Goal: Use online tool/utility: Utilize a website feature to perform a specific function

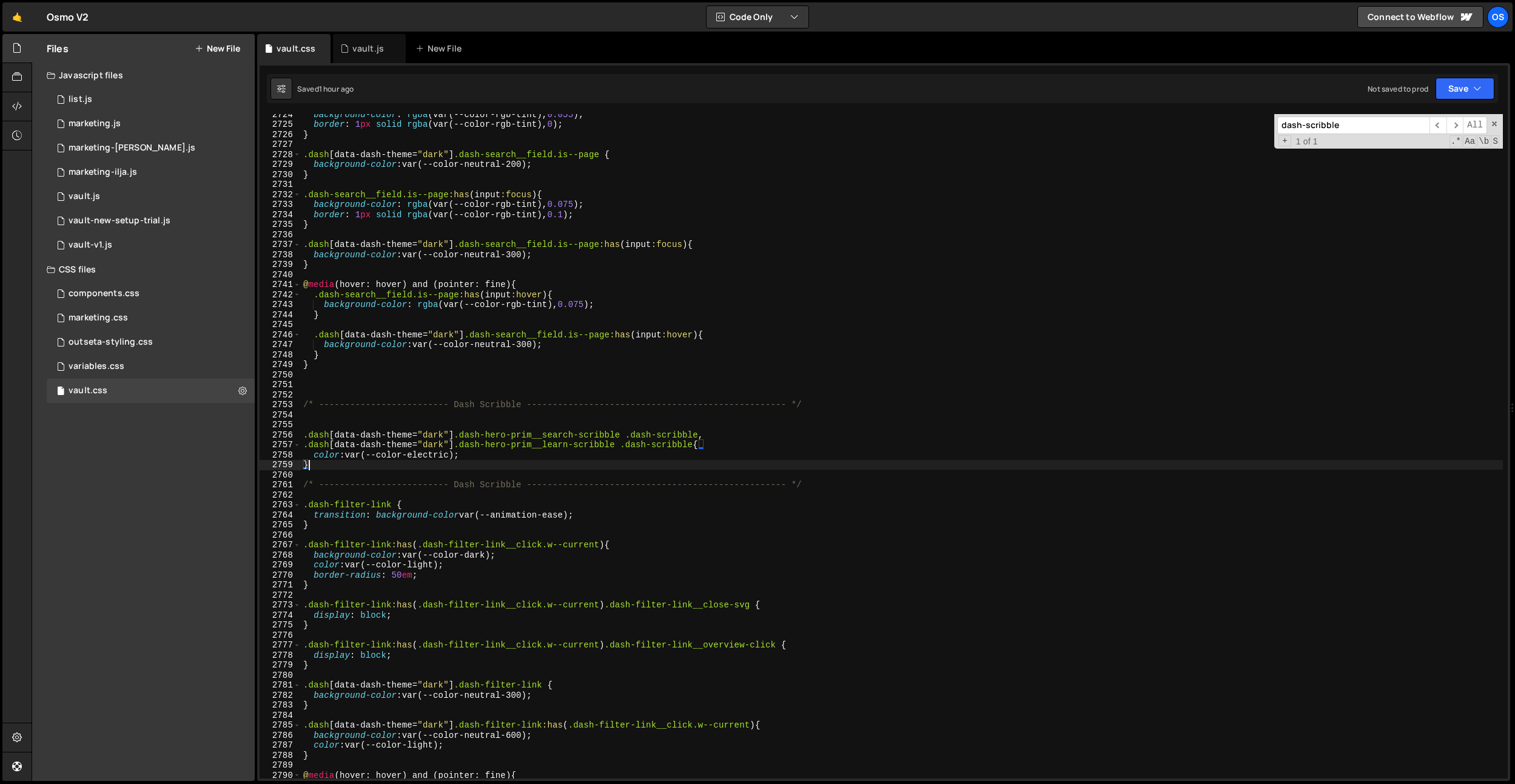
scroll to position [18928, 0]
drag, startPoint x: 842, startPoint y: 399, endPoint x: 189, endPoint y: 406, distance: 653.0
click at [189, 406] on div "Files New File Javascript files 0 list.js 0 0 marketing.js 0 0 marketing-[PERSO…" at bounding box center [773, 408] width 1484 height 748
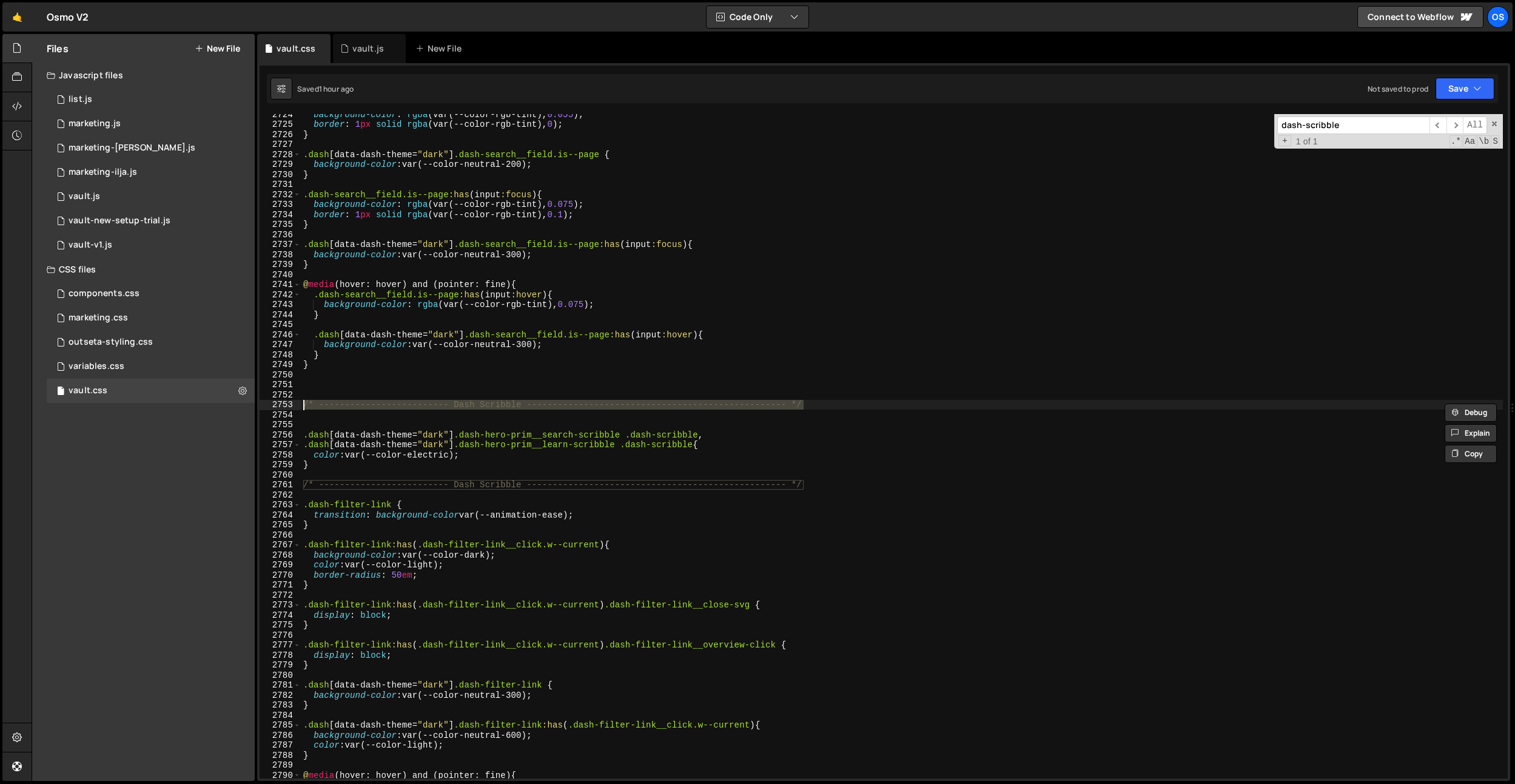
scroll to position [19212, 0]
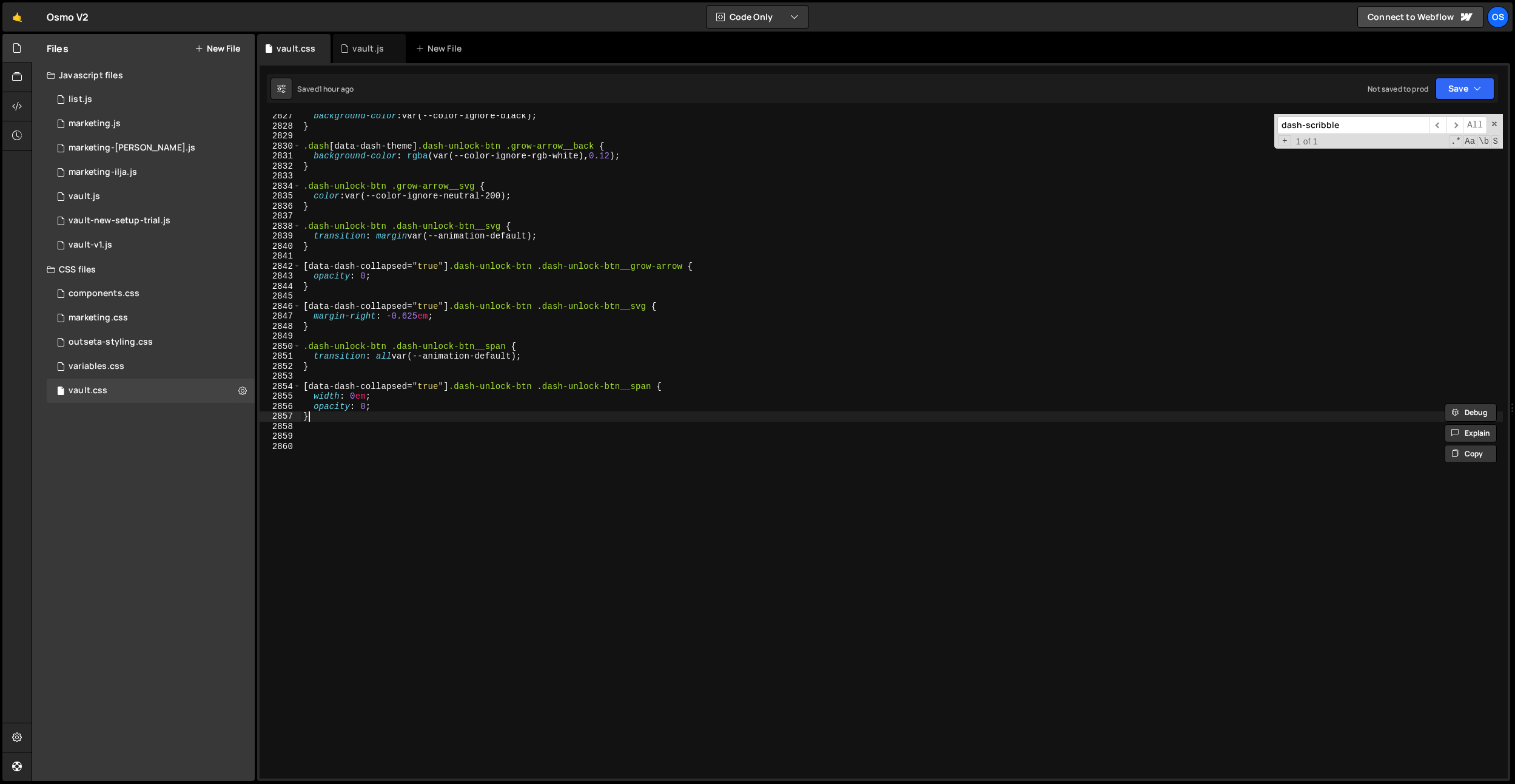
click at [526, 420] on div "background-color : var(--color-ignore-black) ; } .dash [ data-dash-theme ] .das…" at bounding box center [902, 452] width 1202 height 684
type textarea "}"
click at [484, 447] on div "background-color : var(--color-ignore-black) ; } .dash [ data-dash-theme ] .das…" at bounding box center [902, 452] width 1202 height 684
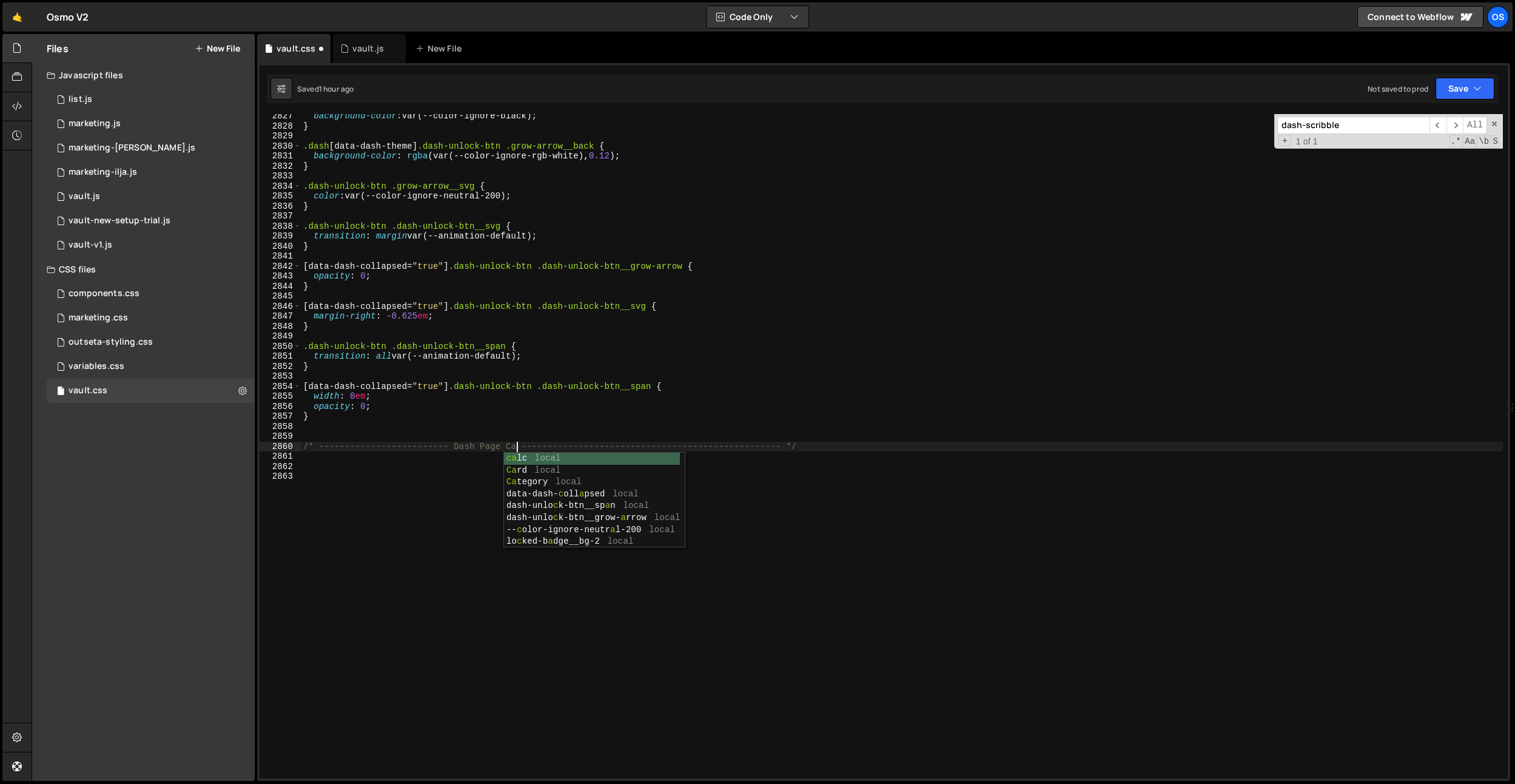
type textarea "/* ------------------------- Dash Page Card -----------------------------------…"
click at [463, 464] on div "background-color : var(--color-ignore-black) ; } .dash [ data-dash-theme ] .das…" at bounding box center [902, 452] width 1202 height 684
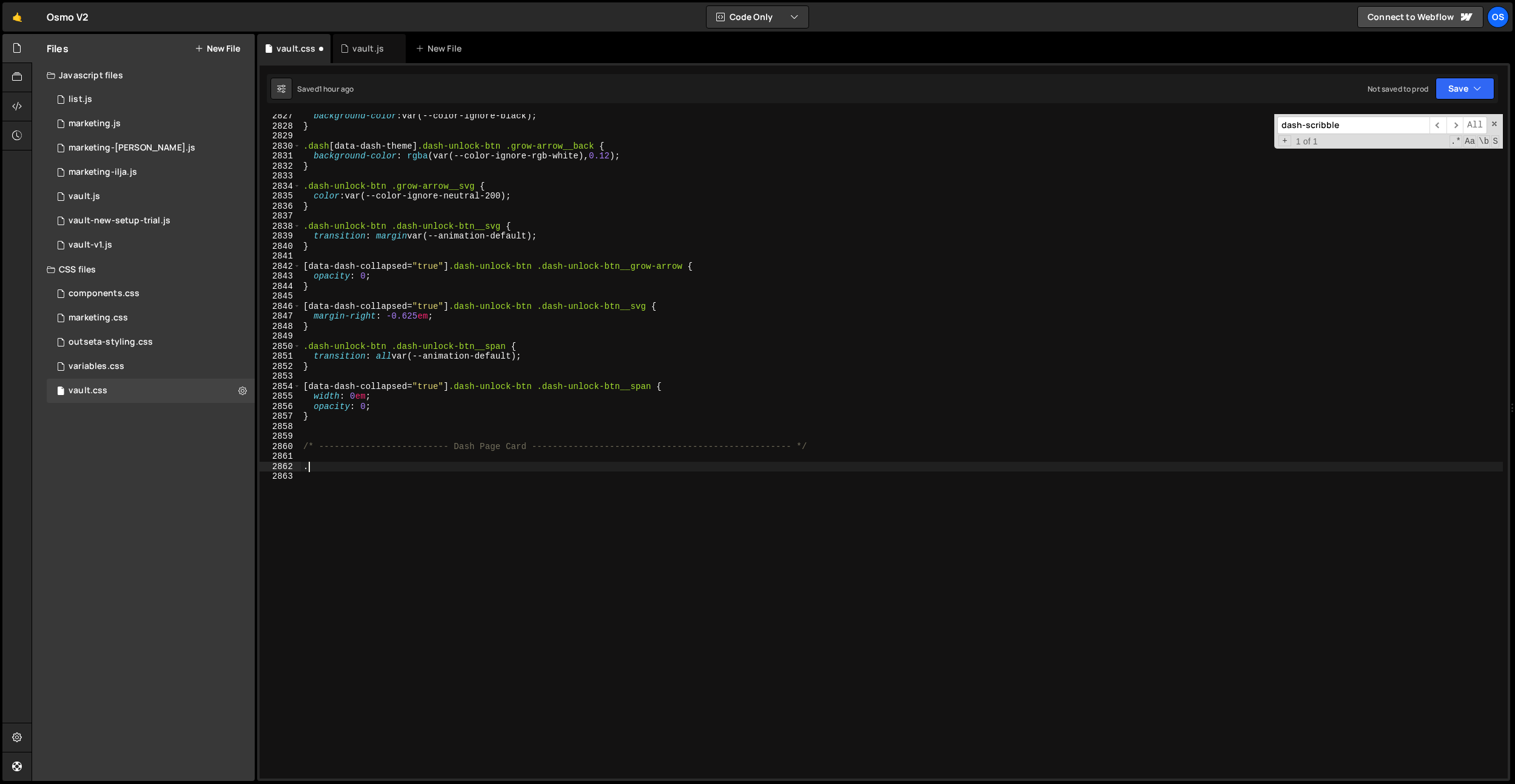
scroll to position [0, 0]
type textarea ".dash-page-card {}"
click at [384, 468] on div "background-color : var(--color-ignore-black) ; } .dash [ data-dash-theme ] .das…" at bounding box center [902, 452] width 1202 height 684
paste textarea "dash-card-arrow__icon"
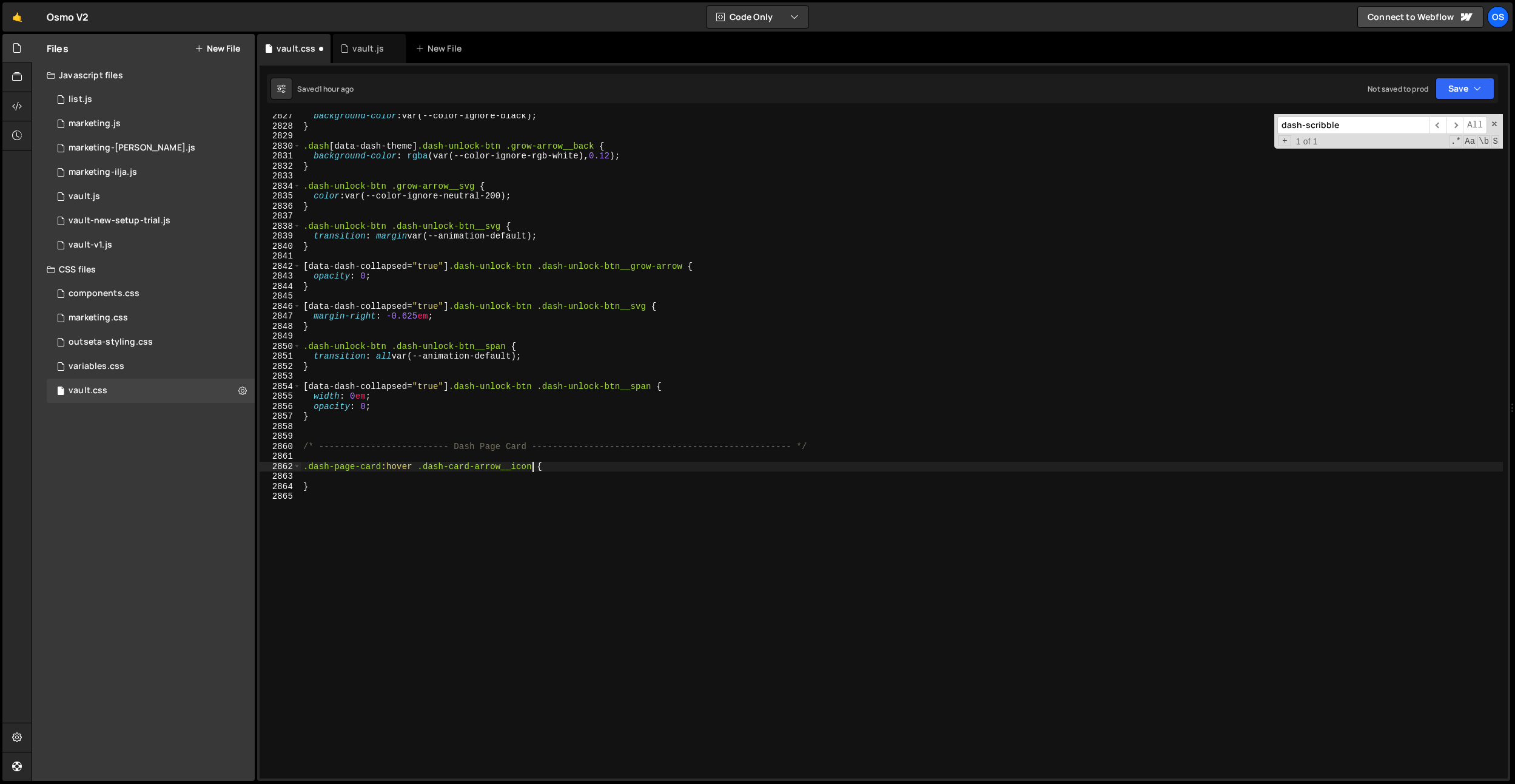
click at [382, 468] on div "background-color : var(--color-ignore-black) ; } .dash [ data-dash-theme ] .das…" at bounding box center [902, 452] width 1202 height 684
type textarea ".dash-page-card:not(.is--locked):hover .dash-card-arrow__icon {"
click at [648, 465] on div "background-color : var(--color-ignore-black) ; } .dash [ data-dash-theme ] .das…" at bounding box center [902, 452] width 1202 height 684
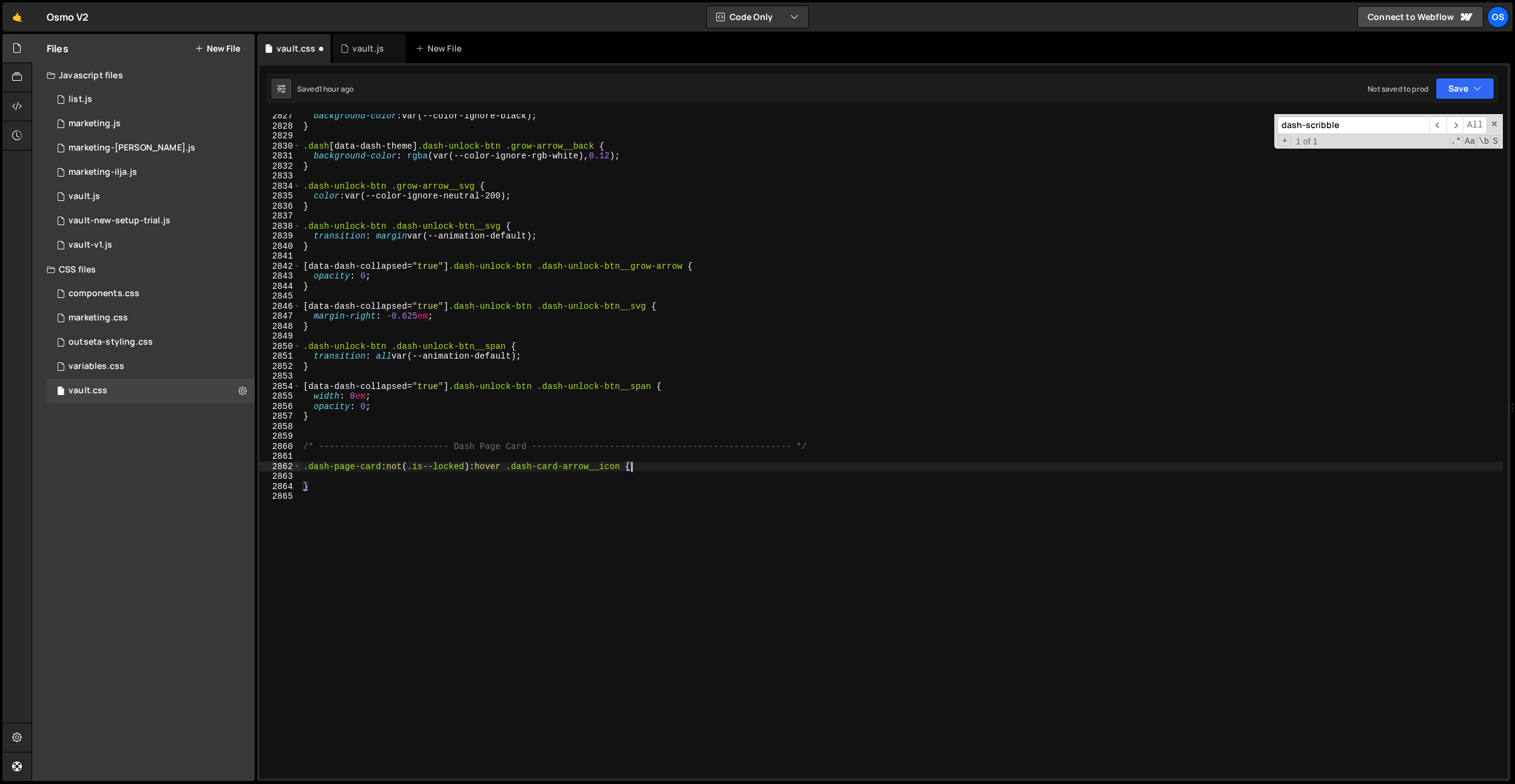
click at [620, 476] on div "background-color : var(--color-ignore-black) ; } .dash [ data-dash-theme ] .das…" at bounding box center [902, 452] width 1202 height 684
click at [621, 469] on div "background-color : var(--color-ignore-black) ; } .dash [ data-dash-theme ] .das…" at bounding box center [902, 452] width 1202 height 684
type textarea ".dash-page-card:not(.is--locked):hover .dash-card-arrow__icon {"
click at [477, 474] on div "background-color : var(--color-ignore-black) ; } .dash [ data-dash-theme ] .das…" at bounding box center [902, 452] width 1202 height 684
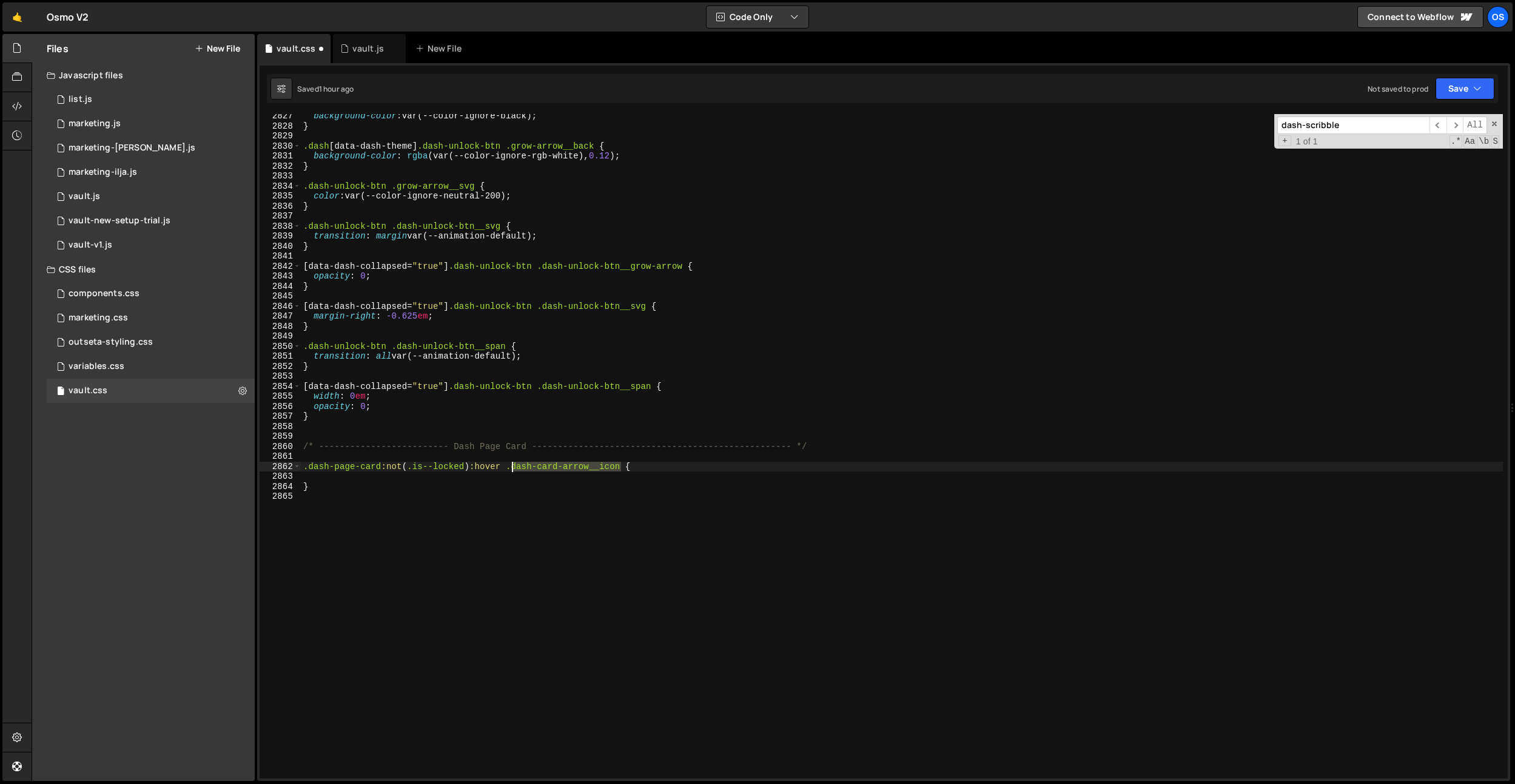
drag, startPoint x: 620, startPoint y: 463, endPoint x: 513, endPoint y: 464, distance: 107.0
click at [513, 464] on div "background-color : var(--color-ignore-black) ; } .dash [ data-dash-theme ] .das…" at bounding box center [902, 452] width 1202 height 684
paste textarea "bg"
type textarea ".dash-page-card:not(.is--locked):hover .dash-card-arrow__bg {"
click at [482, 479] on div "background-color : var(--color-ignore-black) ; } .dash [ data-dash-theme ] .das…" at bounding box center [902, 452] width 1202 height 684
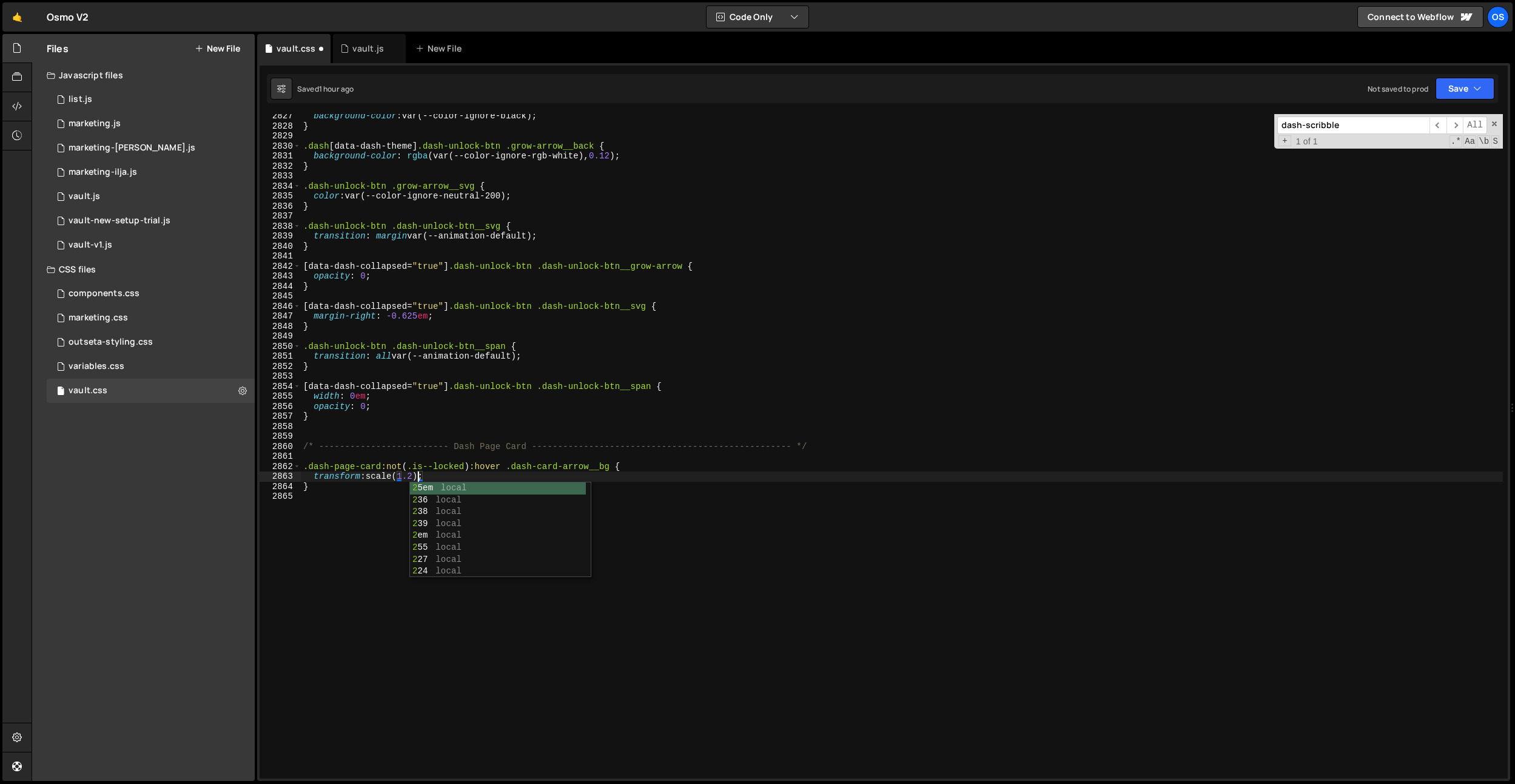
scroll to position [0, 8]
click at [584, 443] on div "background-color : var(--color-ignore-black) ; } .dash [ data-dash-theme ] .das…" at bounding box center [902, 452] width 1202 height 684
drag, startPoint x: 612, startPoint y: 465, endPoint x: 292, endPoint y: 463, distance: 320.0
click at [292, 463] on div "/* ------------------------- Dash Page Card -----------------------------------…" at bounding box center [884, 445] width 1248 height 664
type textarea ".dash-page-card:not(.is--locked):hover .dash-card-arrow__bg {"
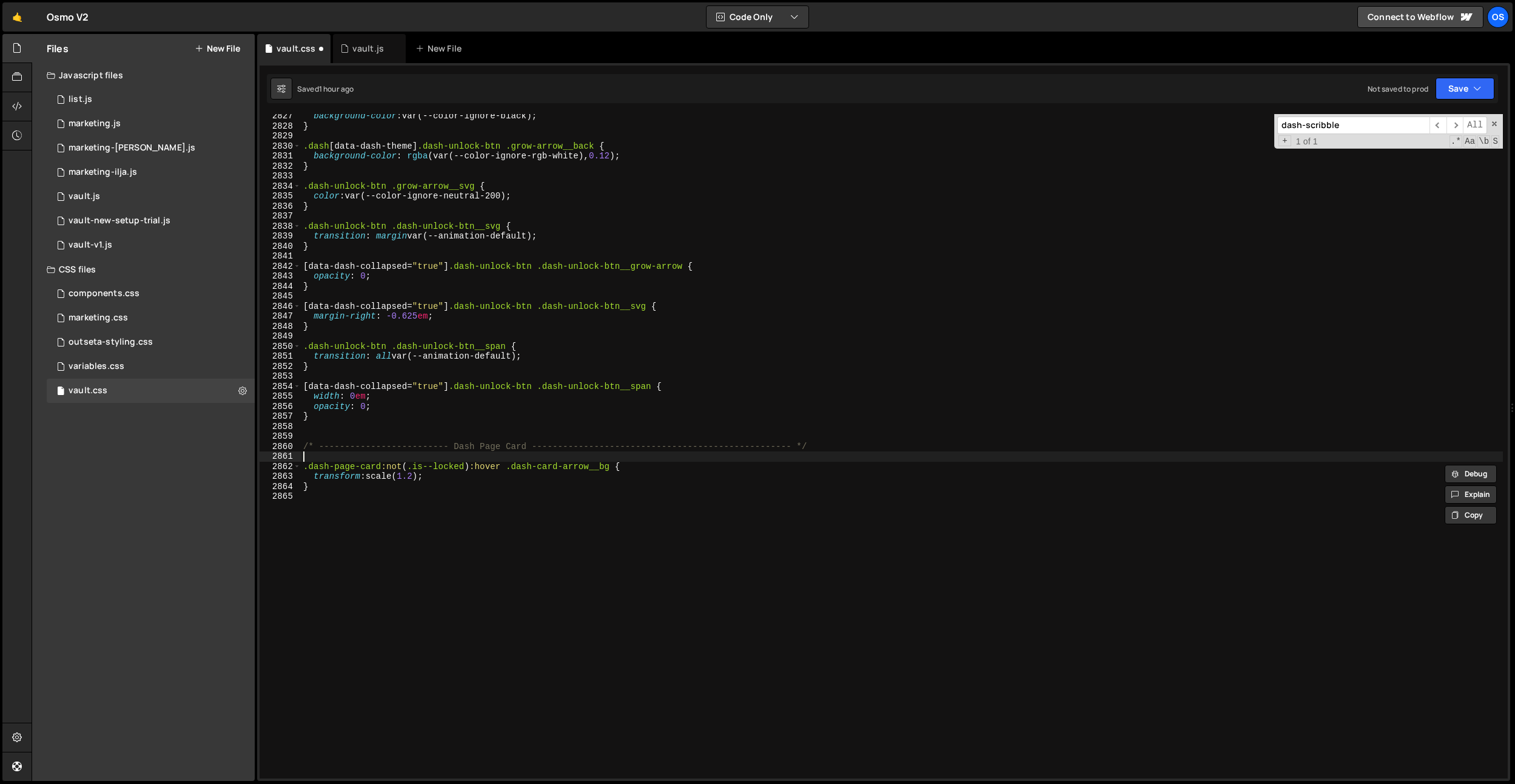
click at [307, 455] on div "background-color : var(--color-ignore-black) ; } .dash [ data-dash-theme ] .das…" at bounding box center [902, 452] width 1202 height 684
paste textarea ".dash-page-card:not(.is--locked):hover .dash-card-arrow__bg"
drag, startPoint x: 507, startPoint y: 469, endPoint x: 260, endPoint y: 464, distance: 247.1
click at [260, 464] on div ".dash-page-card:not(.is--locked):hover .dash-card-arrow__bg [CREDIT_CARD_NUMBER…" at bounding box center [884, 445] width 1248 height 664
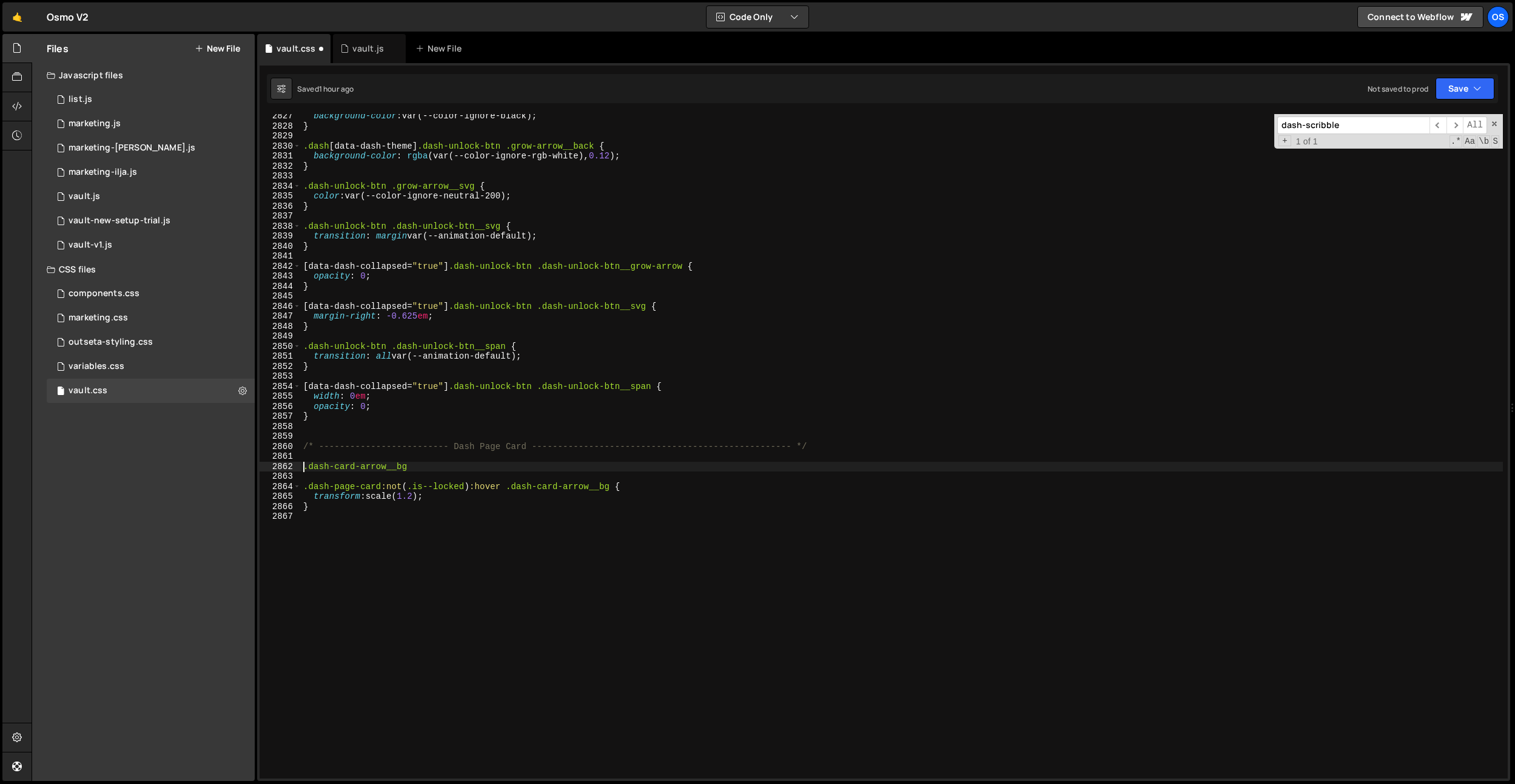
click at [490, 469] on div "background-color : var(--color-ignore-black) ; } .dash [ data-dash-theme ] .das…" at bounding box center [902, 452] width 1202 height 684
type textarea ".dash-card-arrow__bg {}"
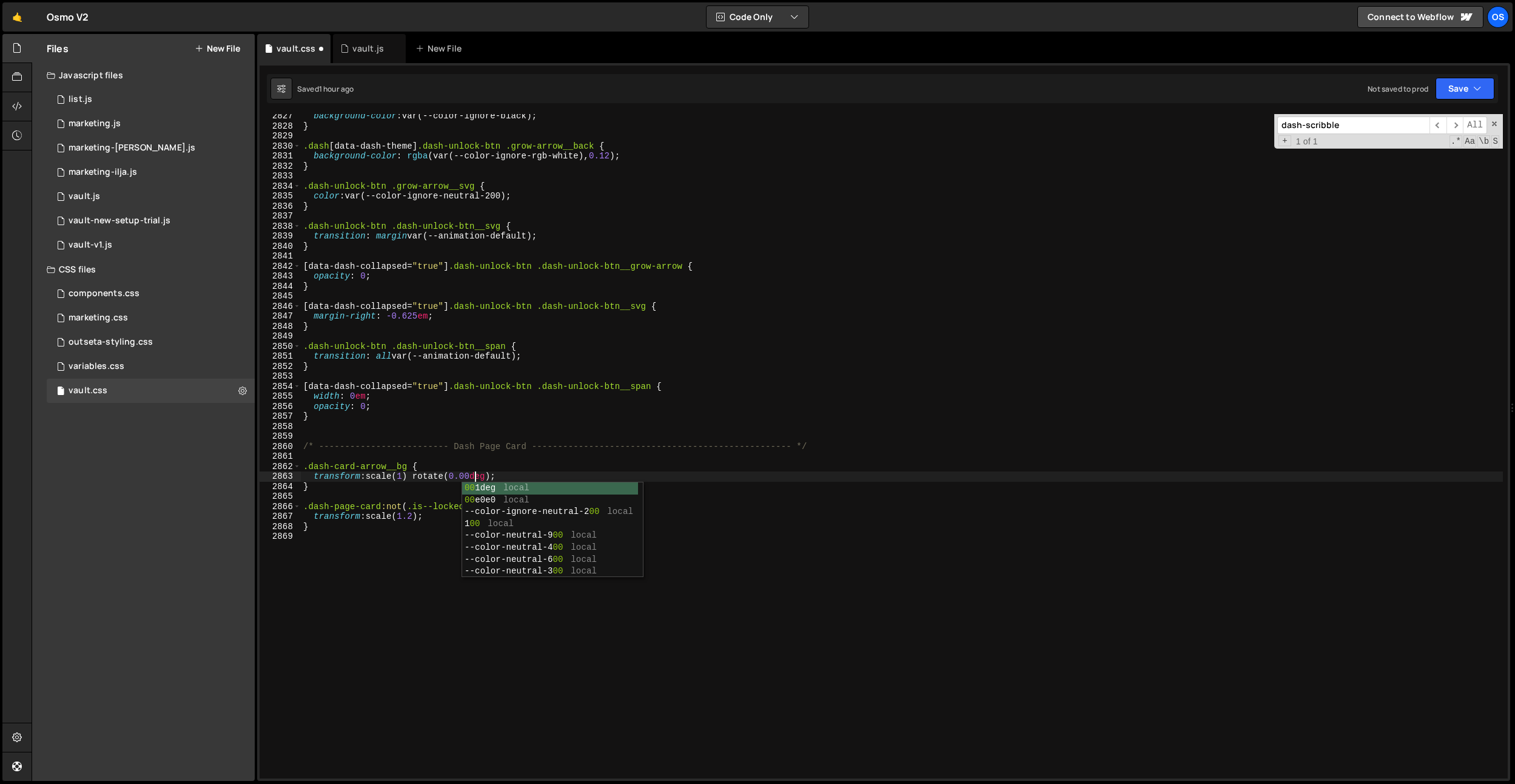
type textarea "transform: scale(1) rotate(0.001deg);"
drag, startPoint x: 512, startPoint y: 452, endPoint x: 441, endPoint y: 467, distance: 72.6
click at [512, 452] on div "background-color : var(--color-ignore-black) ; } .dash [ data-dash-theme ] .das…" at bounding box center [902, 452] width 1202 height 684
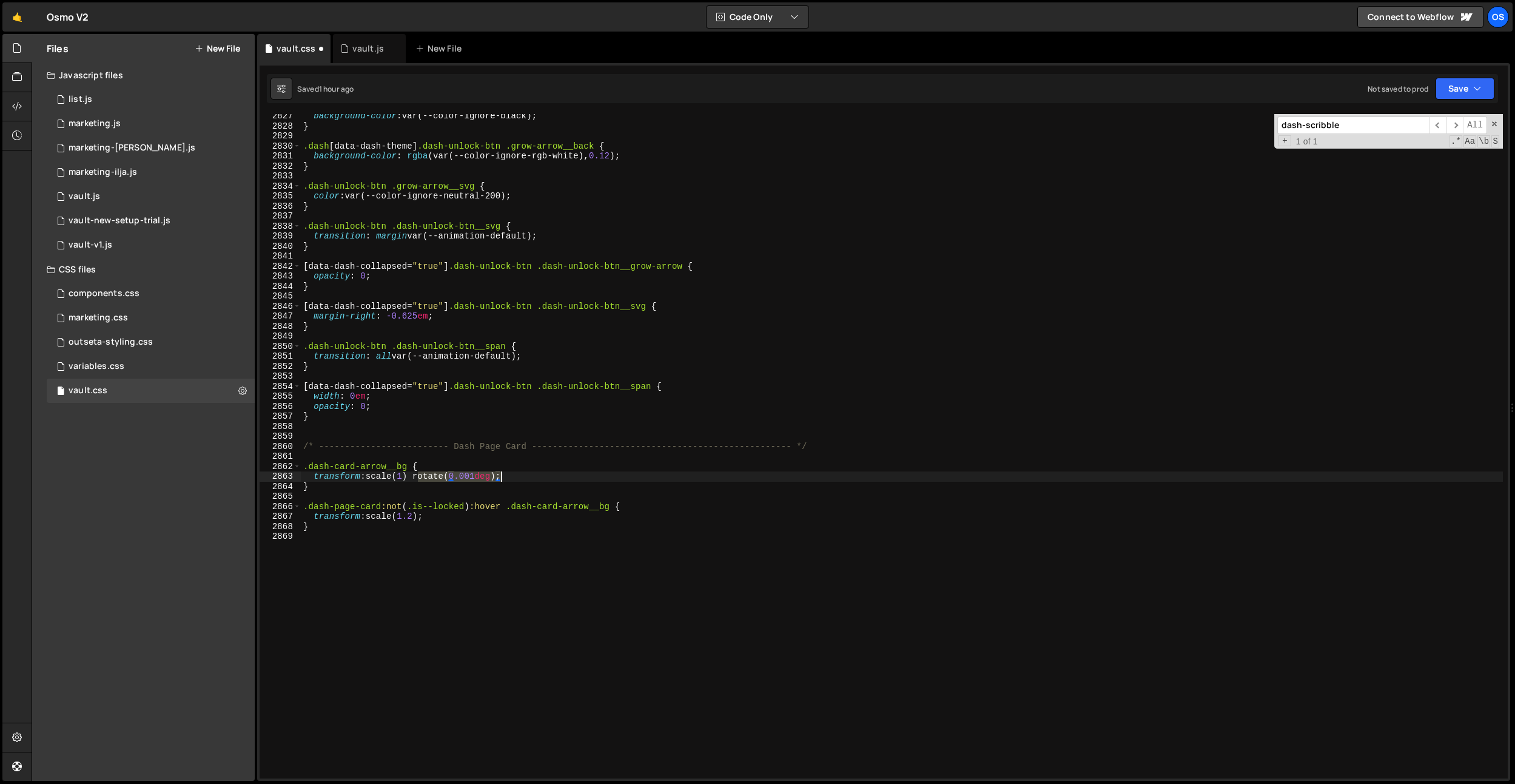
drag, startPoint x: 419, startPoint y: 478, endPoint x: 502, endPoint y: 476, distance: 83.0
click at [502, 476] on div "background-color : var(--color-ignore-black) ; } .dash [ data-dash-theme ] .das…" at bounding box center [902, 452] width 1202 height 684
click at [420, 519] on div "background-color : var(--color-ignore-black) ; } .dash [ data-dash-theme ] .das…" at bounding box center [902, 452] width 1202 height 684
paste textarea "rotate(0.001deg)"
click at [448, 467] on div "background-color : var(--color-ignore-black) ; } .dash [ data-dash-theme ] .das…" at bounding box center [902, 452] width 1202 height 684
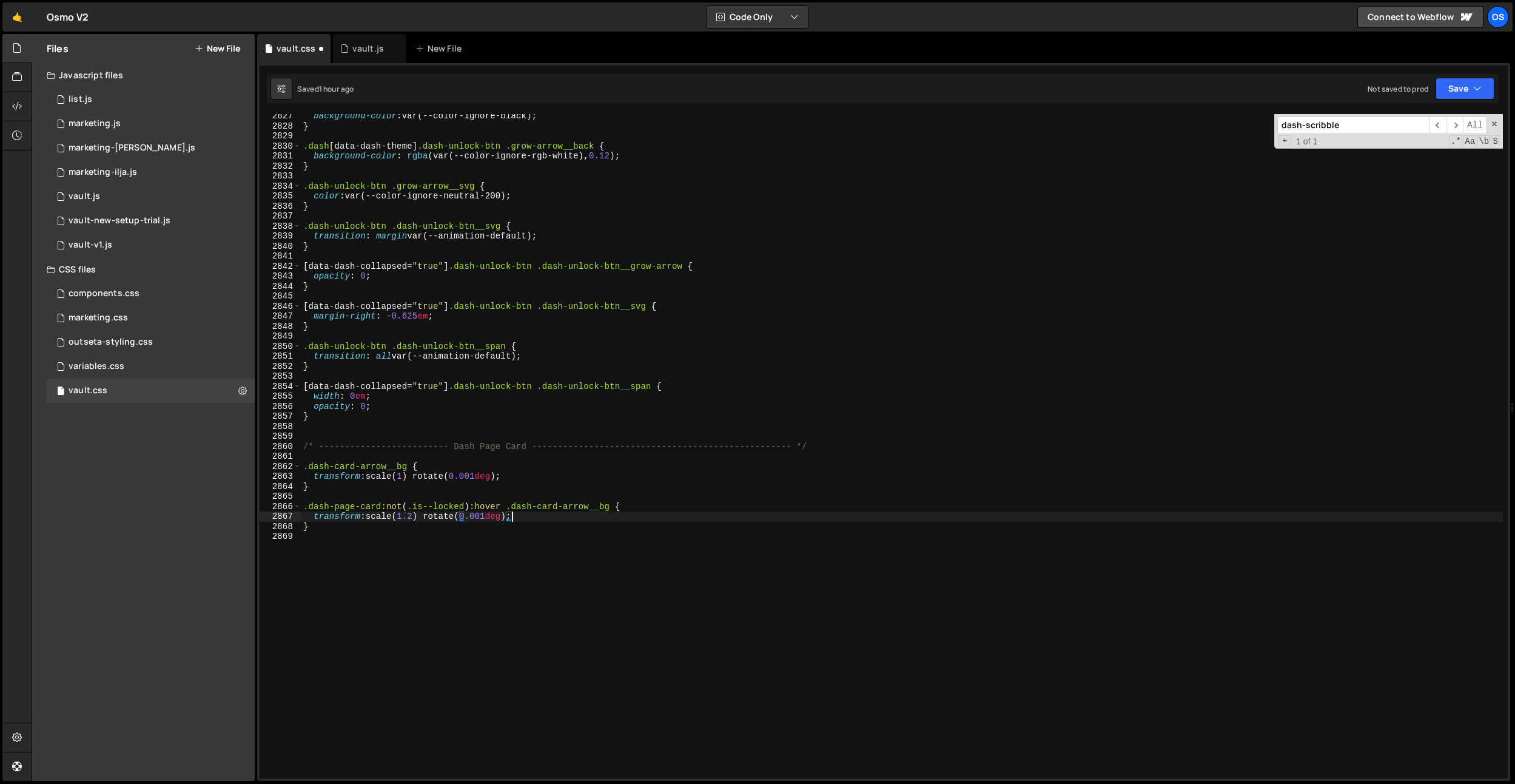
type textarea ".dash-card-arrow__bg {"
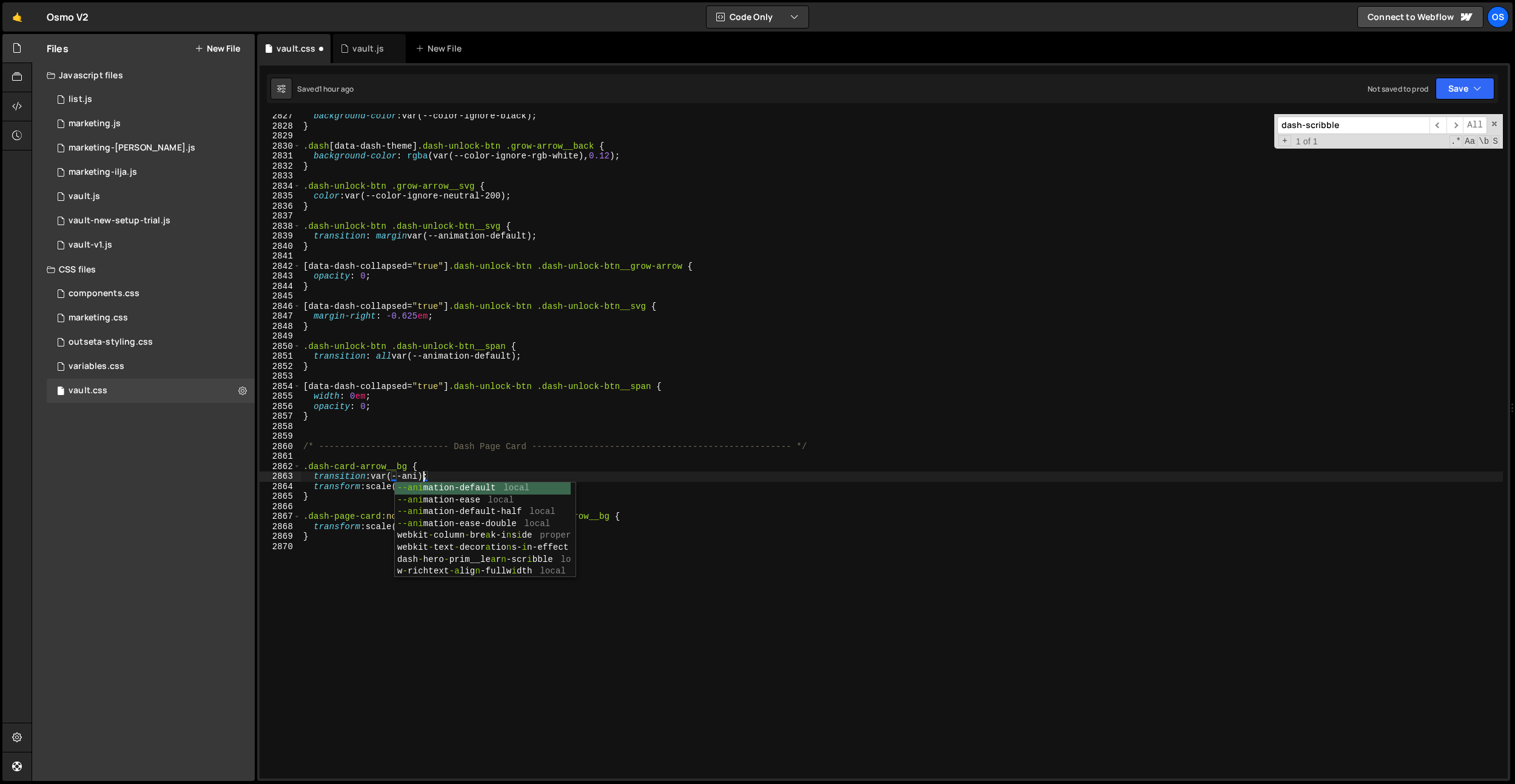
scroll to position [0, 8]
click at [379, 474] on div "background-color : var(--color-ignore-black) ; } .dash [ data-dash-theme ] .das…" at bounding box center [902, 452] width 1202 height 684
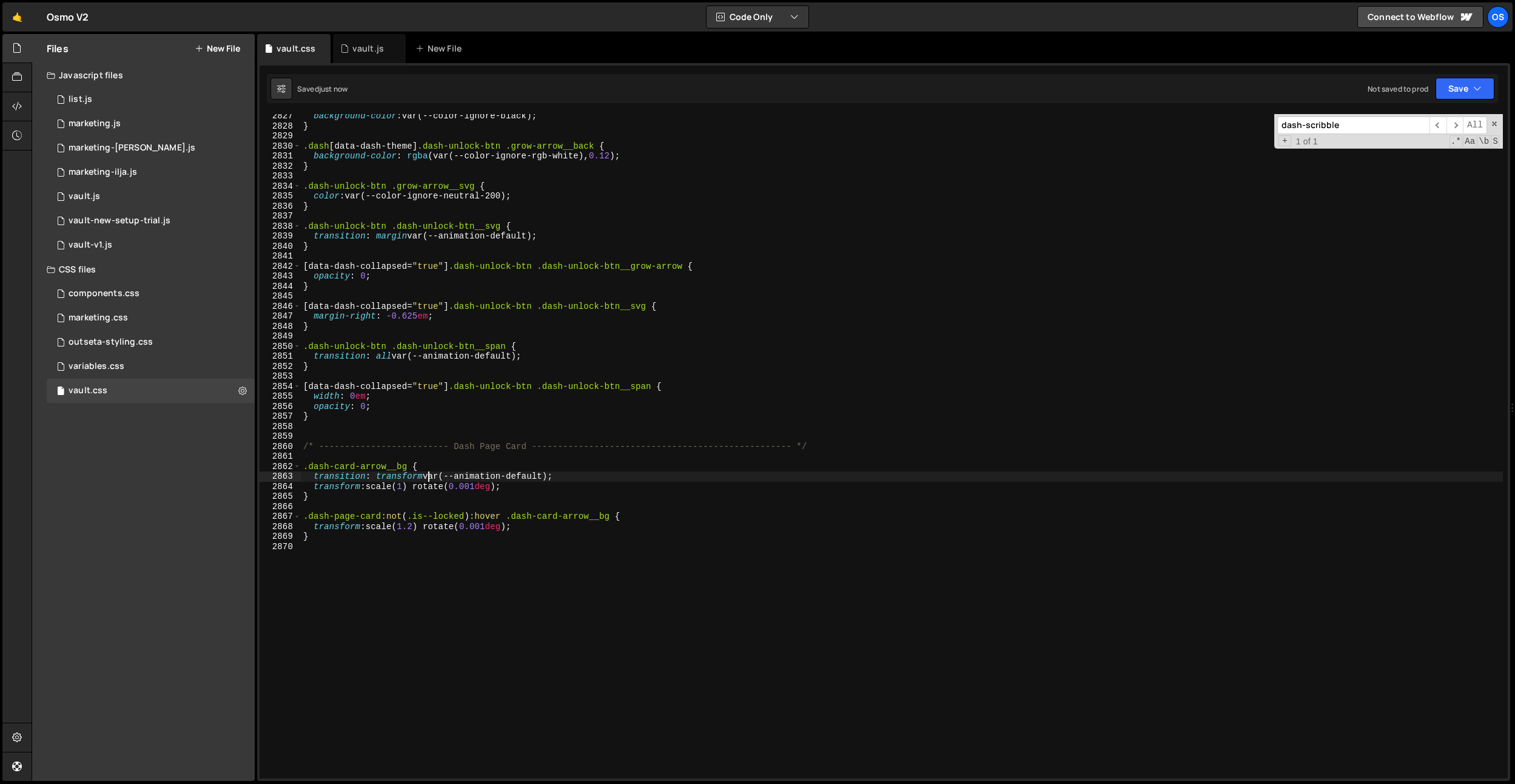
click at [543, 476] on div "background-color : var(--color-ignore-black) ; } .dash [ data-dash-theme ] .das…" at bounding box center [902, 452] width 1202 height 684
type textarea "transition: transform var(--animation-default-half);"
click at [448, 545] on div "background-color : var(--color-ignore-black) ; } .dash [ data-dash-theme ] .das…" at bounding box center [902, 452] width 1202 height 684
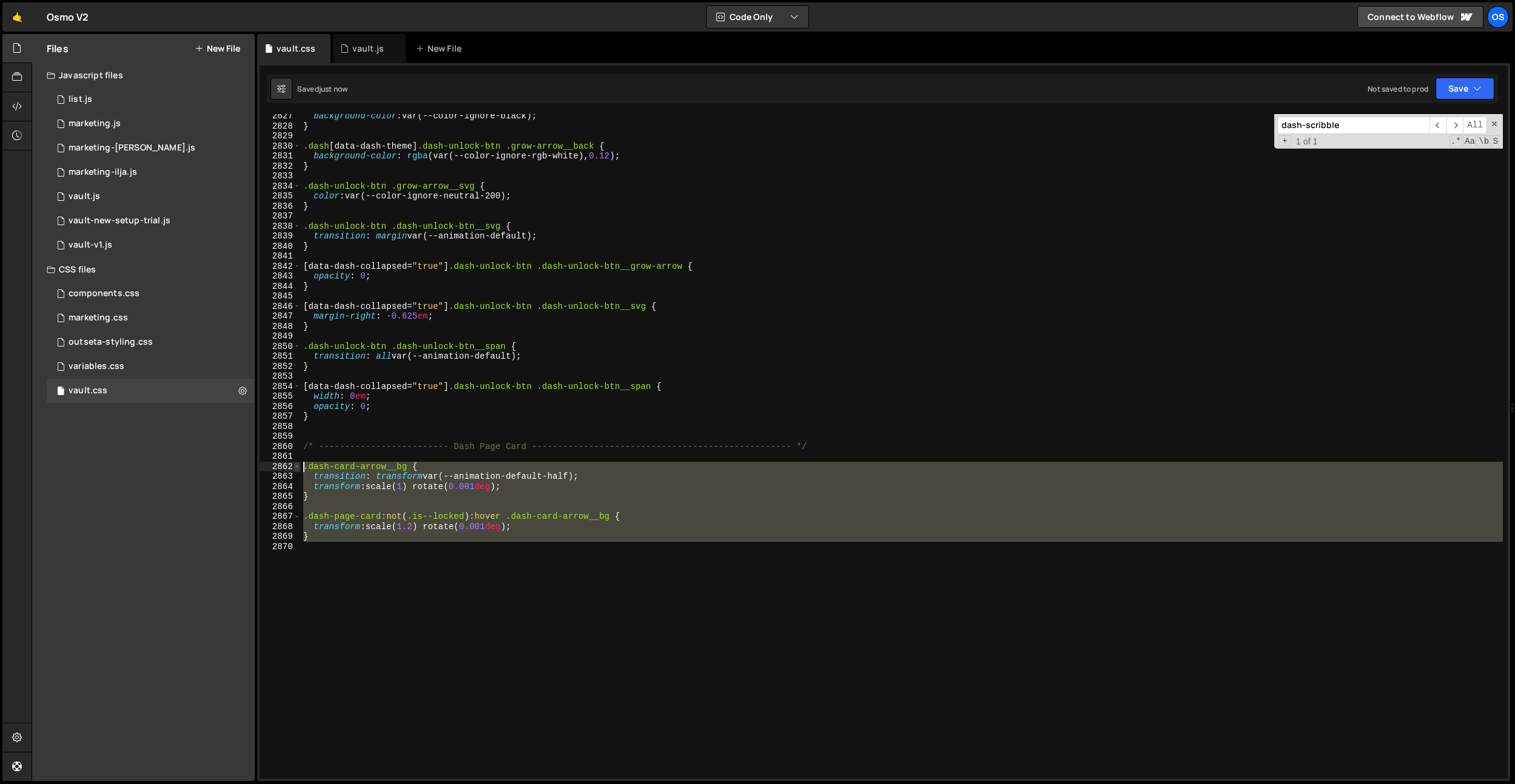
drag, startPoint x: 358, startPoint y: 546, endPoint x: 299, endPoint y: 469, distance: 97.0
click at [299, 469] on div "2827 2828 2829 2830 2831 2832 2833 2834 2835 2836 2837 2838 2839 2840 2841 2842…" at bounding box center [884, 445] width 1248 height 664
type textarea ".dash-card-arrow__bg { transition: transform var(--animation-default-half);"
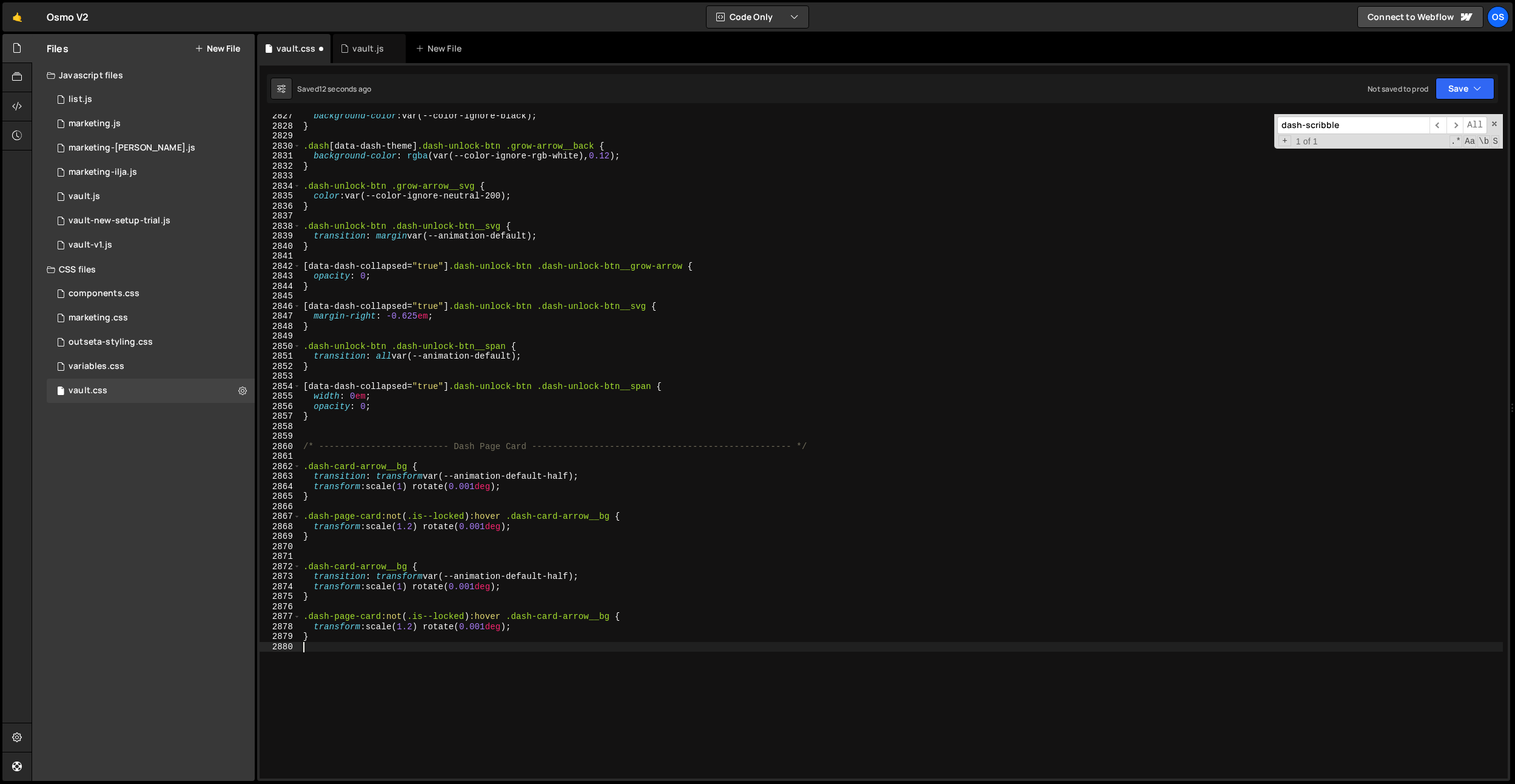
drag, startPoint x: 584, startPoint y: 619, endPoint x: 577, endPoint y: 602, distance: 18.4
click at [583, 618] on div "background-color : var(--color-ignore-black) ; } .dash [ data-dash-theme ] .das…" at bounding box center [902, 452] width 1202 height 684
drag, startPoint x: 408, startPoint y: 567, endPoint x: 352, endPoint y: 536, distance: 64.0
click at [310, 569] on div "background-color : var(--color-ignore-black) ; } .dash [ data-dash-theme ] .das…" at bounding box center [902, 452] width 1202 height 684
paste textarea "icon-sv"
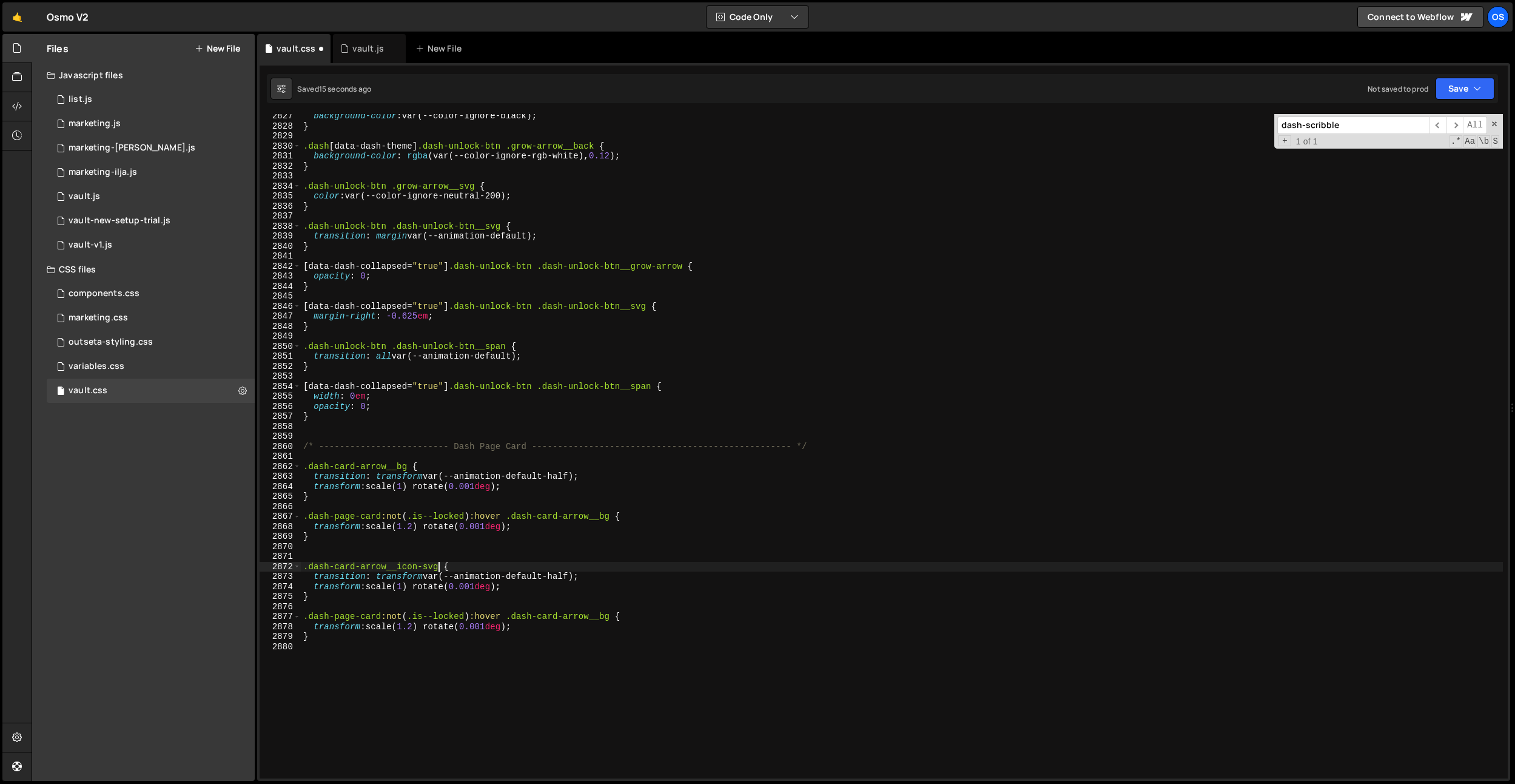
click at [515, 585] on div "background-color : var(--color-ignore-black) ; } .dash [ data-dash-theme ] .das…" at bounding box center [902, 452] width 1202 height 684
click at [392, 588] on div "background-color : var(--color-ignore-black) ; } .dash [ data-dash-theme ] .das…" at bounding box center [902, 452] width 1202 height 684
click at [473, 500] on div "background-color : var(--color-ignore-black) ; } .dash [ data-dash-theme ] .das…" at bounding box center [902, 452] width 1202 height 684
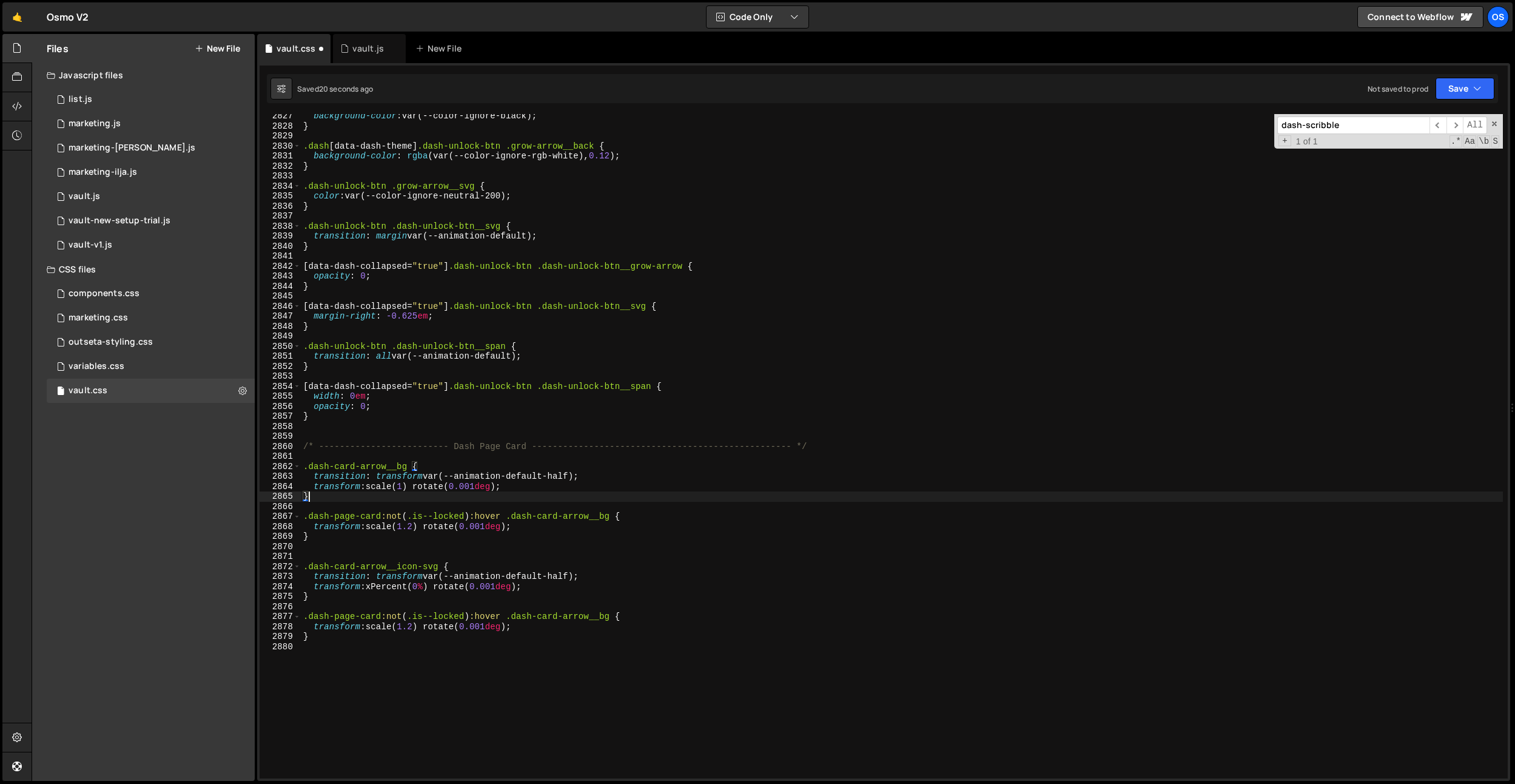
scroll to position [0, 0]
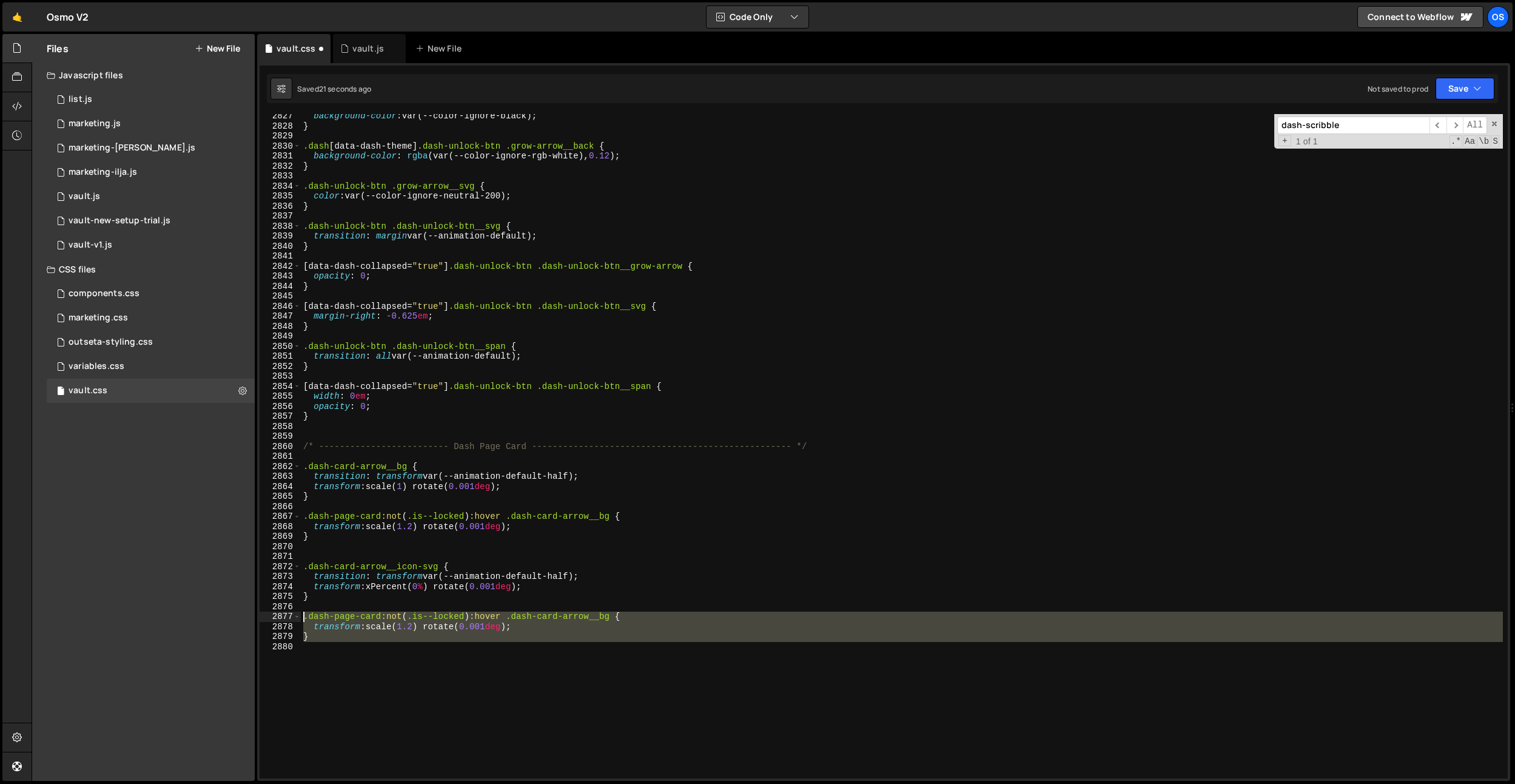
drag, startPoint x: 334, startPoint y: 674, endPoint x: 287, endPoint y: 615, distance: 75.4
click at [287, 615] on div "} 2827 2828 2829 2830 2831 2832 2833 2834 2835 2836 2837 2838 2839 2840 2841 28…" at bounding box center [884, 445] width 1248 height 664
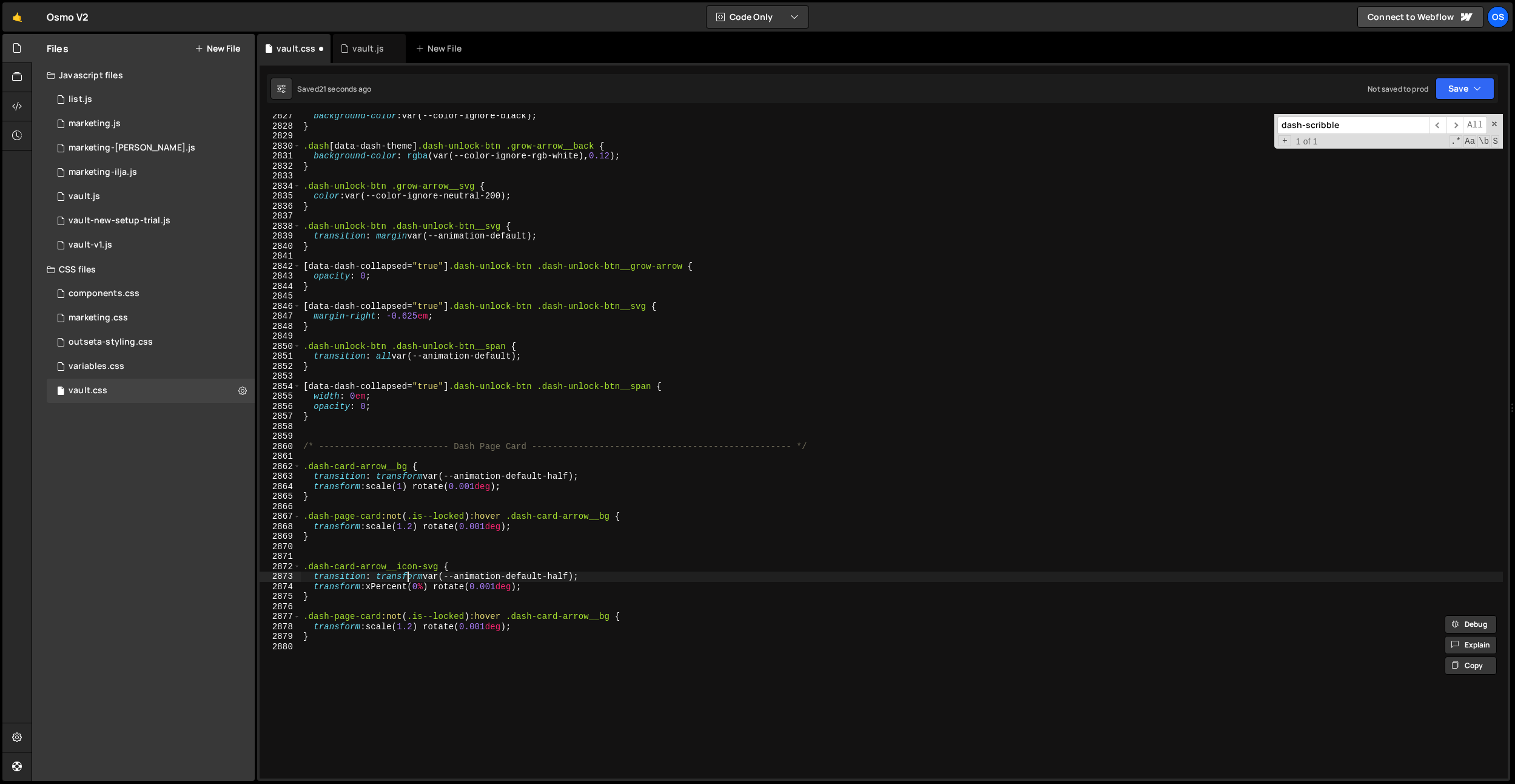
drag, startPoint x: 410, startPoint y: 572, endPoint x: 428, endPoint y: 580, distance: 19.7
click at [409, 572] on div "background-color : var(--color-ignore-black) ; } .dash [ data-dash-theme ] .das…" at bounding box center [902, 452] width 1202 height 684
drag, startPoint x: 441, startPoint y: 565, endPoint x: 265, endPoint y: 568, distance: 176.0
click at [265, 568] on div "transition: transform var(--animation-default-half); 2827 2828 2829 2830 2831 2…" at bounding box center [884, 445] width 1248 height 664
drag, startPoint x: 612, startPoint y: 620, endPoint x: 520, endPoint y: 645, distance: 95.3
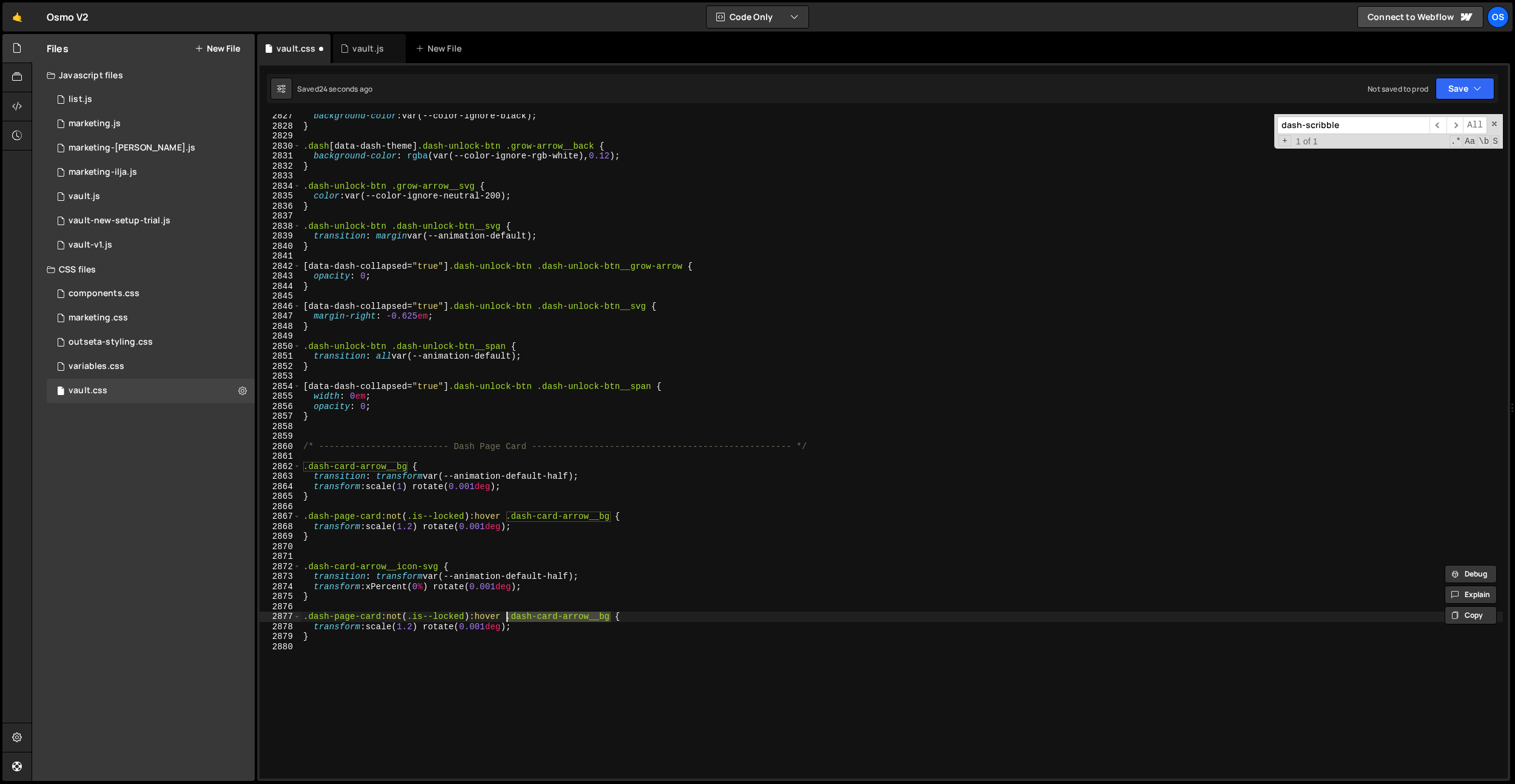
click at [507, 620] on div "background-color : var(--color-ignore-black) ; } .dash [ data-dash-theme ] .das…" at bounding box center [902, 452] width 1202 height 684
paste textarea "icon-sv"
drag, startPoint x: 528, startPoint y: 585, endPoint x: 296, endPoint y: 604, distance: 232.8
click at [247, 584] on div "Files New File Javascript files 0 list.js 0 0 marketing.js 0 0 marketing-[PERSO…" at bounding box center [773, 408] width 1484 height 748
drag, startPoint x: 312, startPoint y: 624, endPoint x: 548, endPoint y: 626, distance: 236.0
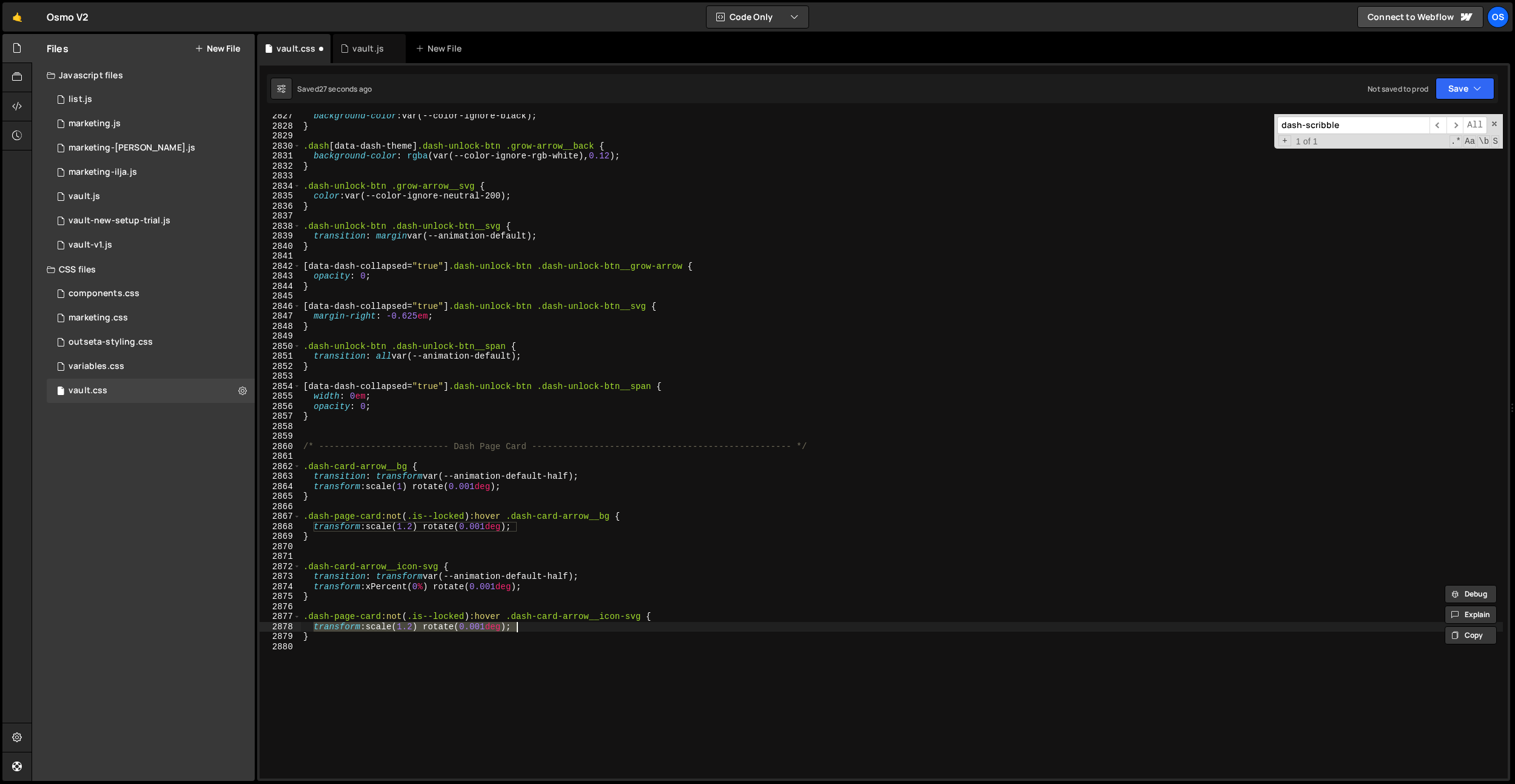
click at [548, 626] on div "background-color : var(--color-ignore-black) ; } .dash [ data-dash-theme ] .das…" at bounding box center [902, 452] width 1202 height 684
paste textarea "transform: xPercent(0%"
click at [452, 640] on div "background-color : var(--color-ignore-black) ; } .dash [ data-dash-theme ] .das…" at bounding box center [902, 452] width 1202 height 684
click at [426, 625] on div "background-color : var(--color-ignore-black) ; } .dash [ data-dash-theme ] .das…" at bounding box center [902, 452] width 1202 height 684
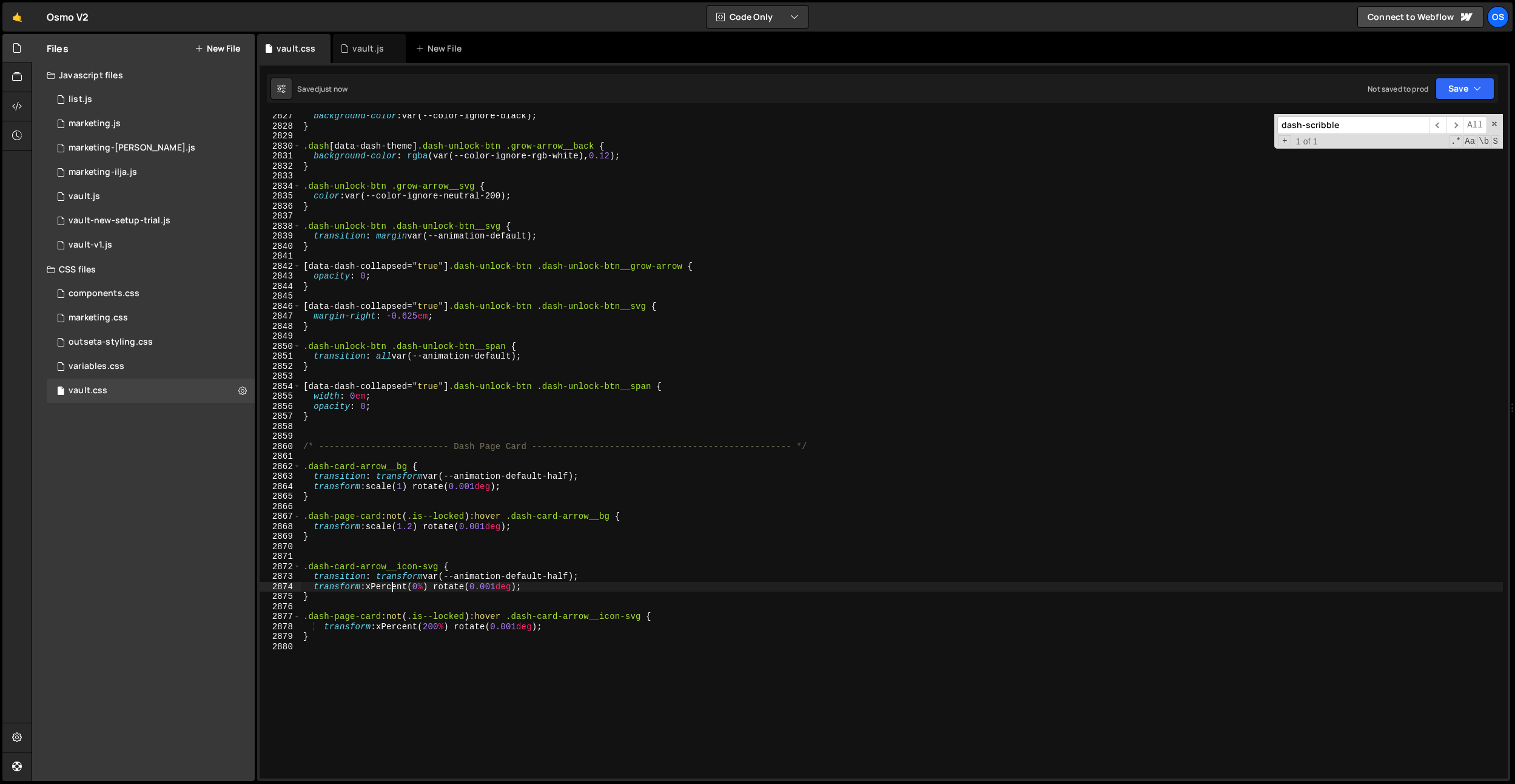
click at [391, 587] on div "background-color : var(--color-ignore-black) ; } .dash [ data-dash-theme ] .das…" at bounding box center [902, 452] width 1202 height 684
click at [405, 586] on div "background-color : var(--color-ignore-black) ; } .dash [ data-dash-theme ] .das…" at bounding box center [902, 452] width 1202 height 684
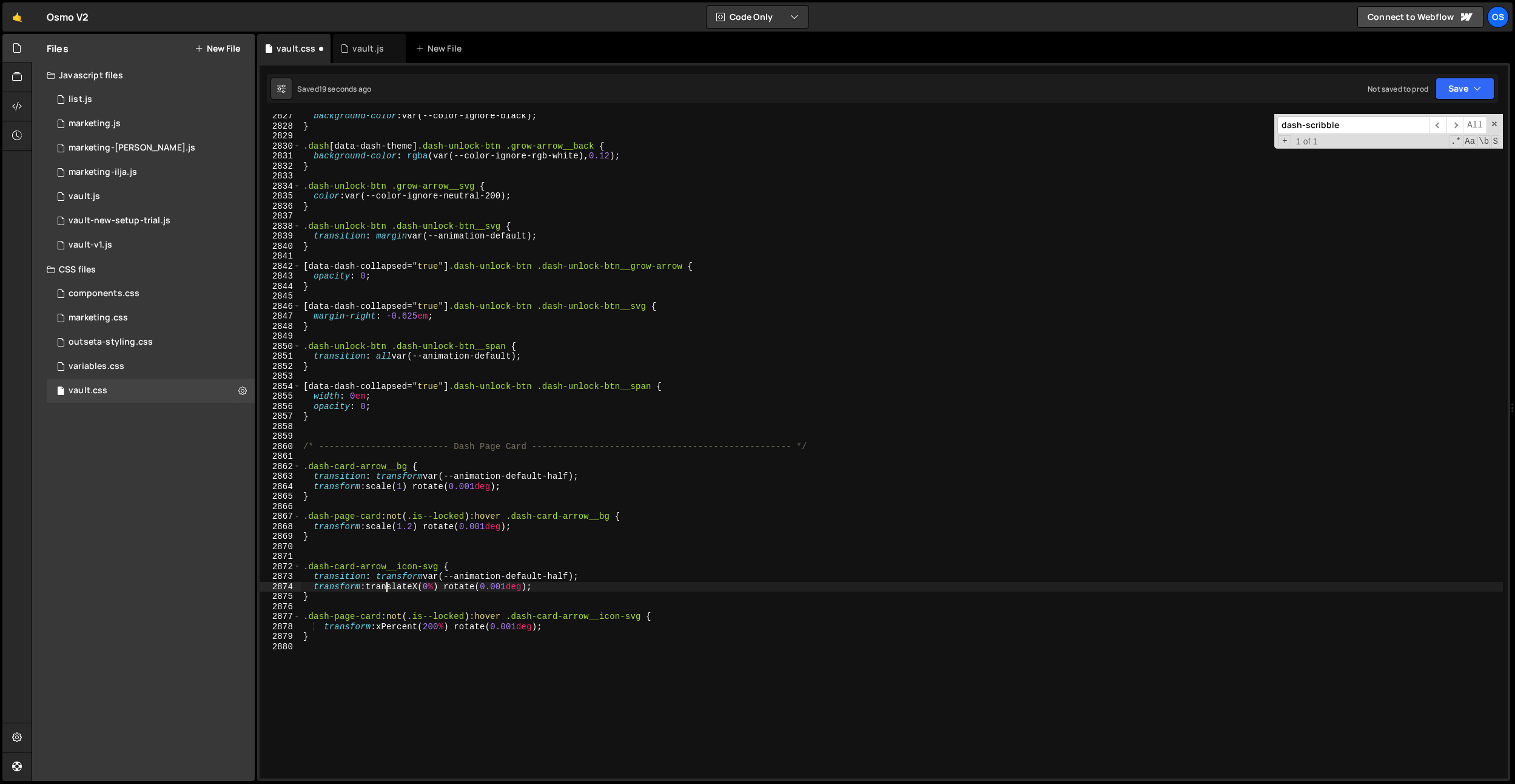
click at [389, 586] on div "background-color : var(--color-ignore-black) ; } .dash [ data-dash-theme ] .das…" at bounding box center [902, 452] width 1202 height 684
click at [419, 630] on div "background-color : var(--color-ignore-black) ; } .dash [ data-dash-theme ] .das…" at bounding box center [902, 452] width 1202 height 684
paste textarea "translateX"
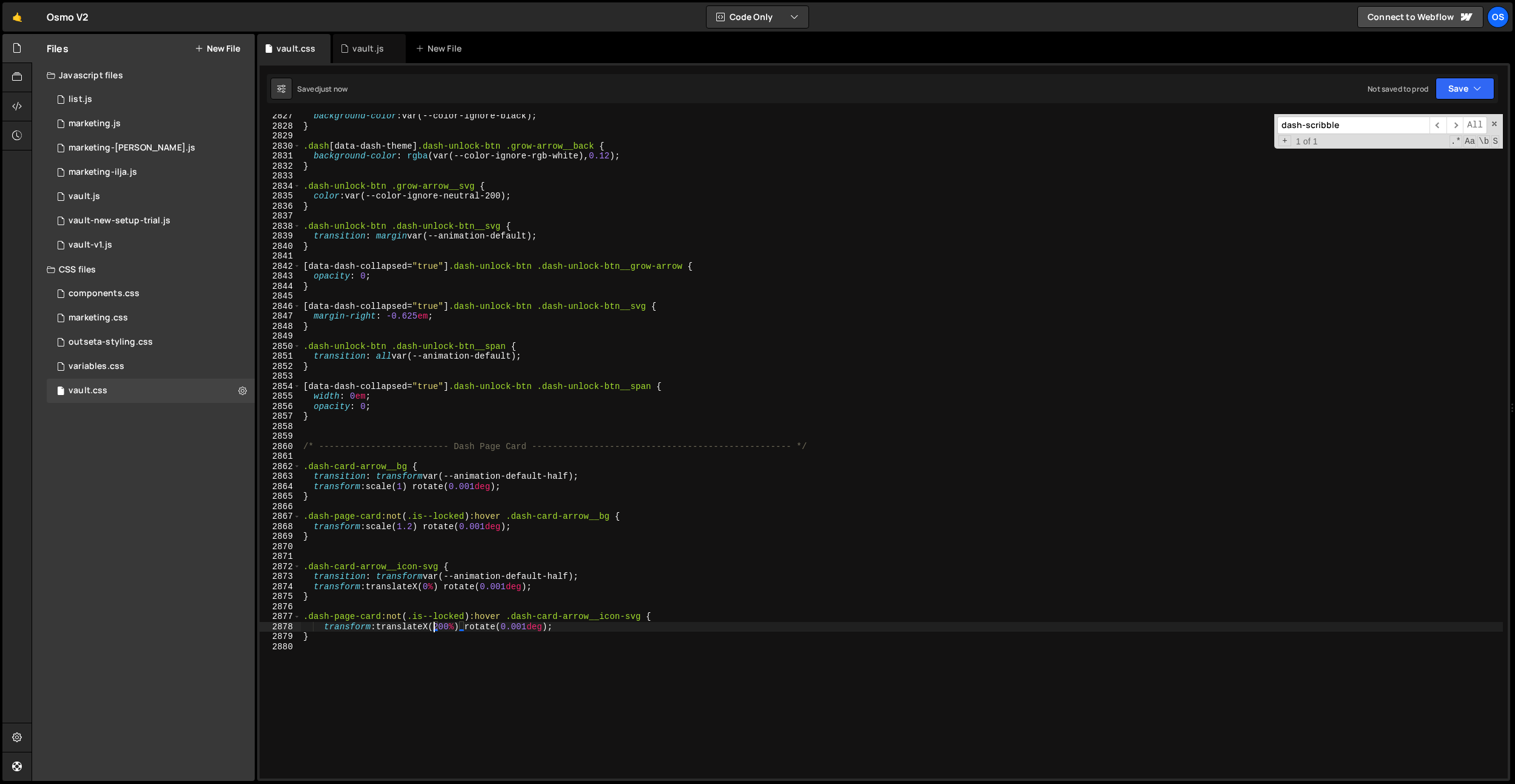
click at [551, 585] on div "background-color : var(--color-ignore-black) ; } .dash [ data-dash-theme ] .das…" at bounding box center [902, 452] width 1202 height 684
click at [555, 577] on div "background-color : var(--color-ignore-black) ; } .dash [ data-dash-theme ] .das…" at bounding box center [902, 452] width 1202 height 684
click at [445, 623] on div "background-color : var(--color-ignore-black) ; } .dash [ data-dash-theme ] .das…" at bounding box center [902, 452] width 1202 height 684
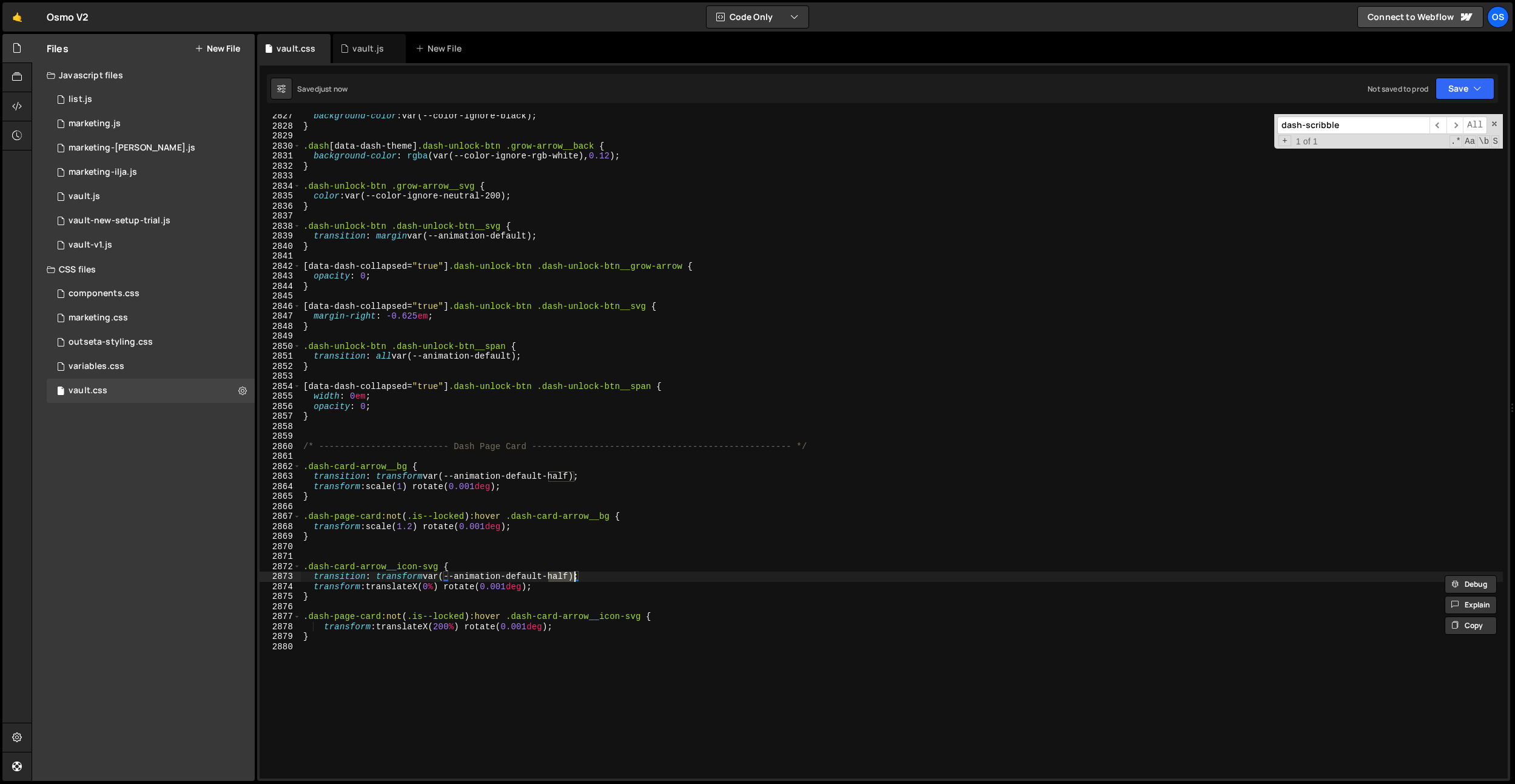
click at [557, 476] on div "background-color : var(--color-ignore-black) ; } .dash [ data-dash-theme ] .das…" at bounding box center [902, 452] width 1202 height 684
drag, startPoint x: 557, startPoint y: 476, endPoint x: 583, endPoint y: 560, distance: 87.9
click at [557, 476] on div "background-color : var(--color-ignore-black) ; } .dash [ data-dash-theme ] .das…" at bounding box center [902, 452] width 1202 height 684
click at [563, 576] on div "background-color : var(--color-ignore-black) ; } .dash [ data-dash-theme ] .das…" at bounding box center [902, 452] width 1202 height 684
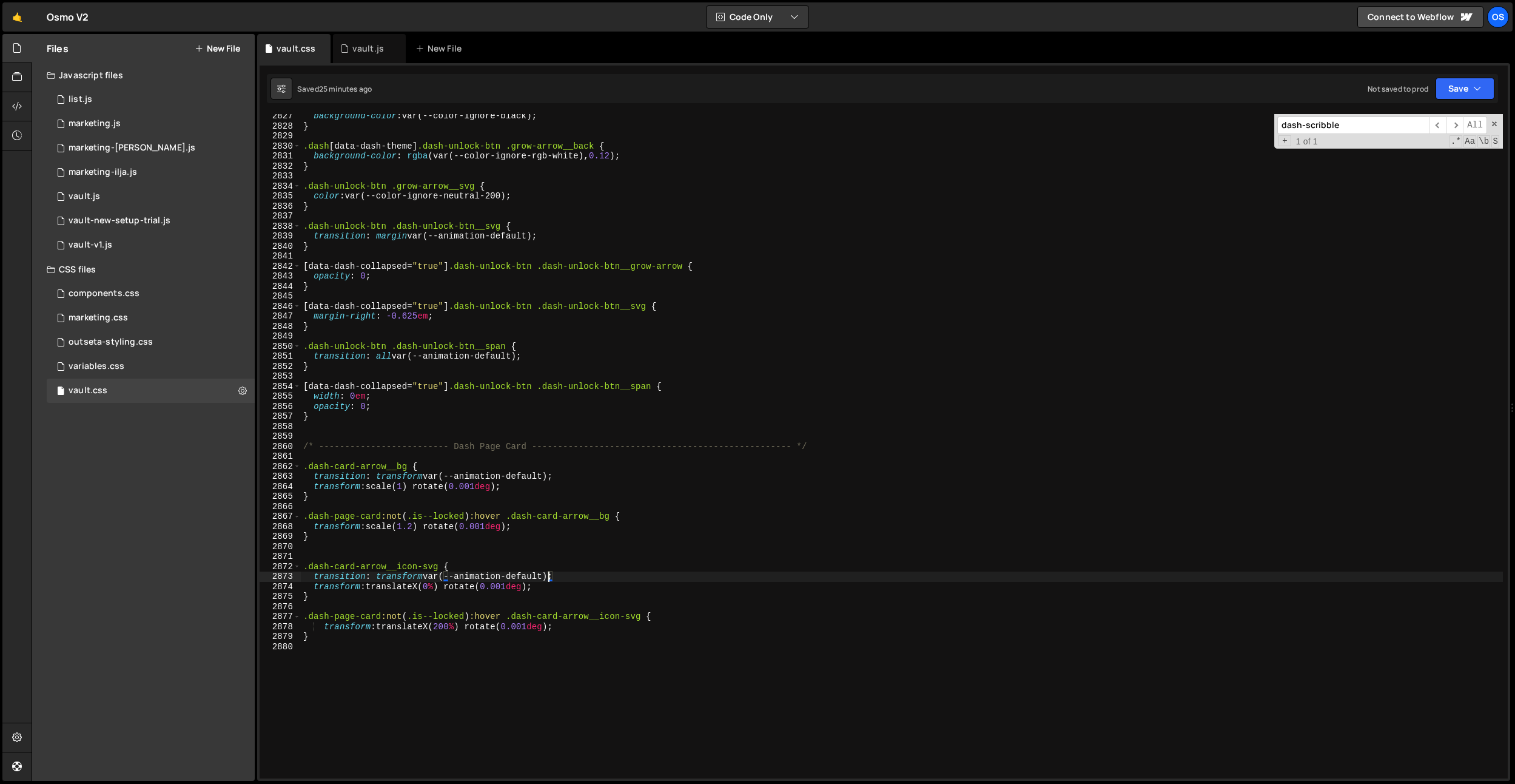
click at [553, 522] on div "background-color : var(--color-ignore-black) ; } .dash [ data-dash-theme ] .das…" at bounding box center [902, 452] width 1202 height 684
click at [522, 475] on div "background-color : var(--color-ignore-black) ; } .dash [ data-dash-theme ] .das…" at bounding box center [902, 452] width 1202 height 684
click at [549, 579] on div "background-color : var(--color-ignore-black) ; } .dash [ data-dash-theme ] .das…" at bounding box center [902, 452] width 1202 height 684
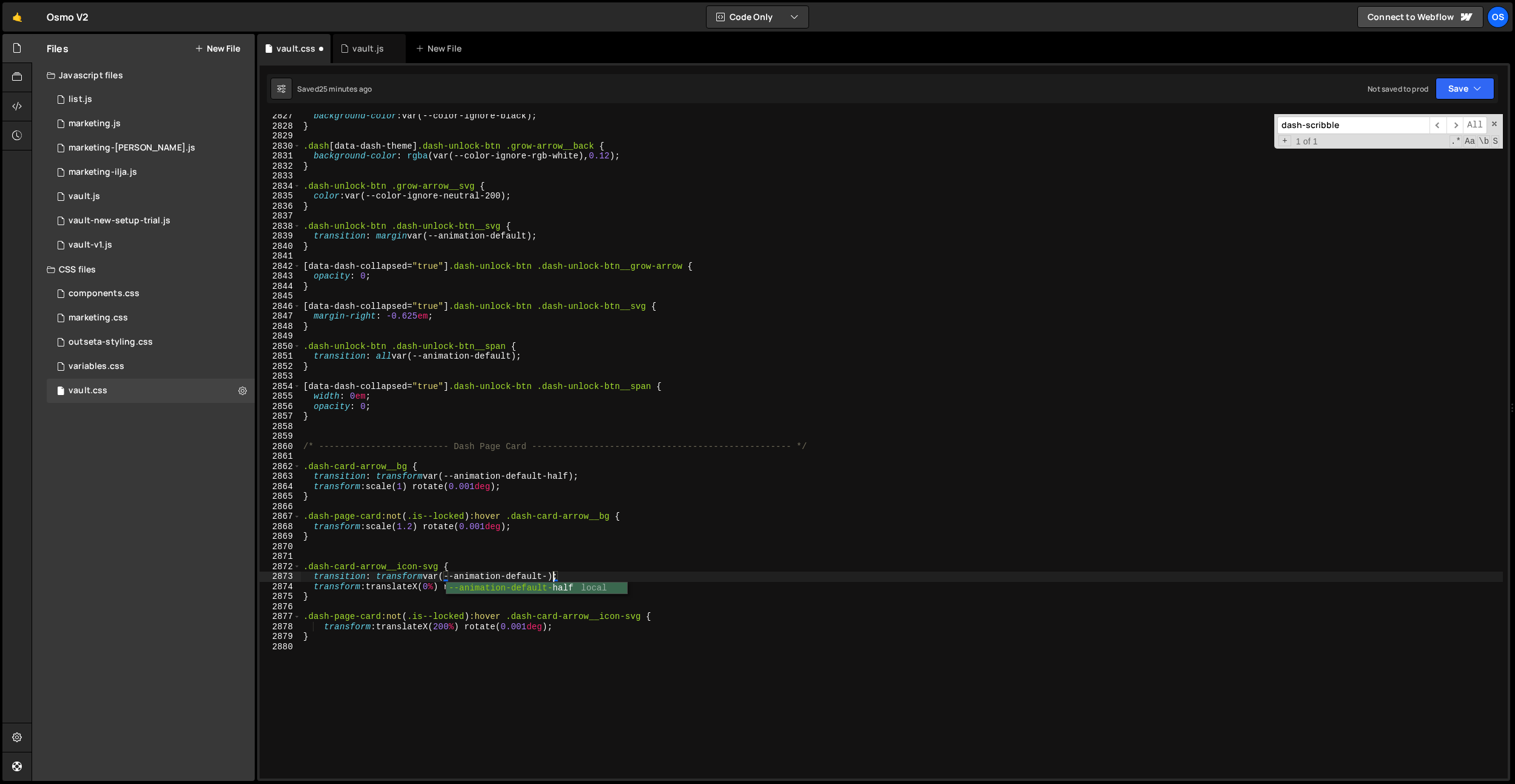
scroll to position [0, 18]
click at [515, 640] on div "background-color : var(--color-ignore-black) ; } .dash [ data-dash-theme ] .das…" at bounding box center [902, 452] width 1202 height 684
type textarea "}"
paste textarea "dash-page-card__tutorial-cards-img"
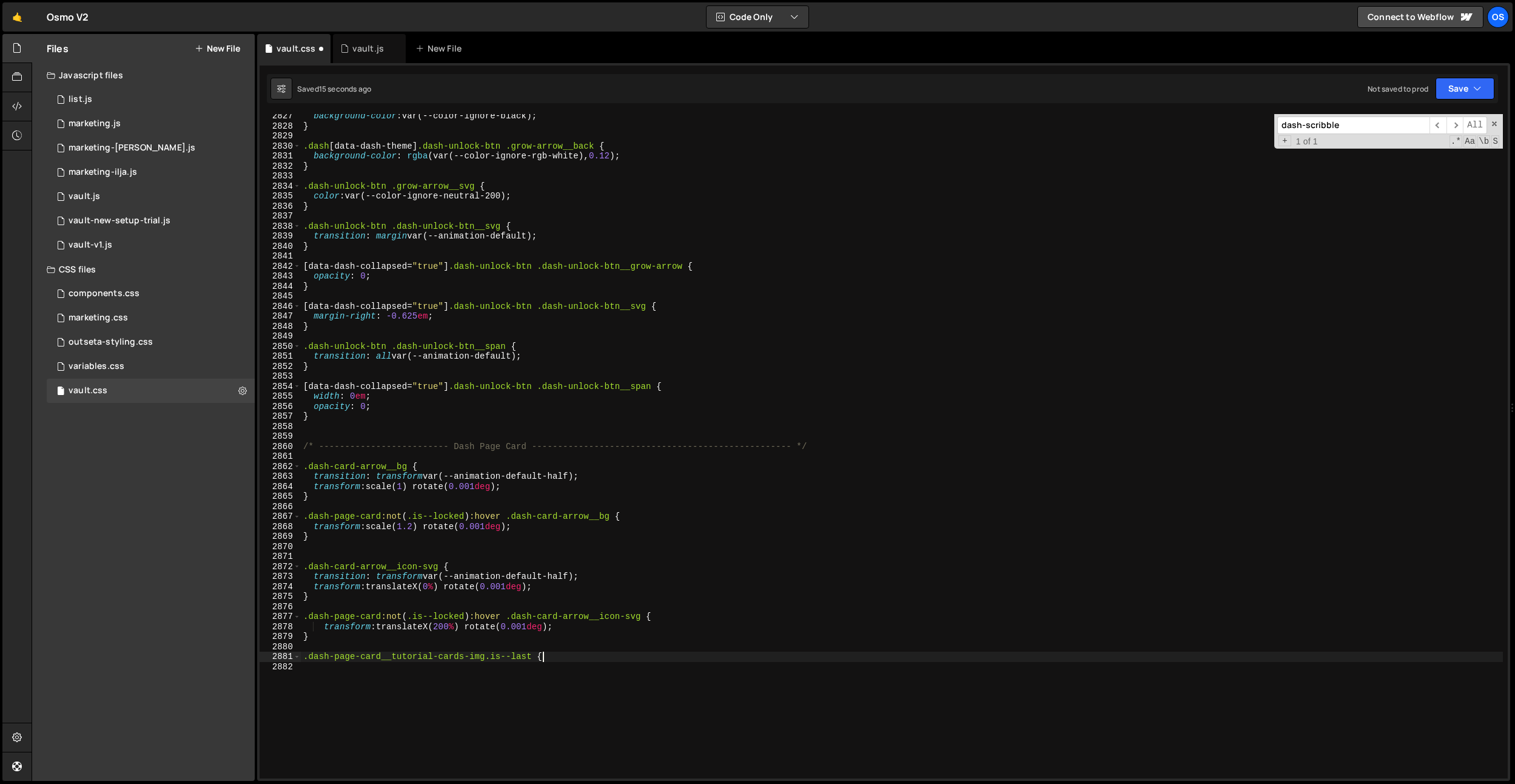
type textarea ".dash-page-card__tutorial-cards-img.is--last {}"
paste textarea "rotate(8deg) translateY(1%)"
click at [312, 668] on div "background-color : var(--color-ignore-black) ; } .dash [ data-dash-theme ] .das…" at bounding box center [902, 452] width 1202 height 684
click at [532, 667] on div "background-color : var(--color-ignore-black) ; } .dash [ data-dash-theme ] .das…" at bounding box center [902, 452] width 1202 height 684
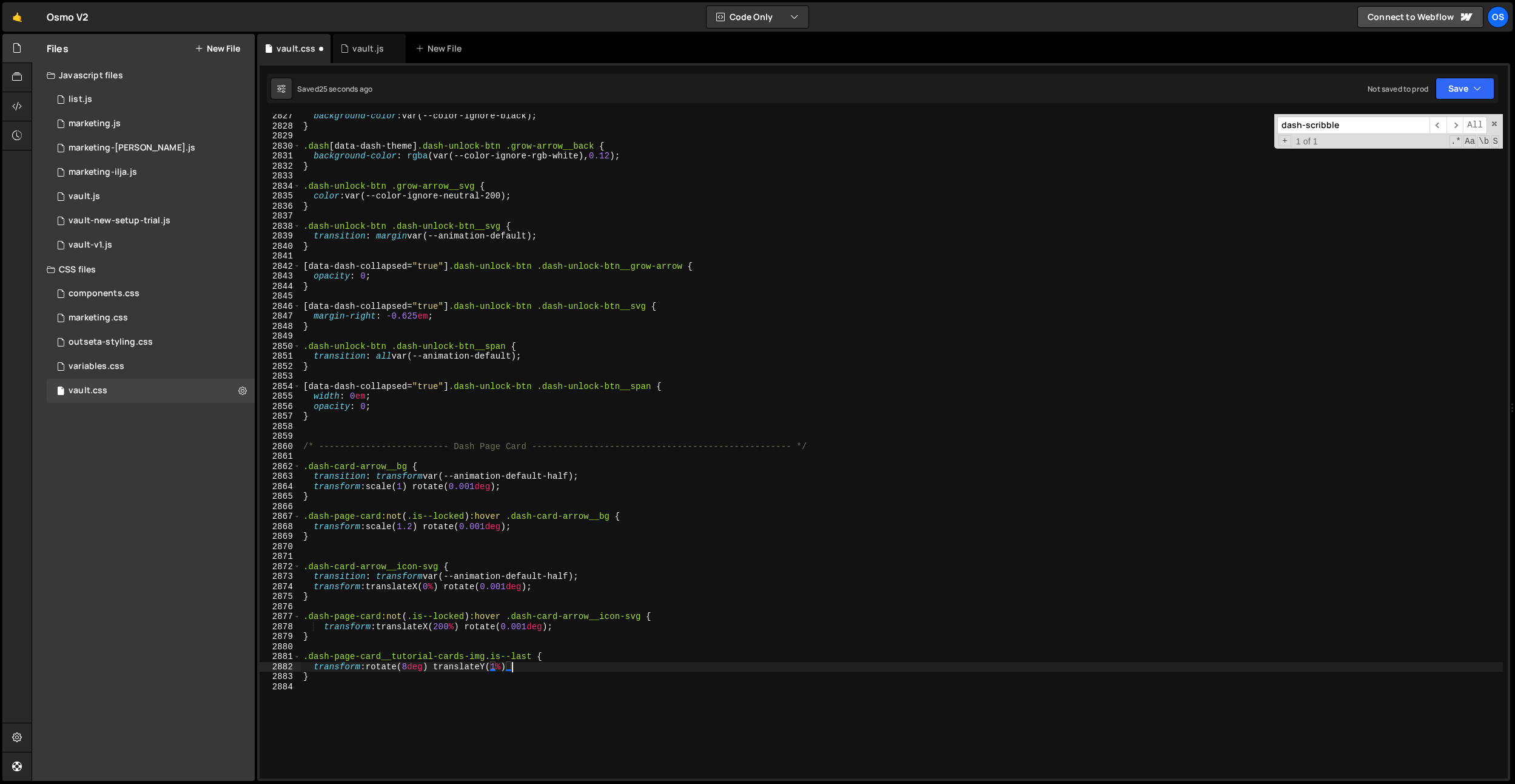
type textarea "transform: rotate(8deg) translateY(1%)'"
click at [458, 690] on div "background-color : var(--color-ignore-black) ; } .dash [ data-dash-theme ] .das…" at bounding box center [902, 452] width 1202 height 684
click at [529, 671] on div "background-color : var(--color-ignore-black) ; } .dash [ data-dash-theme ] .das…" at bounding box center [902, 452] width 1202 height 684
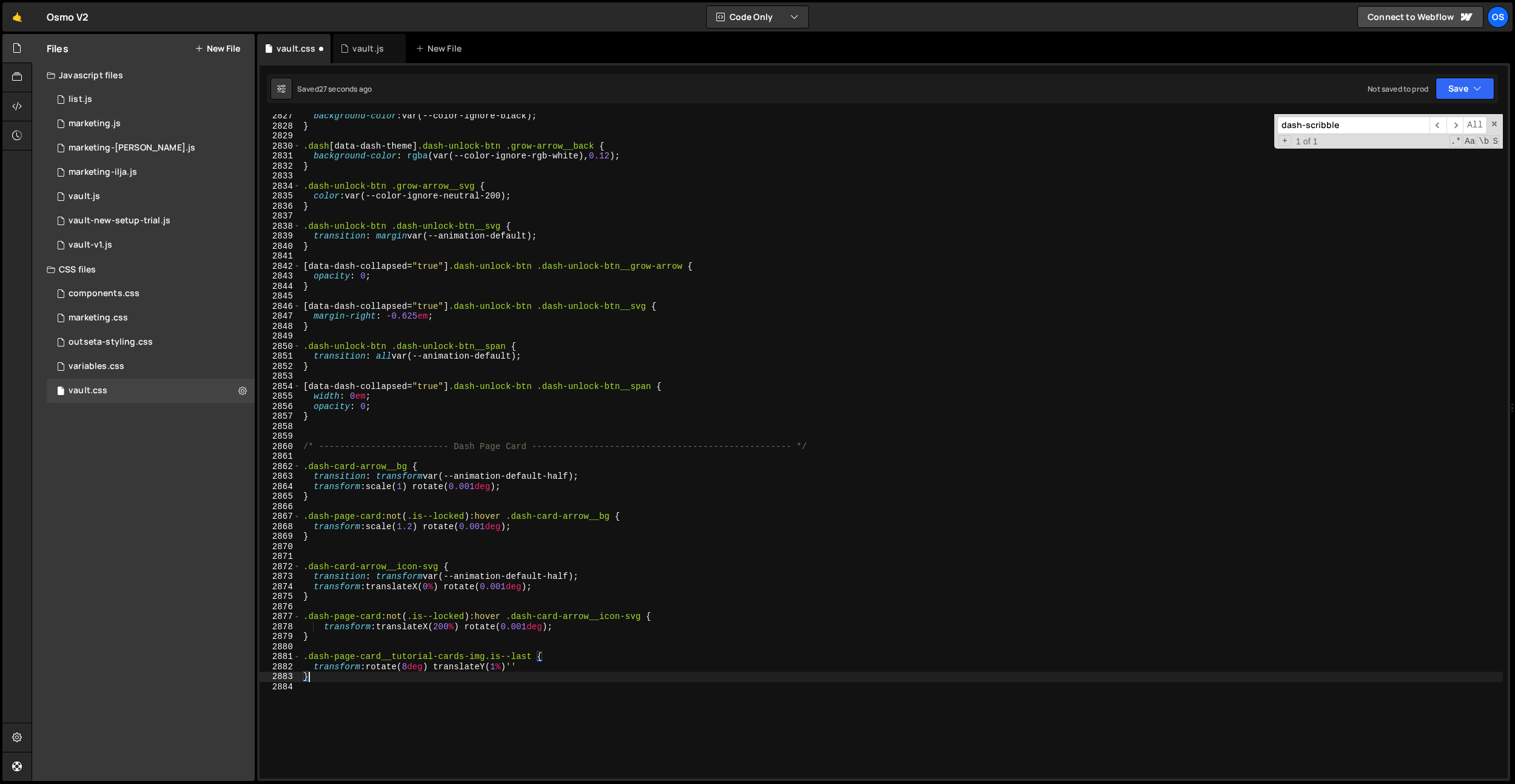
click at [529, 666] on div "background-color : var(--color-ignore-black) ; } .dash [ data-dash-theme ] .das…" at bounding box center [902, 452] width 1202 height 684
click at [338, 640] on div "background-color : var(--color-ignore-black) ; } .dash [ data-dash-theme ] .das…" at bounding box center [902, 452] width 1202 height 684
type textarea "}"
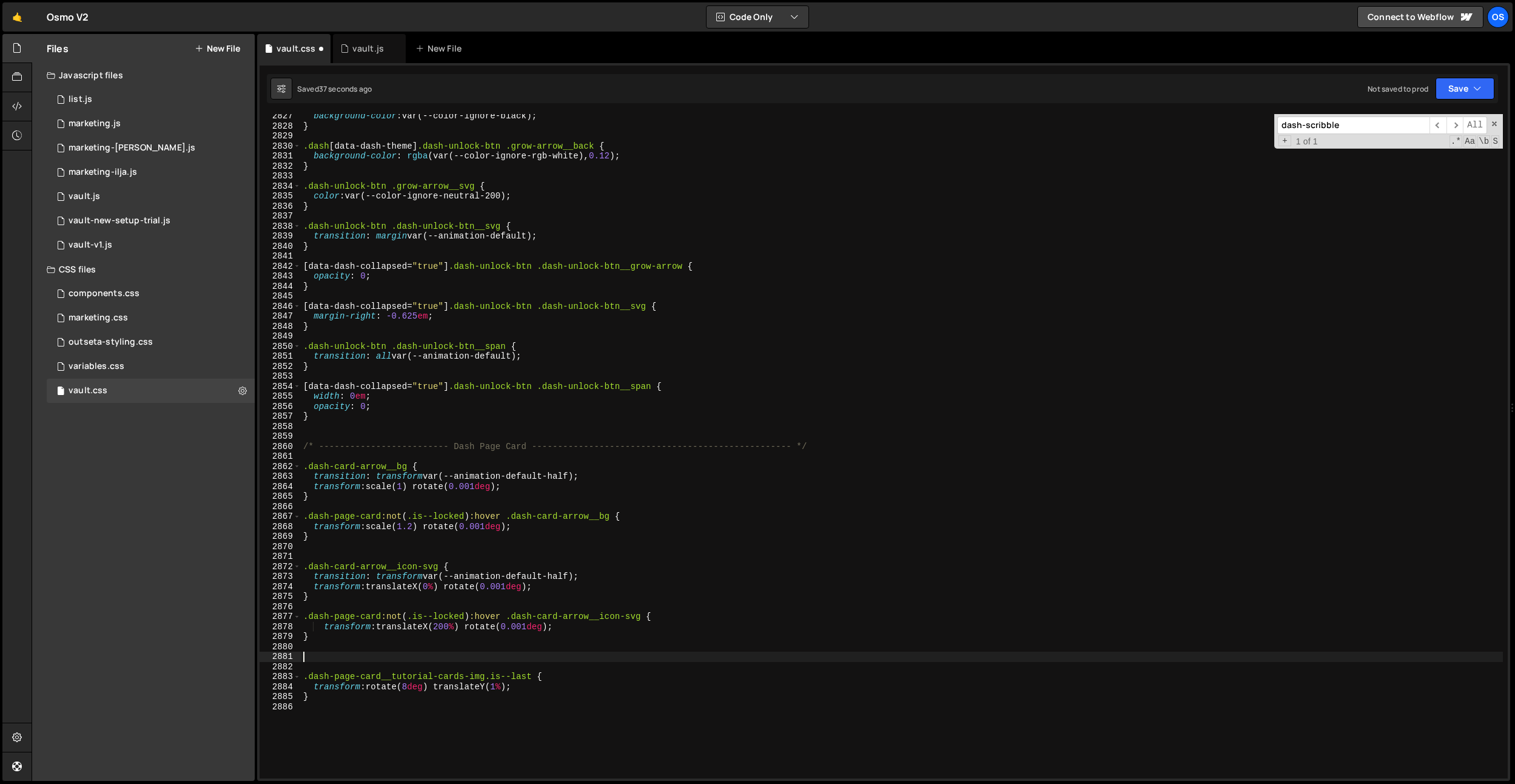
paste textarea "dash-page-card__tutorial-cards-img"
type textarea ".dash-page-card__tutorial-cards-img {}"
drag, startPoint x: 615, startPoint y: 476, endPoint x: 328, endPoint y: 705, distance: 367.2
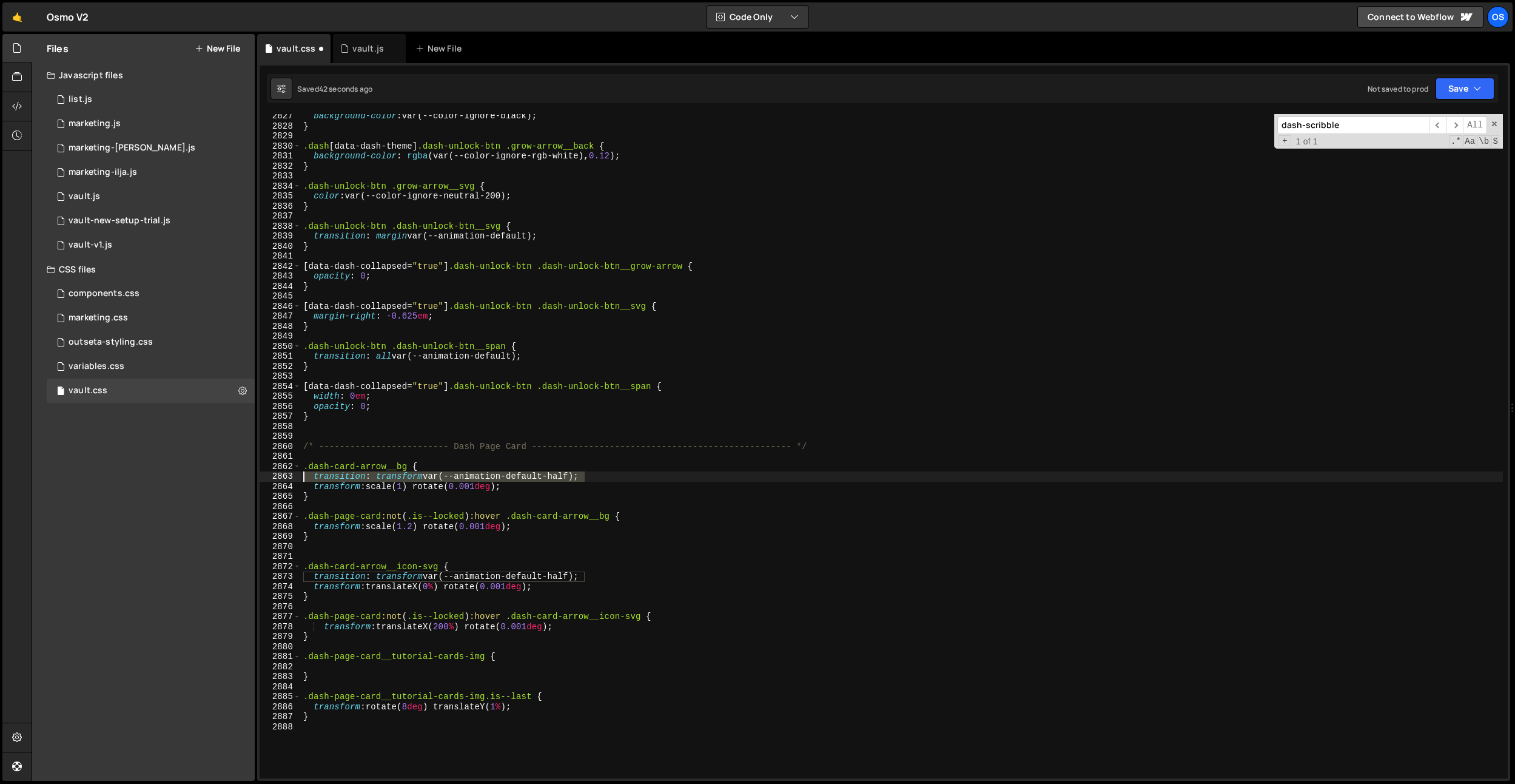
click at [174, 477] on div "Files New File Javascript files 0 list.js 0 0 marketing.js 0 0 marketing-[PERSO…" at bounding box center [773, 408] width 1484 height 748
click at [312, 672] on div "background-color : var(--color-ignore-black) ; } .dash [ data-dash-theme ] .das…" at bounding box center [902, 452] width 1202 height 684
type textarea "}"
click at [314, 665] on div "background-color : var(--color-ignore-black) ; } .dash [ data-dash-theme ] .das…" at bounding box center [902, 452] width 1202 height 684
paste textarea "transition: transform var(--animation-default-half);"
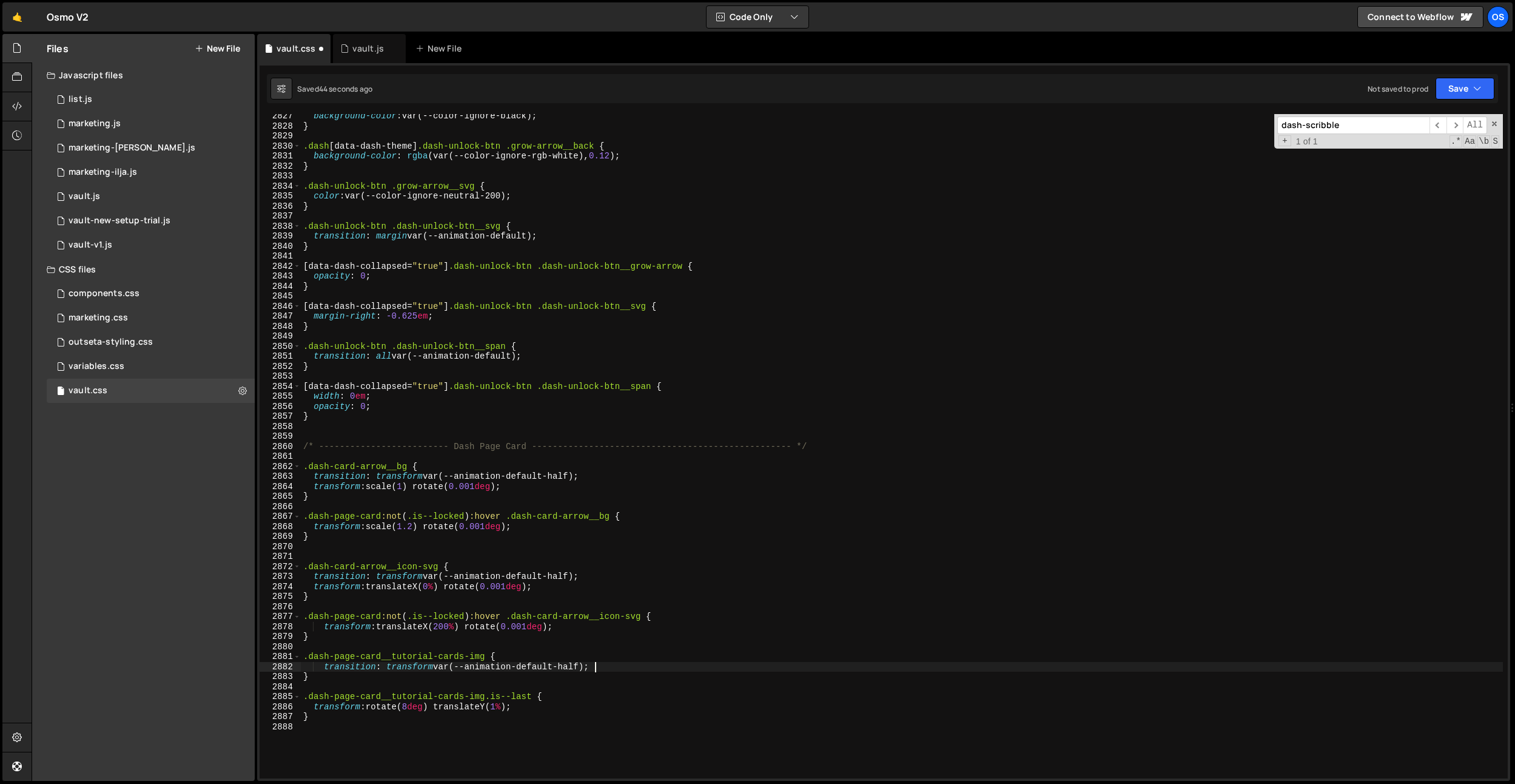
click at [317, 668] on div "background-color : var(--color-ignore-black) ; } .dash [ data-dash-theme ] .das…" at bounding box center [902, 452] width 1202 height 684
click at [321, 627] on div "background-color : var(--color-ignore-black) ; } .dash [ data-dash-theme ] .das…" at bounding box center [902, 452] width 1202 height 684
click at [474, 711] on div "background-color : var(--color-ignore-black) ; } .dash [ data-dash-theme ] .das…" at bounding box center [902, 452] width 1202 height 684
click at [530, 706] on div "background-color : var(--color-ignore-black) ; } .dash [ data-dash-theme ] .das…" at bounding box center [902, 452] width 1202 height 684
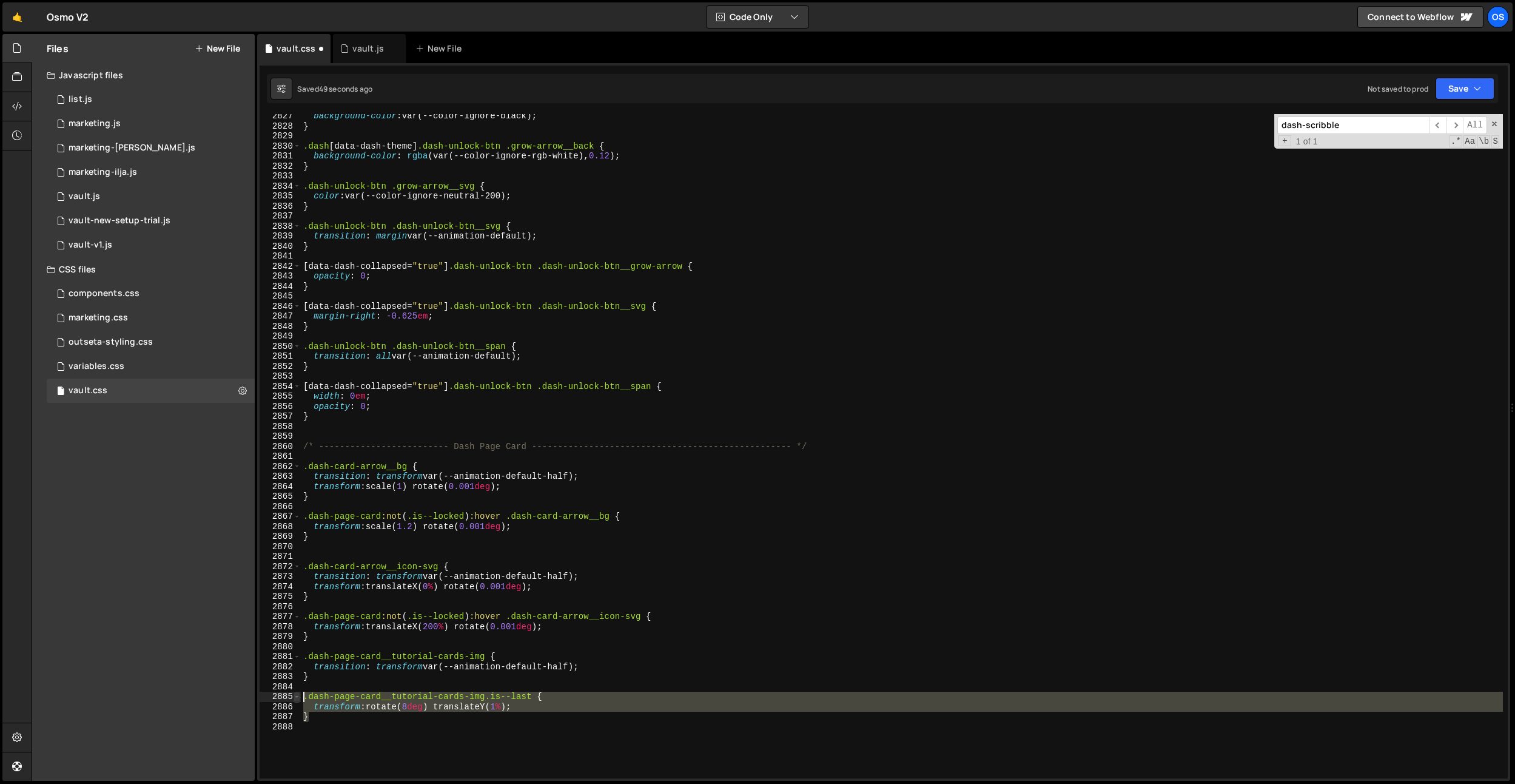
drag, startPoint x: 494, startPoint y: 720, endPoint x: 295, endPoint y: 695, distance: 200.6
click at [295, 695] on div "transform: rotate(8deg) translateY(1%); 2827 2828 2829 2830 2831 2832 2833 2834…" at bounding box center [884, 445] width 1248 height 664
type textarea "}"
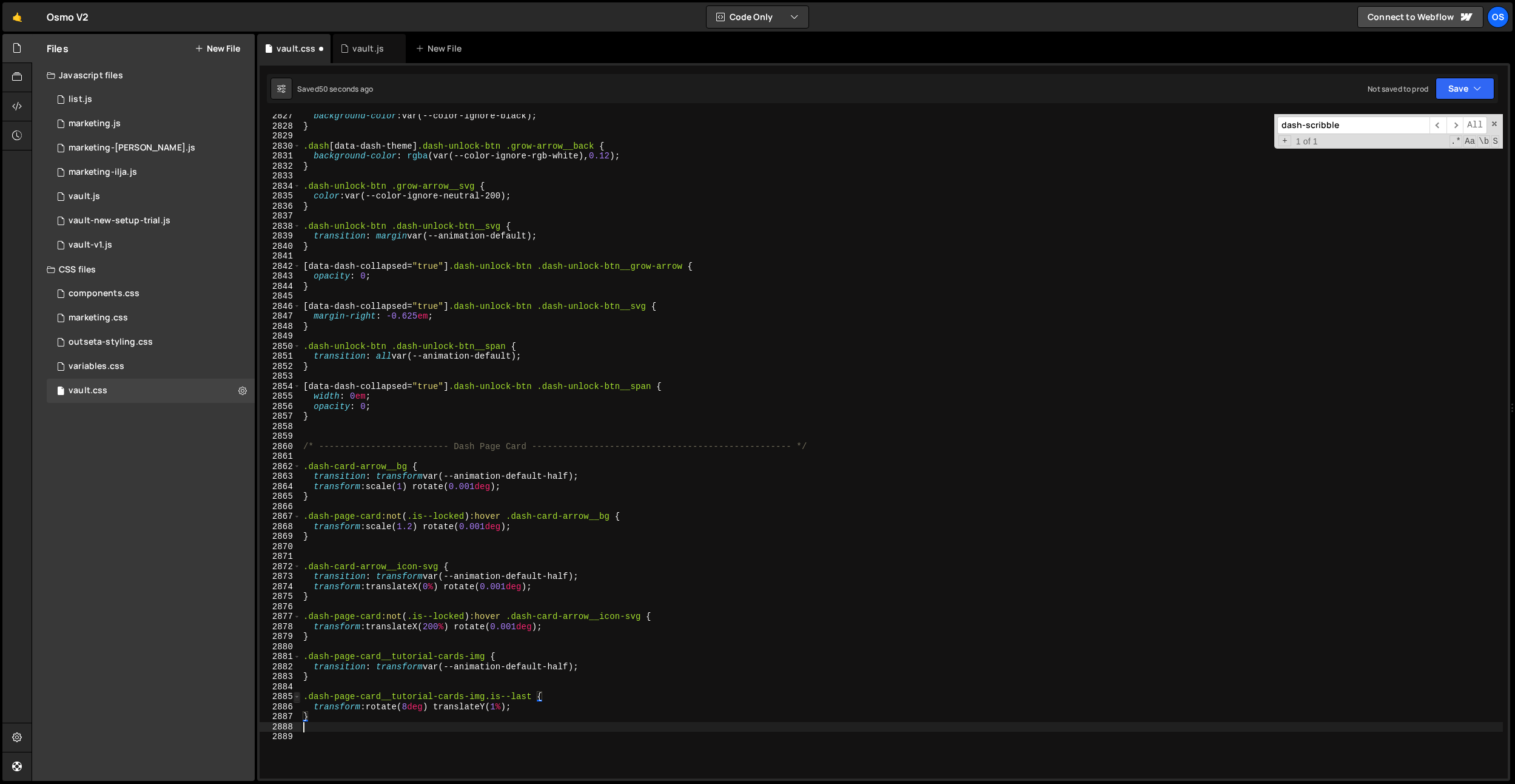
paste textarea "}"
click at [528, 698] on div "background-color : var(--color-ignore-black) ; } .dash [ data-dash-theme ] .das…" at bounding box center [902, 452] width 1202 height 684
click at [407, 710] on div "background-color : var(--color-ignore-black) ; } .dash [ data-dash-theme ] .das…" at bounding box center [902, 452] width 1202 height 684
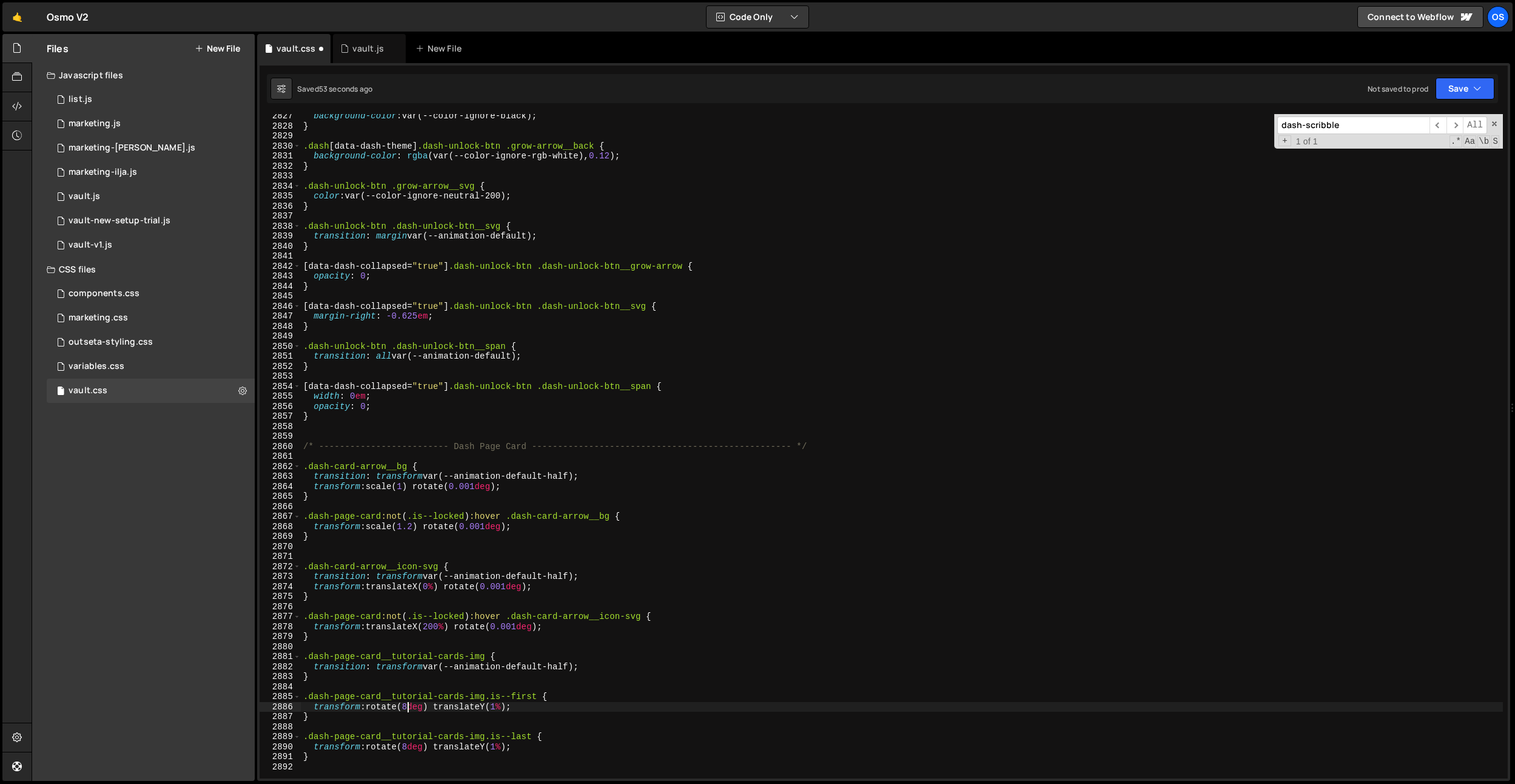
type textarea "transform: rotate(-8deg) translateY(1%);"
click at [501, 545] on div "background-color : var(--color-ignore-black) ; } .dash [ data-dash-theme ] .das…" at bounding box center [902, 452] width 1202 height 684
click at [496, 549] on div "background-color : var(--color-ignore-black) ; } .dash [ data-dash-theme ] .das…" at bounding box center [902, 452] width 1202 height 684
click at [420, 707] on div "background-color : var(--color-ignore-black) ; } .dash [ data-dash-theme ] .das…" at bounding box center [902, 452] width 1202 height 684
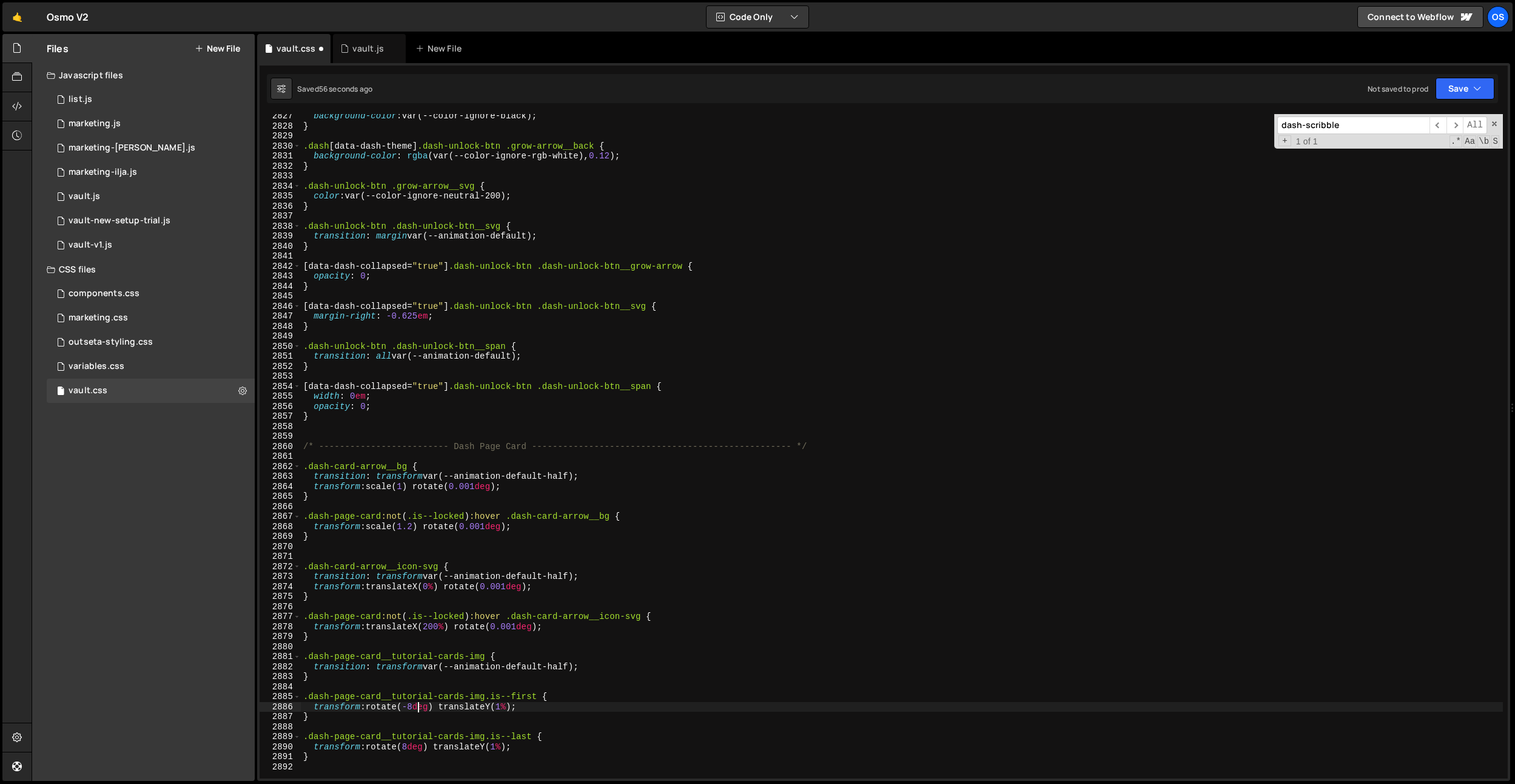
scroll to position [0, 8]
click at [414, 743] on div "background-color : var(--color-ignore-black) ; } .dash [ data-dash-theme ] .das…" at bounding box center [902, 452] width 1202 height 684
type textarea "transform: rotate(10deg) translateY(1%);"
click at [605, 433] on div "background-color : var(--color-ignore-black) ; } .dash [ data-dash-theme ] .das…" at bounding box center [902, 452] width 1202 height 684
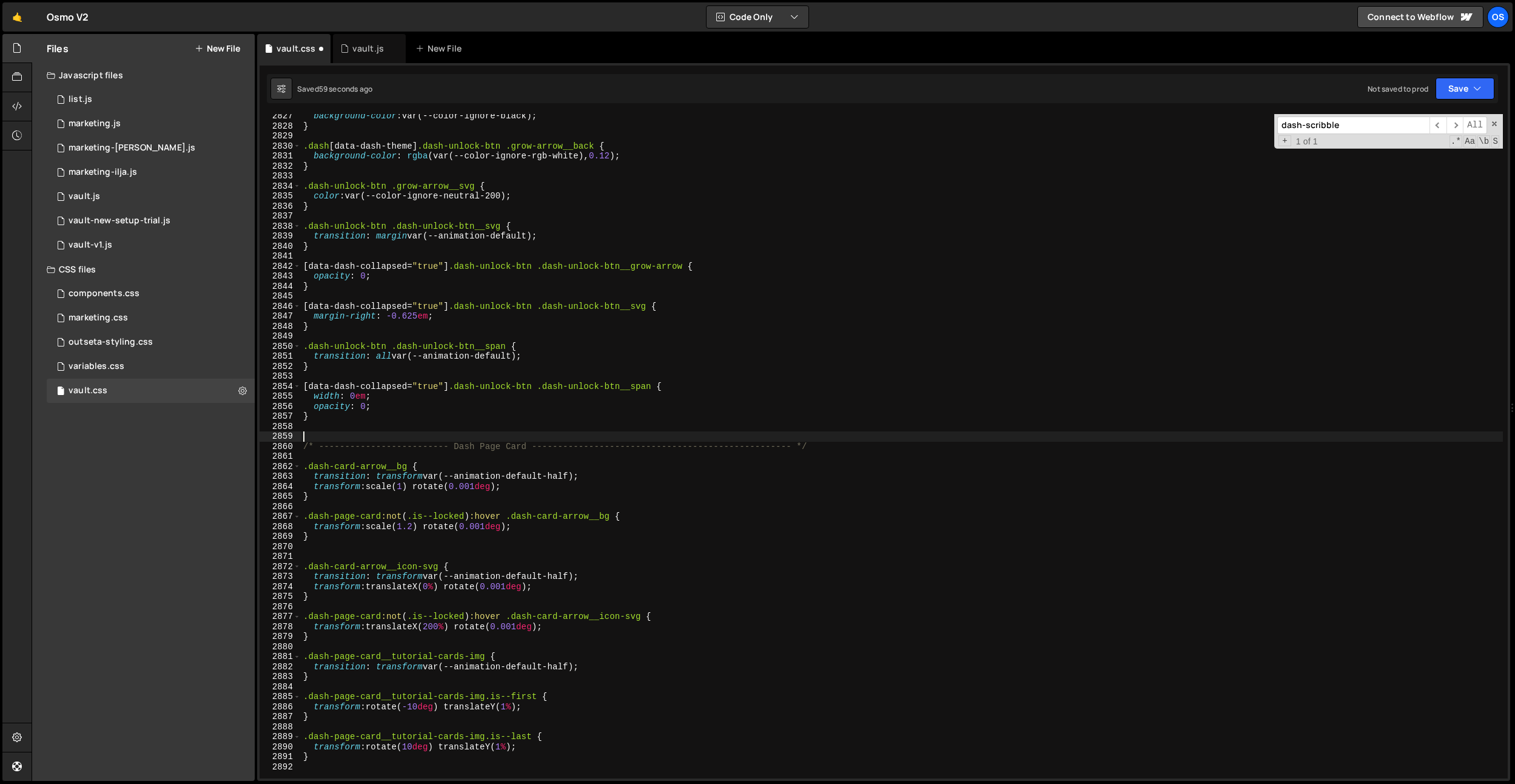
click at [511, 705] on div "background-color : var(--color-ignore-black) ; } .dash [ data-dash-theme ] .das…" at bounding box center [902, 452] width 1202 height 684
click at [509, 745] on div "background-color : var(--color-ignore-black) ; } .dash [ data-dash-theme ] .das…" at bounding box center [902, 452] width 1202 height 684
click at [558, 467] on div "background-color : var(--color-ignore-black) ; } .dash [ data-dash-theme ] .das…" at bounding box center [902, 452] width 1202 height 684
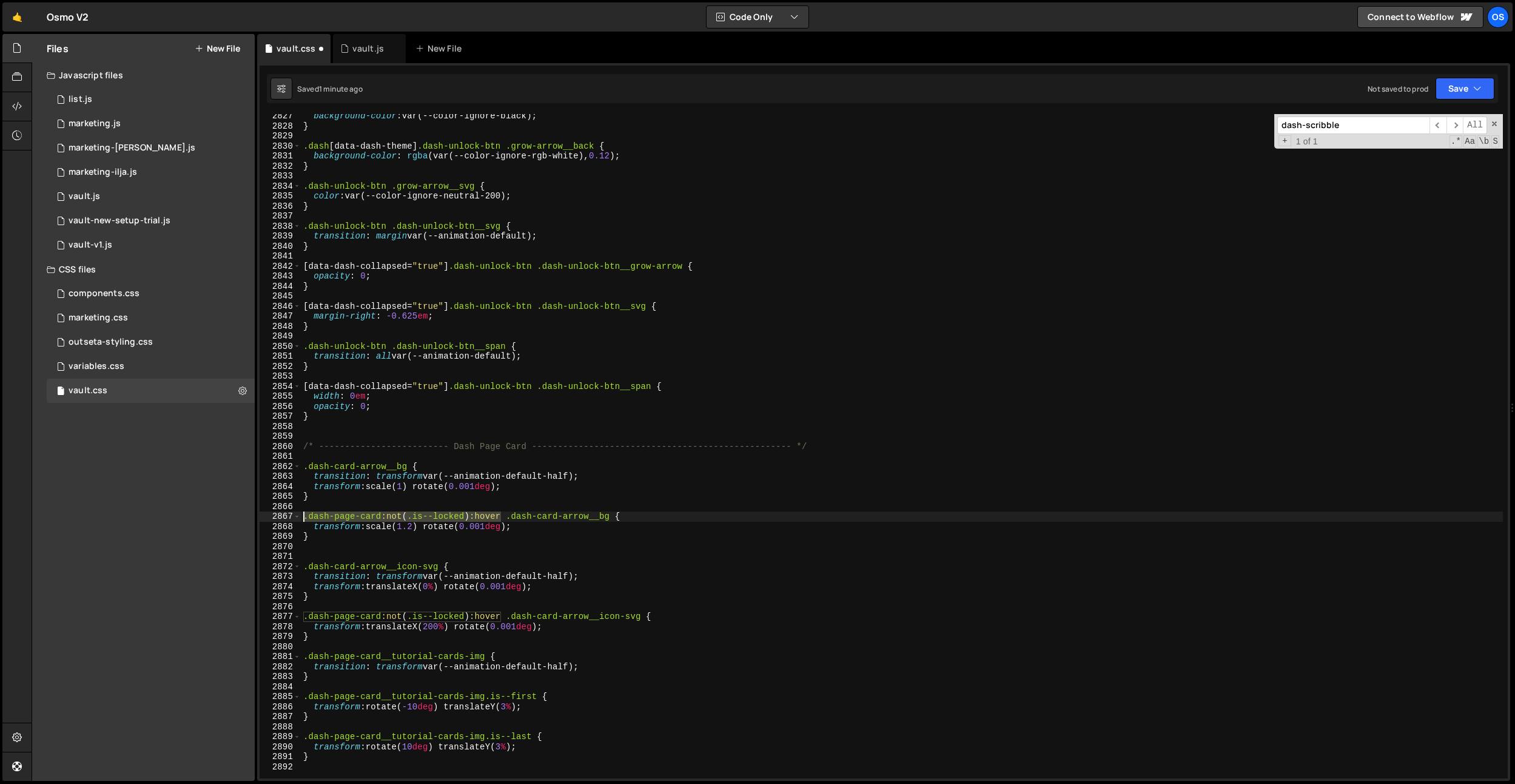
drag, startPoint x: 500, startPoint y: 514, endPoint x: 273, endPoint y: 514, distance: 227.0
click at [273, 514] on div ".dash-card-arrow__bg { [CREDIT_CARD_NUMBER] 2831 2832 2833 2834 2835 2836 2837 …" at bounding box center [884, 445] width 1248 height 664
click at [338, 714] on div "background-color : var(--color-ignore-black) ; } .dash [ data-dash-theme ] .das…" at bounding box center [902, 452] width 1202 height 684
click at [301, 696] on div "background-color : var(--color-ignore-black) ; } .dash [ data-dash-theme ] .das…" at bounding box center [902, 452] width 1202 height 684
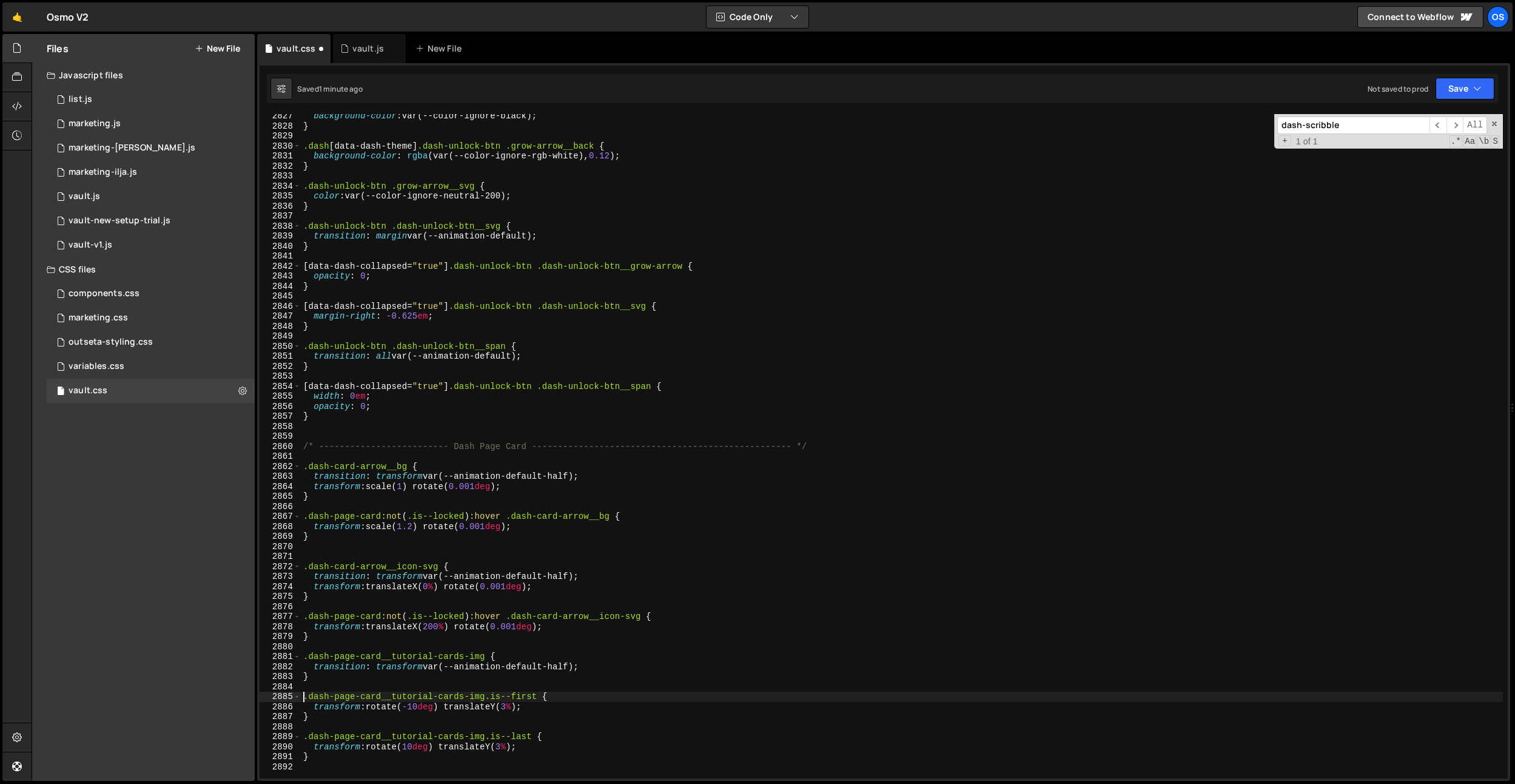
paste textarea ".dash-page-card:not(.is--locked):hover"
click at [304, 738] on div "background-color : var(--color-ignore-black) ; } .dash [ data-dash-theme ] .das…" at bounding box center [902, 452] width 1202 height 684
paste textarea ".dash-page-card:not(.is--locked):hover"
click at [501, 699] on div "background-color : var(--color-ignore-black) ; } .dash [ data-dash-theme ] .das…" at bounding box center [902, 452] width 1202 height 684
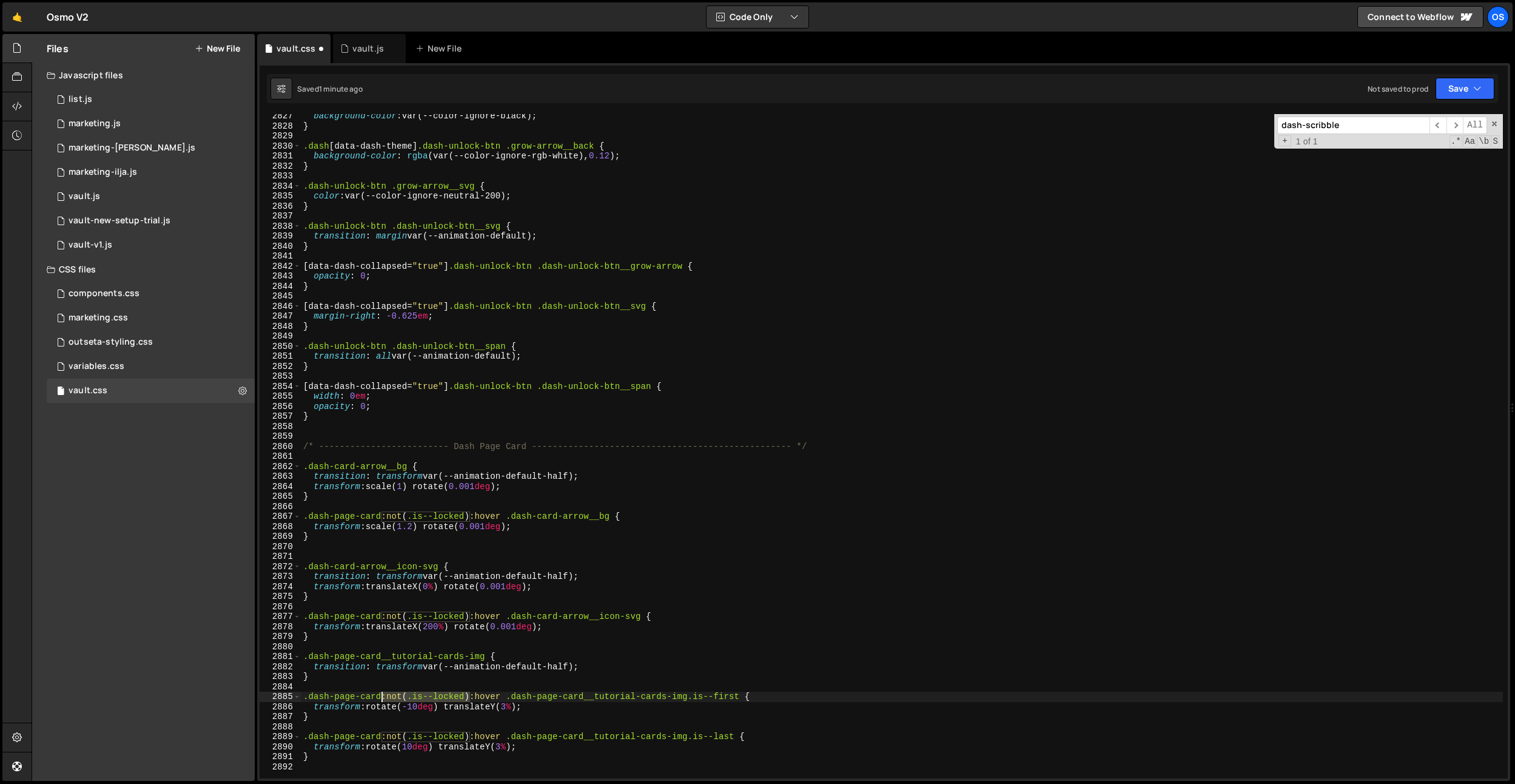
drag, startPoint x: 469, startPoint y: 699, endPoint x: 383, endPoint y: 699, distance: 86.0
click at [384, 697] on div "background-color : var(--color-ignore-black) ; } .dash [ data-dash-theme ] .das…" at bounding box center [902, 452] width 1202 height 684
drag, startPoint x: 382, startPoint y: 738, endPoint x: 468, endPoint y: 733, distance: 86.1
click at [468, 733] on div "background-color : var(--color-ignore-black) ; } .dash [ data-dash-theme ] .das…" at bounding box center [902, 452] width 1202 height 684
click at [536, 705] on div "background-color : var(--color-ignore-black) ; } .dash [ data-dash-theme ] .das…" at bounding box center [902, 452] width 1202 height 684
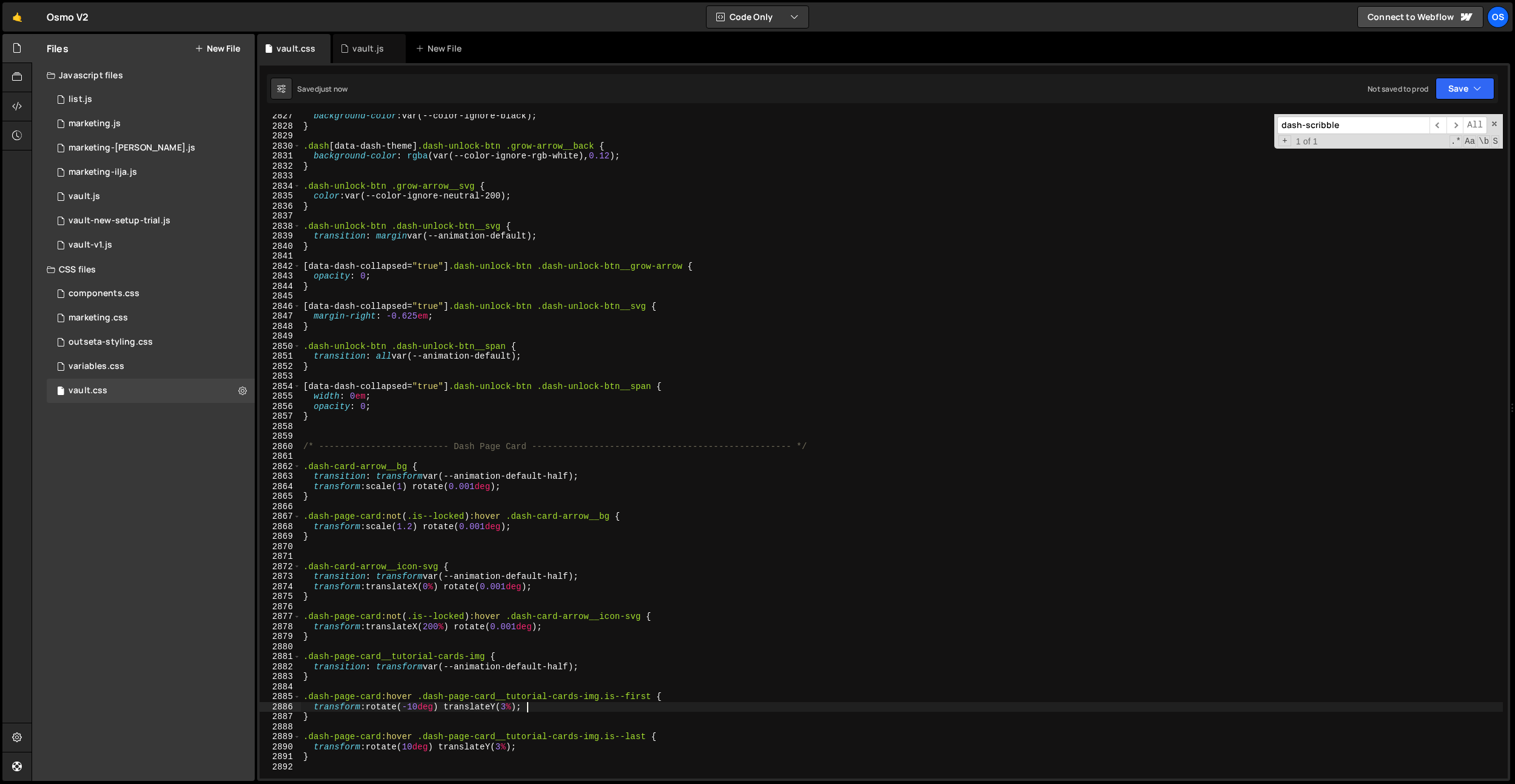
type textarea "transform: rotate(-10deg) translateY(3%);"
click at [481, 725] on div "background-color : var(--color-ignore-black) ; } .dash [ data-dash-theme ] .das…" at bounding box center [902, 452] width 1202 height 684
click at [518, 748] on div "background-color : var(--color-ignore-black) ; } .dash [ data-dash-theme ] .das…" at bounding box center [902, 452] width 1202 height 684
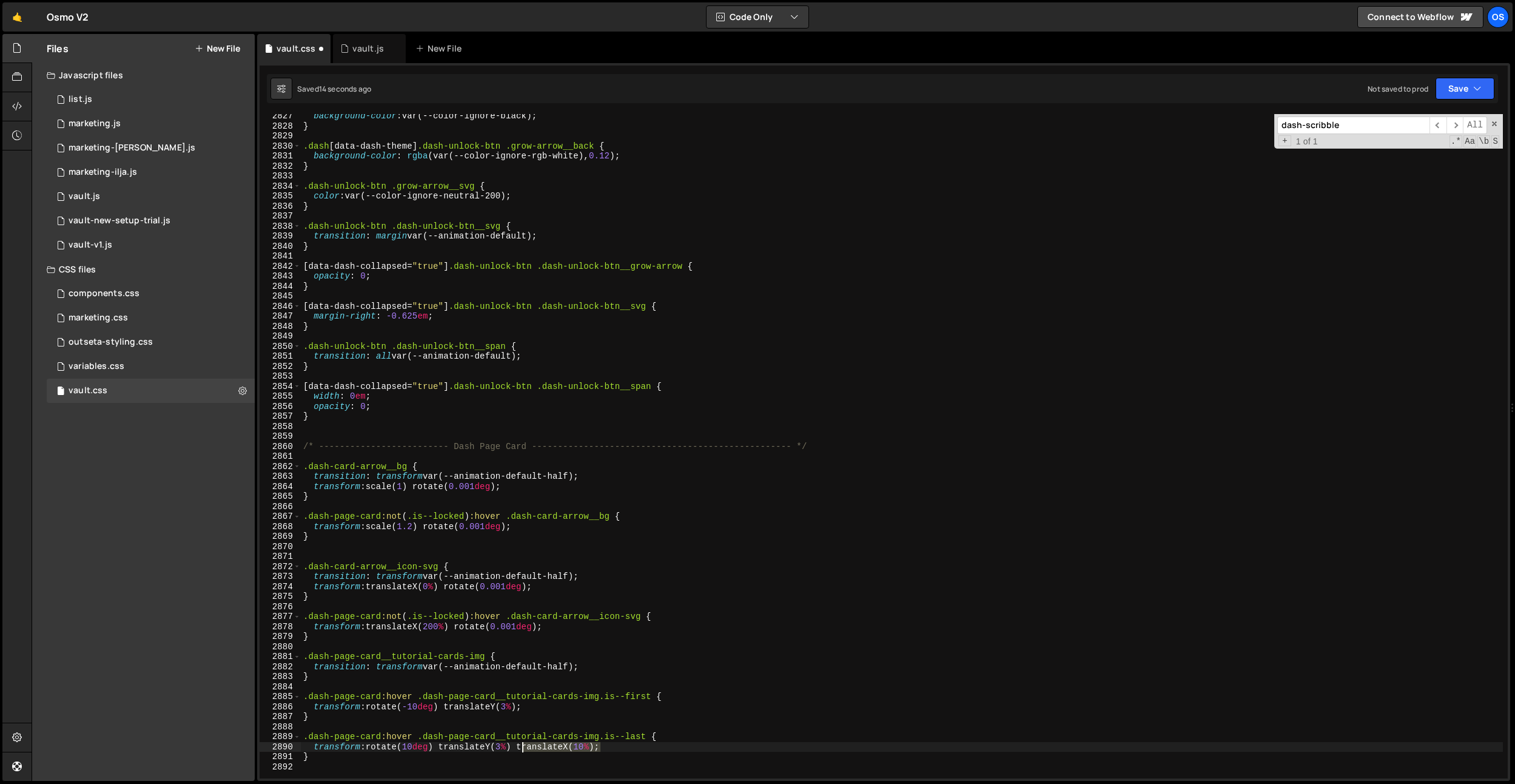
drag, startPoint x: 600, startPoint y: 744, endPoint x: 520, endPoint y: 748, distance: 80.1
click at [520, 748] on div "background-color : var(--color-ignore-black) ; } .dash [ data-dash-theme ] .das…" at bounding box center [902, 452] width 1202 height 684
click at [520, 707] on div "background-color : var(--color-ignore-black) ; } .dash [ data-dash-theme ] .das…" at bounding box center [902, 452] width 1202 height 684
paste textarea "translateX(10%)"
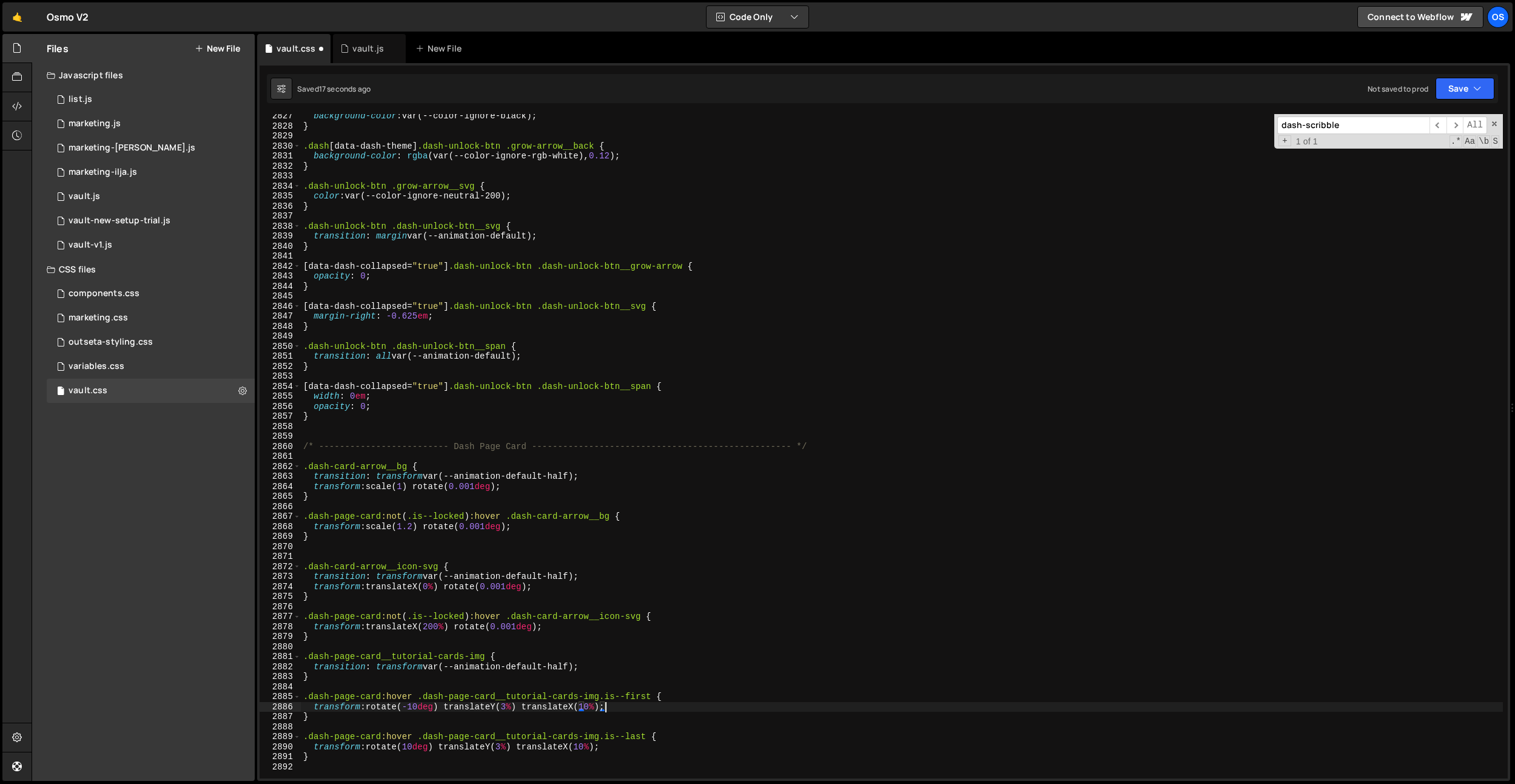
click at [586, 706] on div "background-color : var(--color-ignore-black) ; } .dash [ data-dash-theme ] .das…" at bounding box center [902, 452] width 1202 height 684
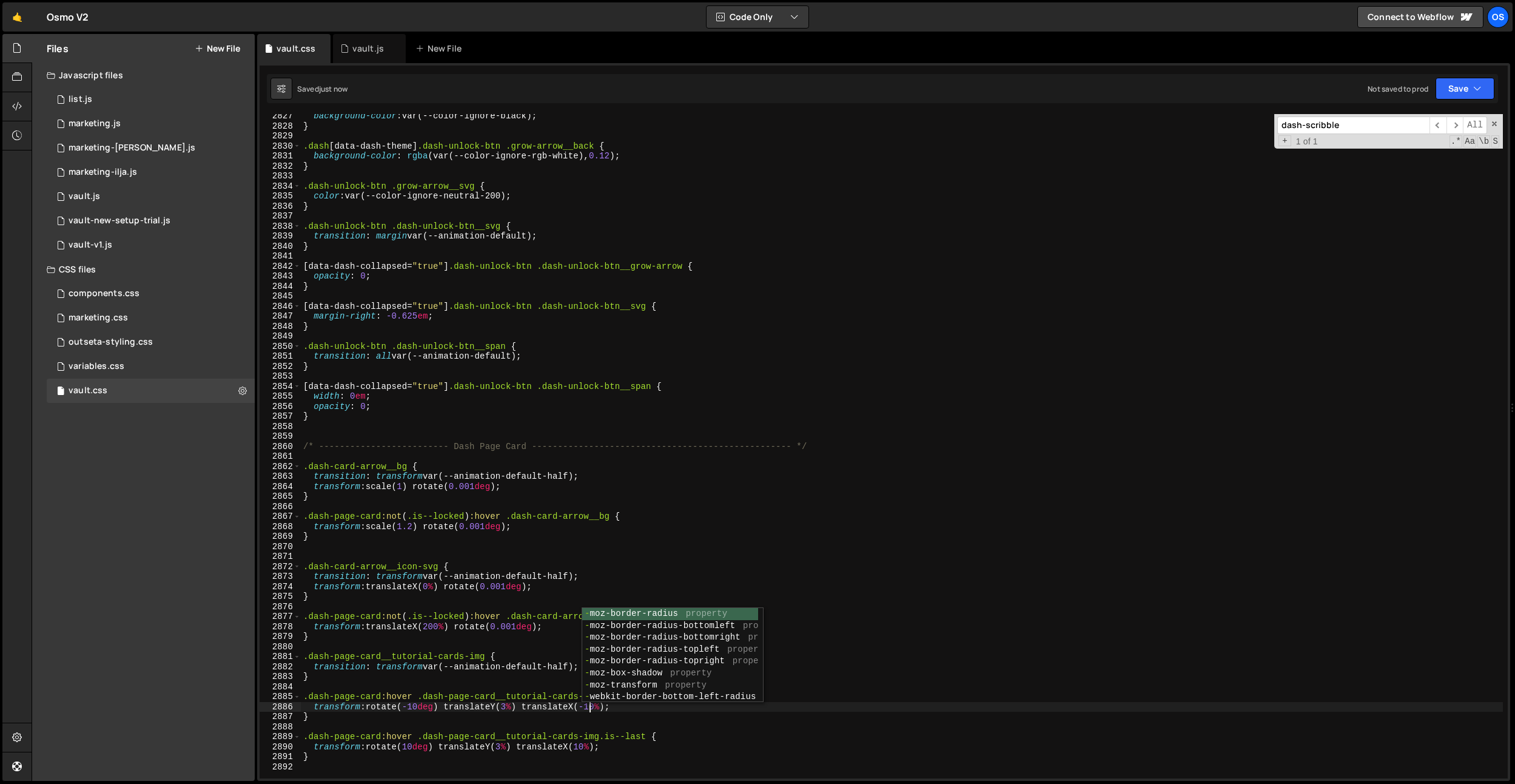
click at [625, 450] on div "background-color : var(--color-ignore-black) ; } .dash [ data-dash-theme ] .das…" at bounding box center [902, 452] width 1202 height 684
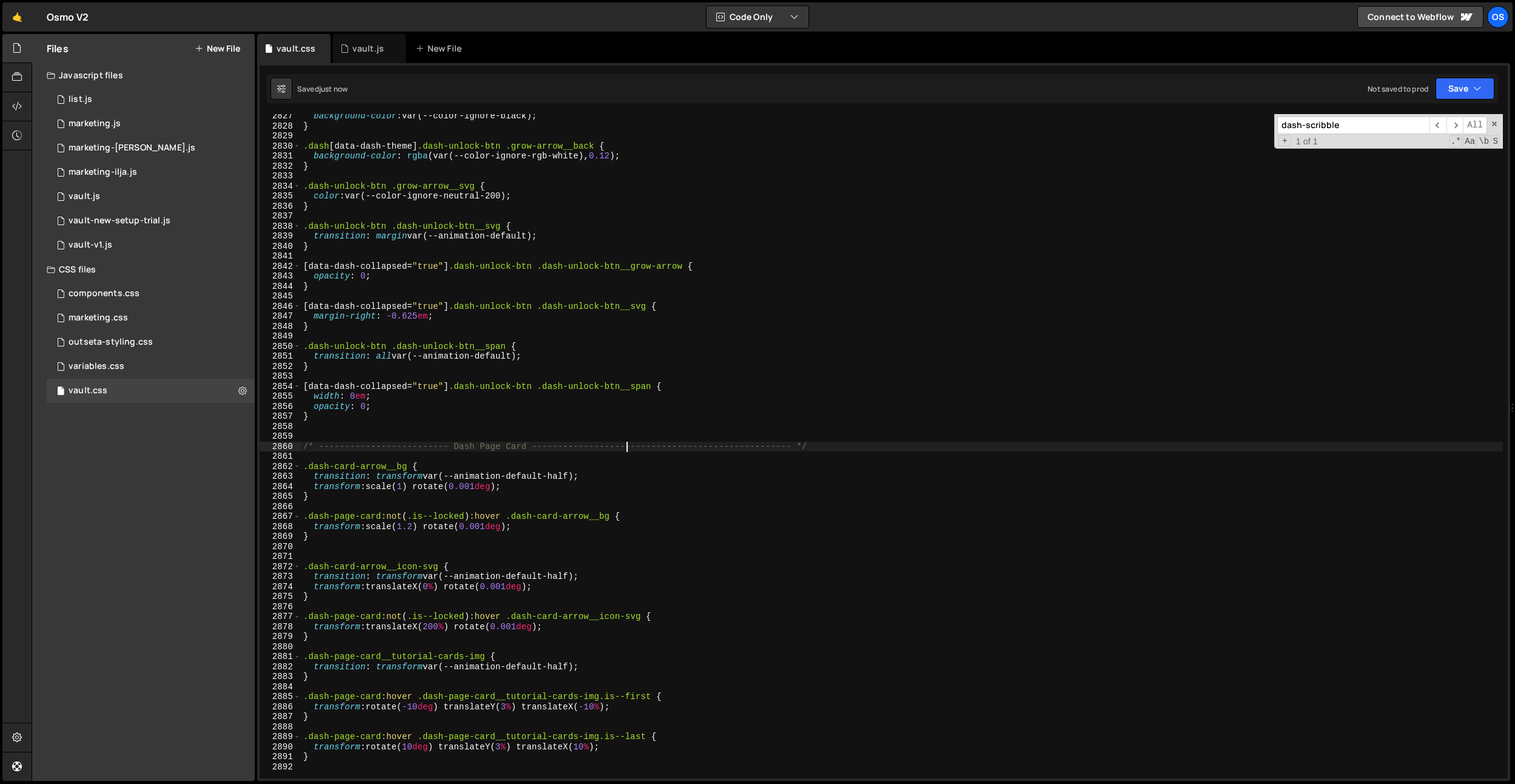
click at [590, 706] on div "background-color : var(--color-ignore-black) ; } .dash [ data-dash-theme ] .das…" at bounding box center [902, 452] width 1202 height 684
click at [653, 590] on div "background-color : var(--color-ignore-black) ; } .dash [ data-dash-theme ] .das…" at bounding box center [902, 452] width 1202 height 684
click at [589, 746] on div "background-color : var(--color-ignore-black) ; } .dash [ data-dash-theme ] .das…" at bounding box center [902, 452] width 1202 height 684
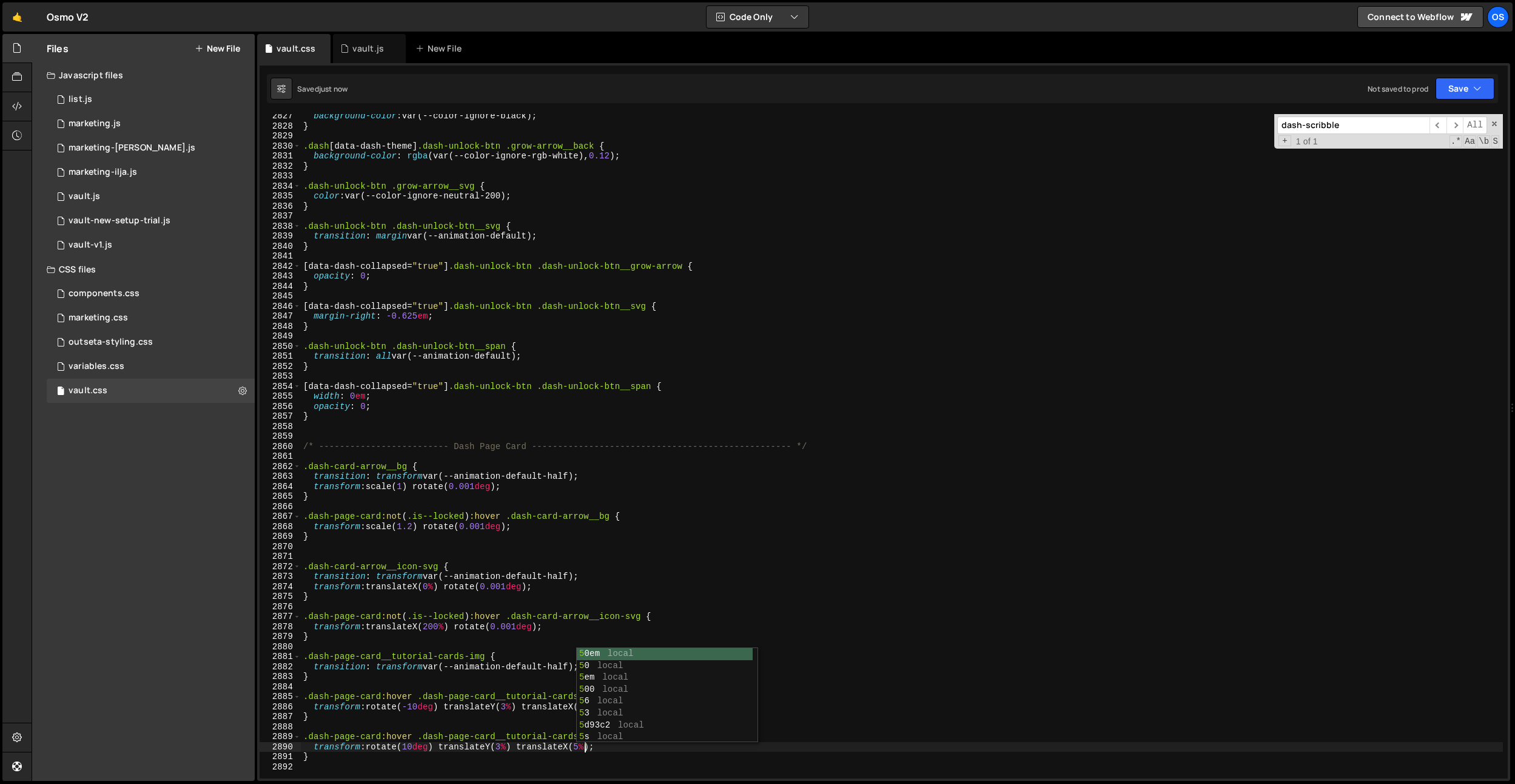
click at [420, 710] on div "background-color : var(--color-ignore-black) ; } .dash [ data-dash-theme ] .das…" at bounding box center [902, 452] width 1202 height 684
click at [419, 751] on div "background-color : var(--color-ignore-black) ; } .dash [ data-dash-theme ] .das…" at bounding box center [902, 452] width 1202 height 684
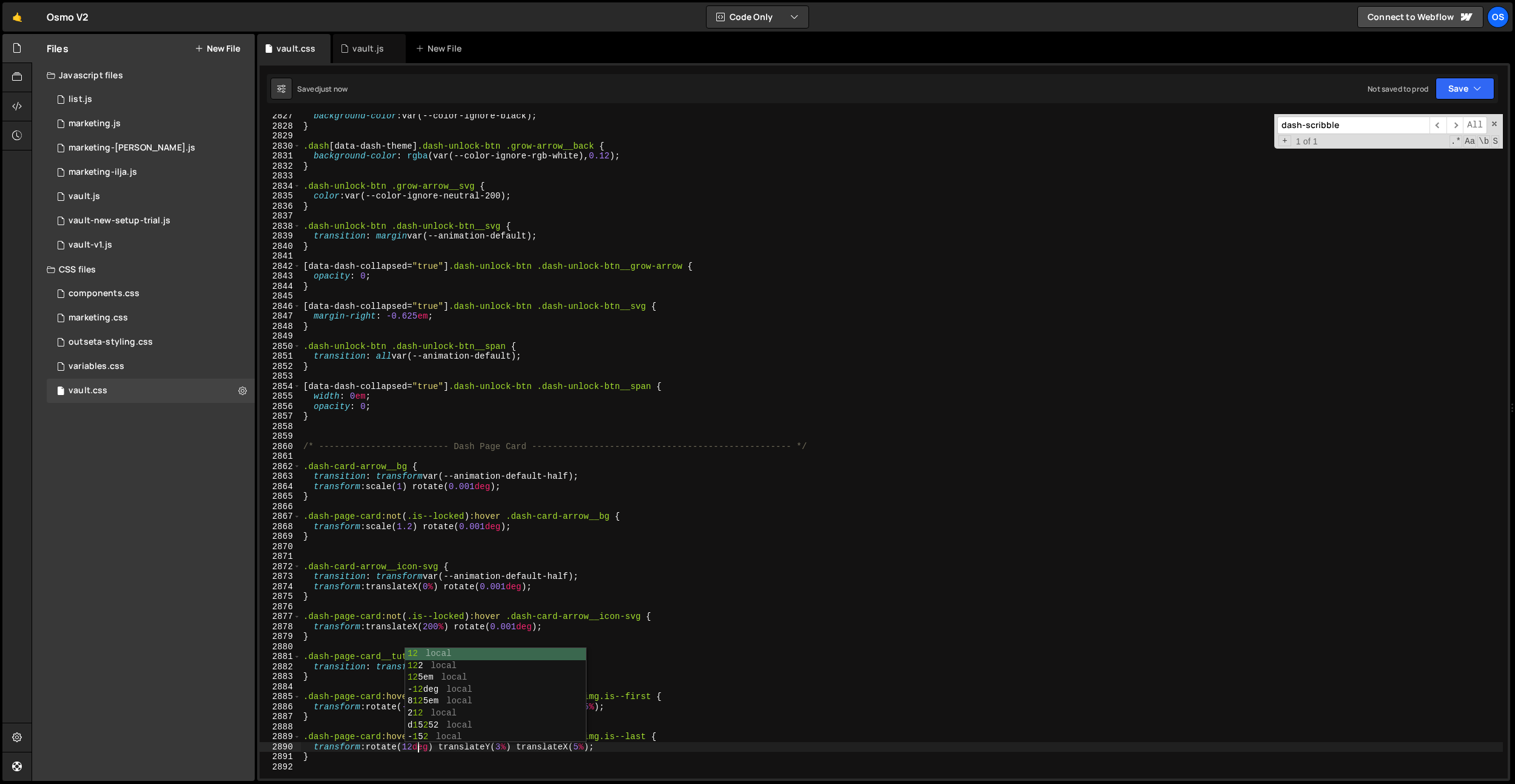
drag, startPoint x: 653, startPoint y: 639, endPoint x: 574, endPoint y: 640, distance: 79.0
click at [651, 638] on div "background-color : var(--color-ignore-black) ; } .dash [ data-dash-theme ] .das…" at bounding box center [902, 452] width 1202 height 684
click at [594, 707] on div "background-color : var(--color-ignore-black) ; } .dash [ data-dash-theme ] .das…" at bounding box center [902, 452] width 1202 height 684
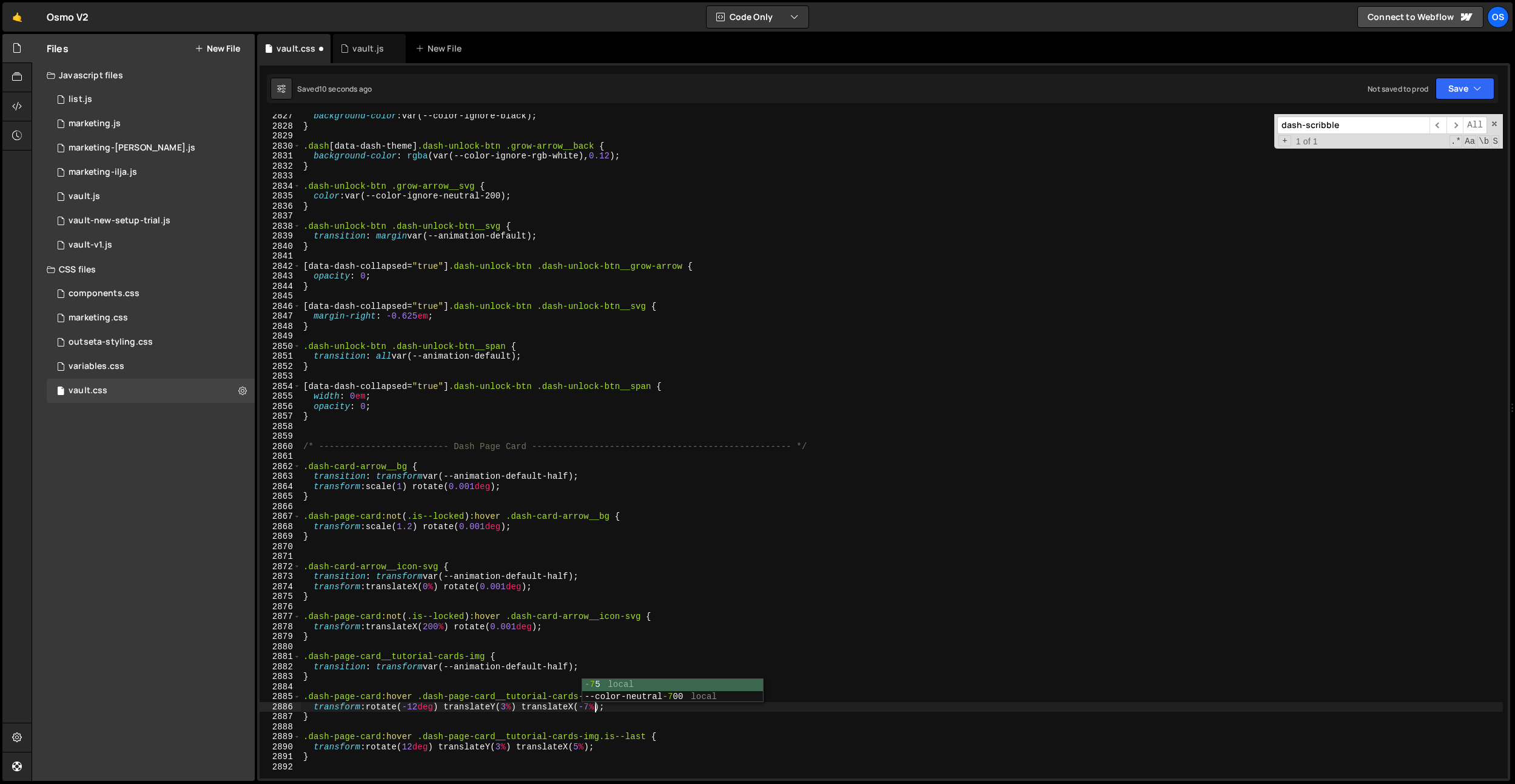
drag, startPoint x: 647, startPoint y: 599, endPoint x: 617, endPoint y: 765, distance: 168.7
click at [646, 602] on div "background-color : var(--color-ignore-black) ; } .dash [ data-dash-theme ] .das…" at bounding box center [902, 452] width 1202 height 684
click at [584, 747] on div "background-color : var(--color-ignore-black) ; } .dash [ data-dash-theme ] .das…" at bounding box center [902, 452] width 1202 height 684
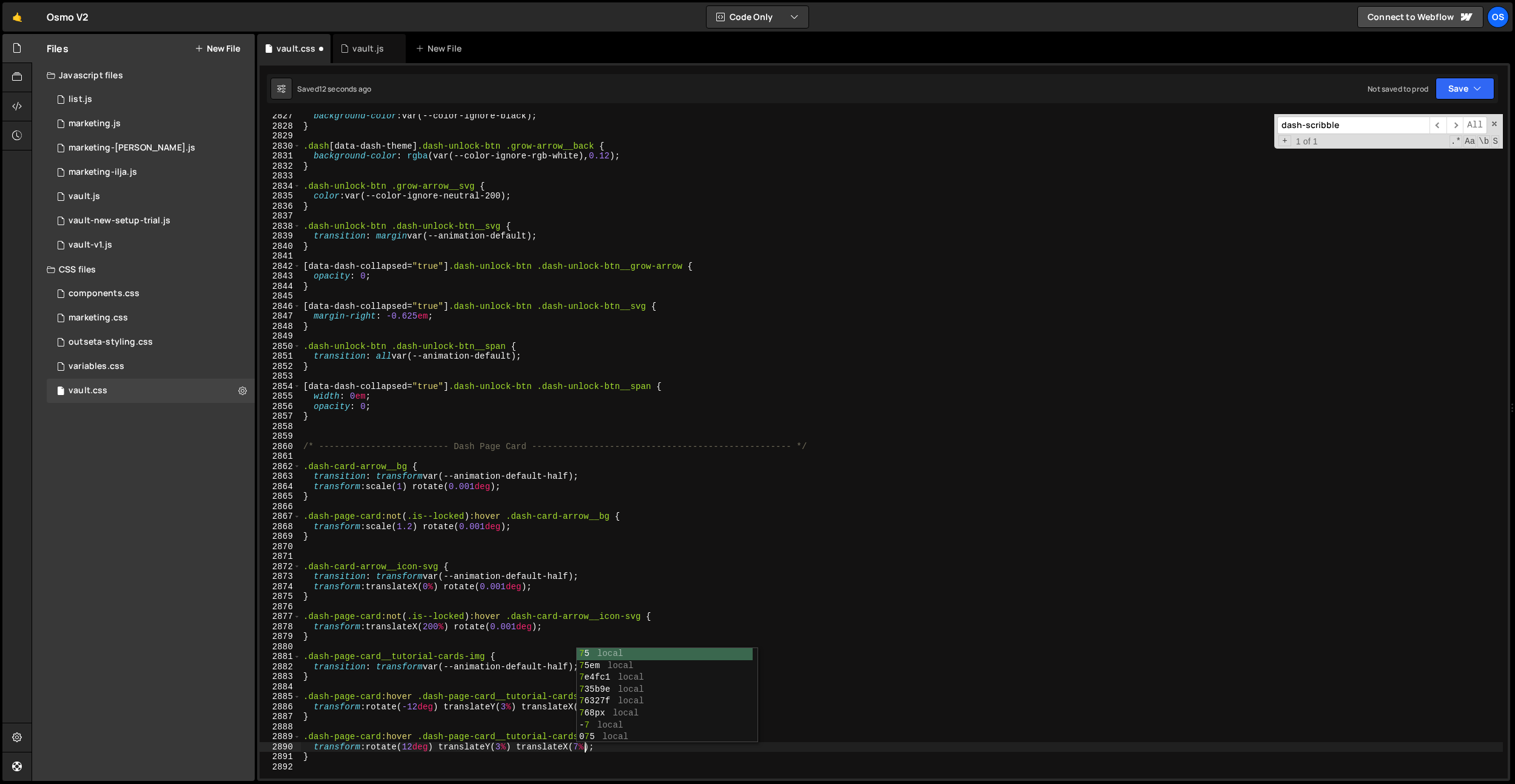
click at [505, 748] on div "background-color : var(--color-ignore-black) ; } .dash [ data-dash-theme ] .das…" at bounding box center [902, 452] width 1202 height 684
drag, startPoint x: 465, startPoint y: 705, endPoint x: 501, endPoint y: 711, distance: 36.5
click at [466, 705] on div "background-color : var(--color-ignore-black) ; } .dash [ data-dash-theme ] .das…" at bounding box center [902, 452] width 1202 height 684
click at [511, 706] on div "background-color : var(--color-ignore-black) ; } .dash [ data-dash-theme ] .das…" at bounding box center [902, 452] width 1202 height 684
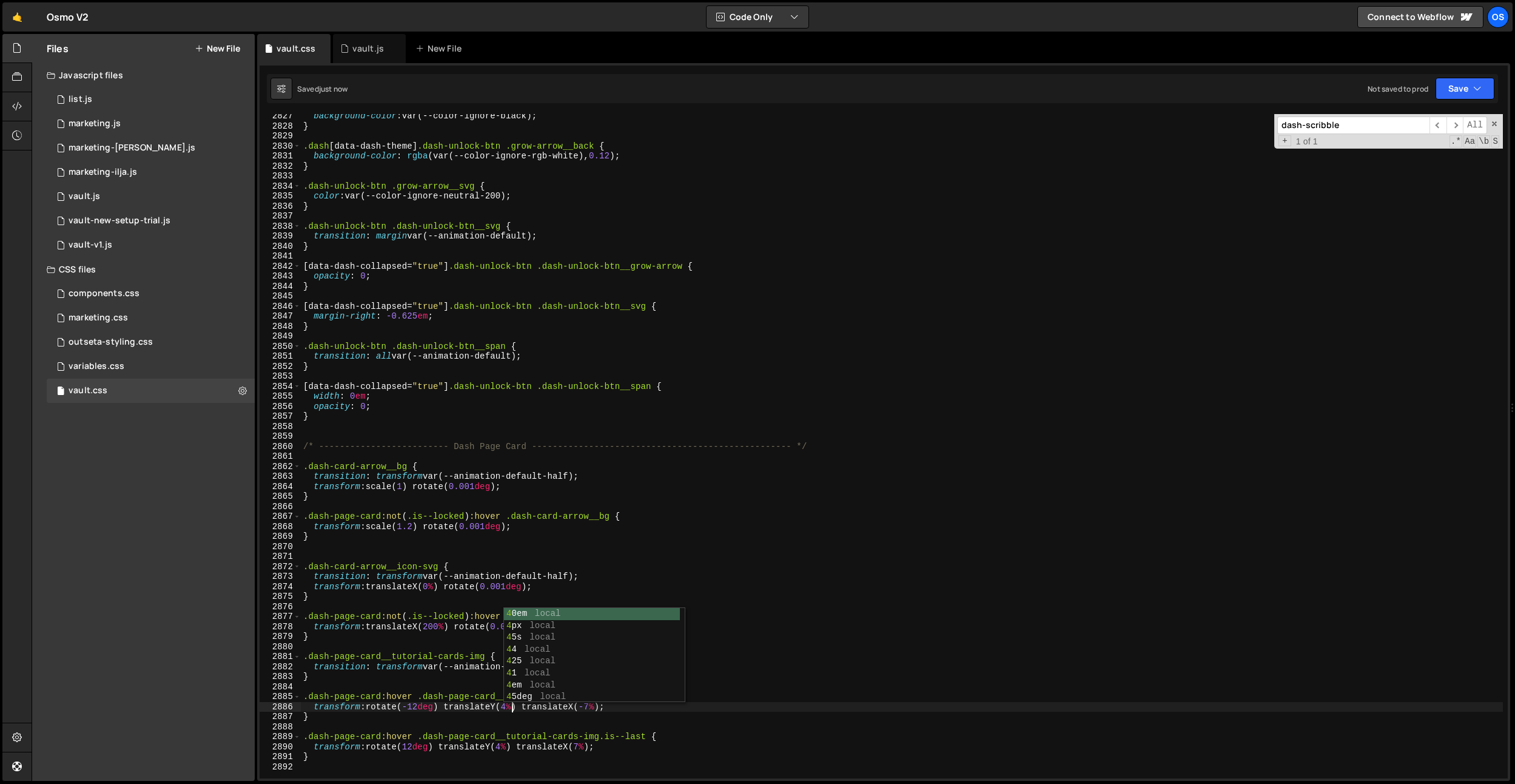
type textarea "transform: rotate(-12deg) translateY(4%) translateX(-7%);"
drag, startPoint x: 489, startPoint y: 427, endPoint x: 487, endPoint y: 563, distance: 136.0
click at [489, 427] on div "background-color : var(--color-ignore-black) ; } .dash [ data-dash-theme ] .das…" at bounding box center [902, 452] width 1202 height 684
click at [512, 705] on div "background-color : var(--color-ignore-black) ; } .dash [ data-dash-theme ] .das…" at bounding box center [902, 452] width 1202 height 684
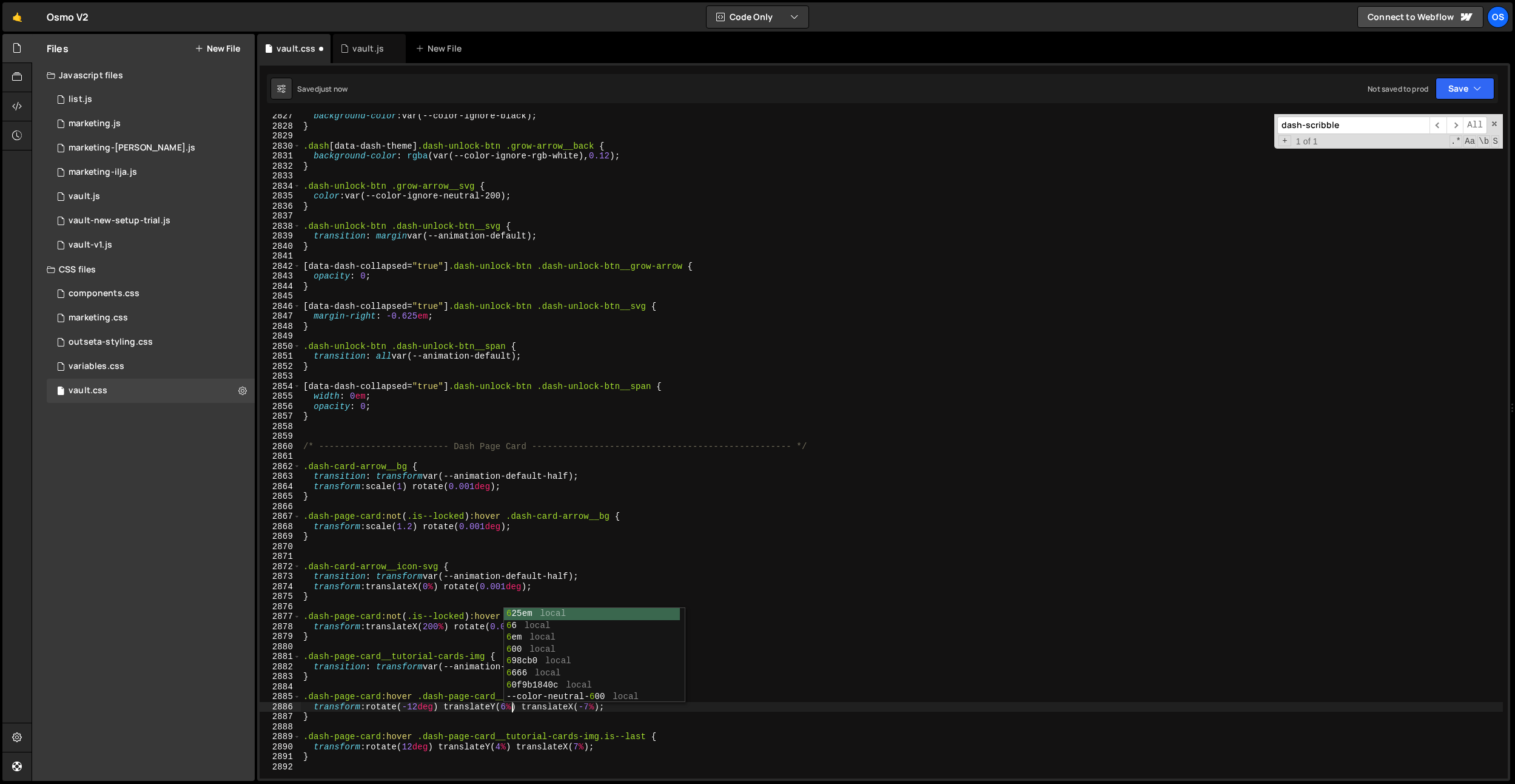
scroll to position [0, 14]
click at [503, 743] on div "background-color : var(--color-ignore-black) ; } .dash [ data-dash-theme ] .das…" at bounding box center [902, 452] width 1202 height 684
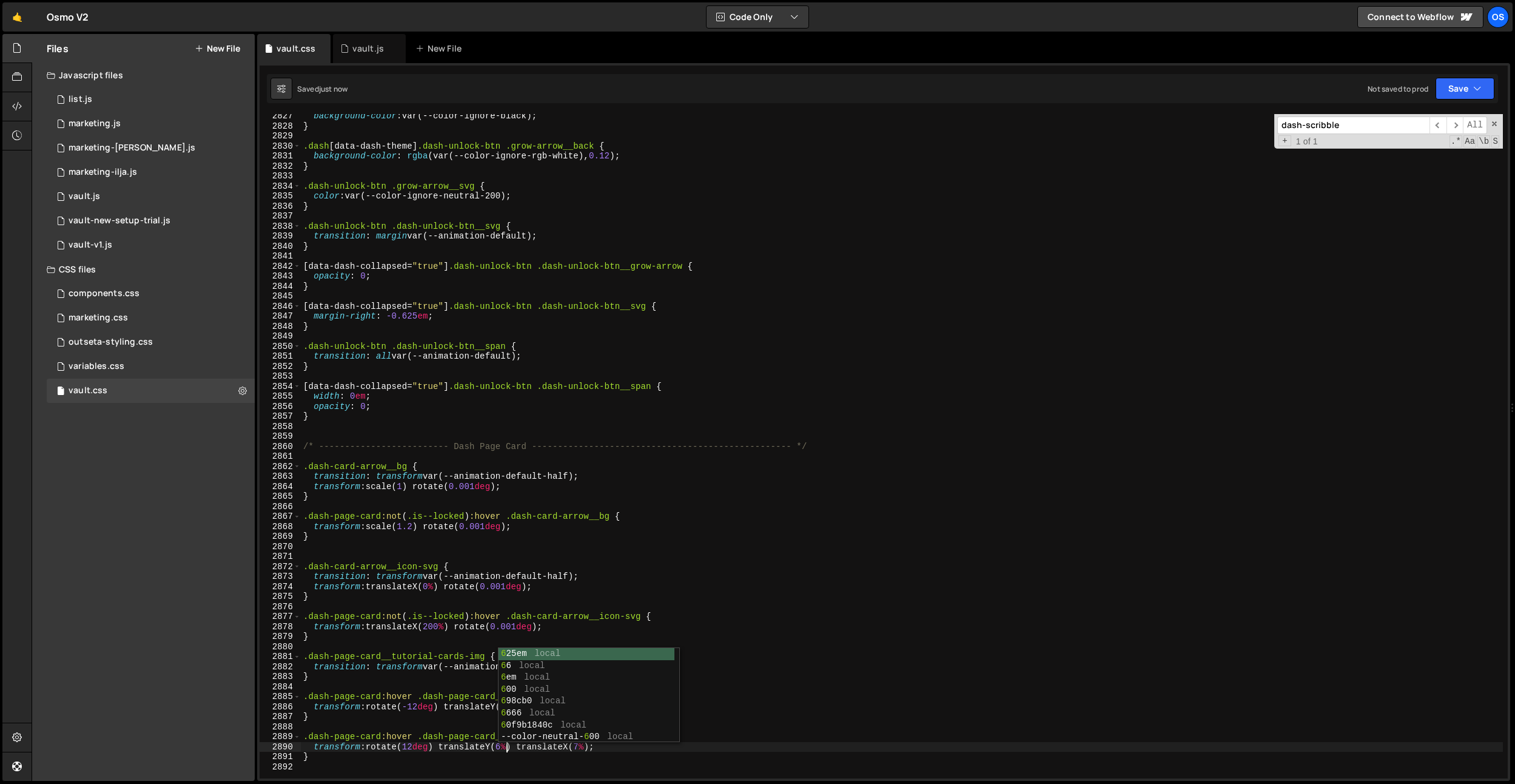
click at [560, 599] on div "background-color : var(--color-ignore-black) ; } .dash [ data-dash-theme ] .das…" at bounding box center [902, 452] width 1202 height 684
click at [506, 749] on div "background-color : var(--color-ignore-black) ; } .dash [ data-dash-theme ] .das…" at bounding box center [902, 452] width 1202 height 684
type textarea "transform: rotate(12deg) translateY(5%) translateX(7%);"
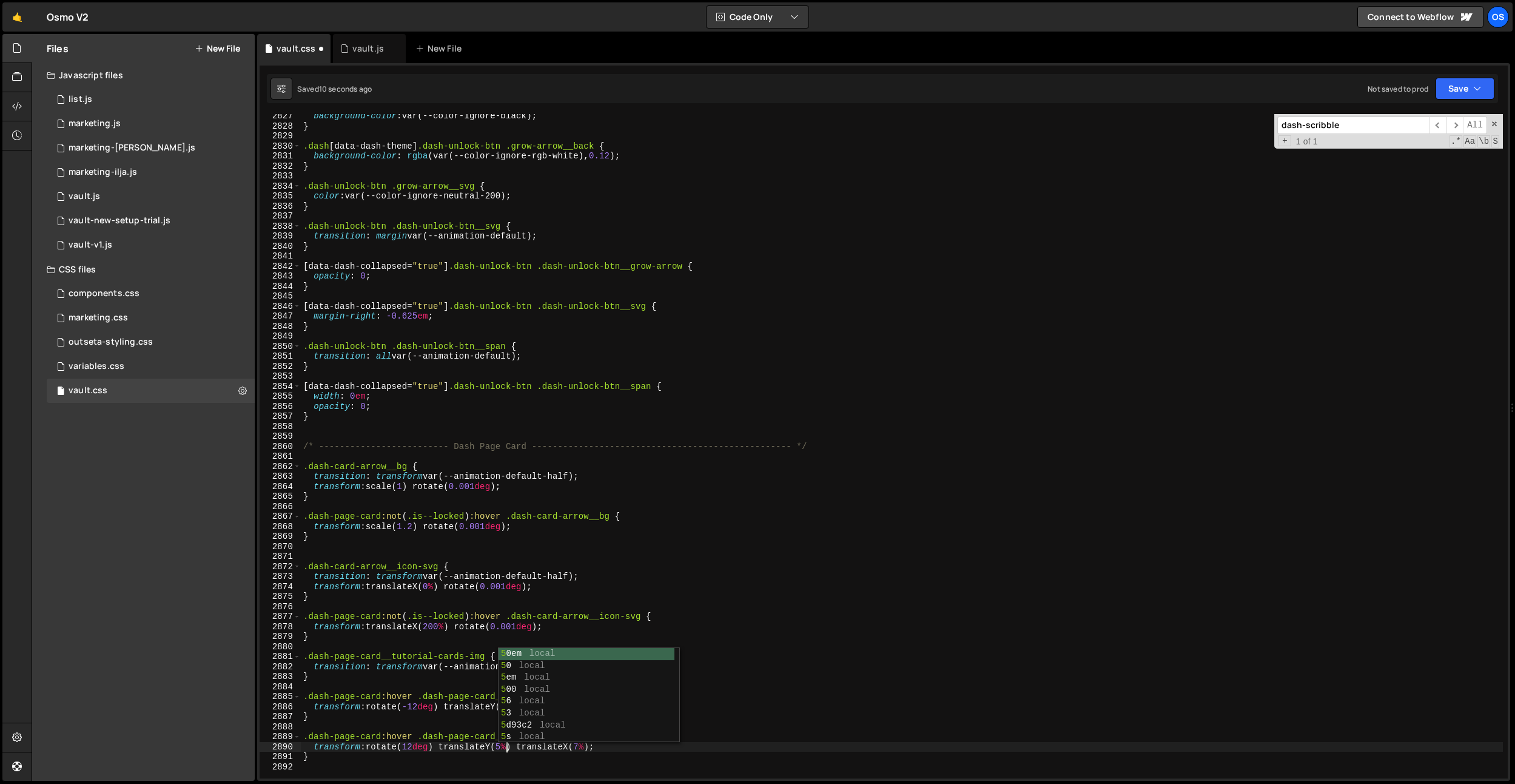
click at [452, 728] on div "background-color : var(--color-ignore-black) ; } .dash [ data-dash-theme ] .das…" at bounding box center [902, 452] width 1202 height 684
click at [508, 705] on div "background-color : var(--color-ignore-black) ; } .dash [ data-dash-theme ] .das…" at bounding box center [902, 452] width 1202 height 684
click at [425, 711] on div "background-color : var(--color-ignore-black) ; } .dash [ data-dash-theme ] .das…" at bounding box center [902, 452] width 1202 height 684
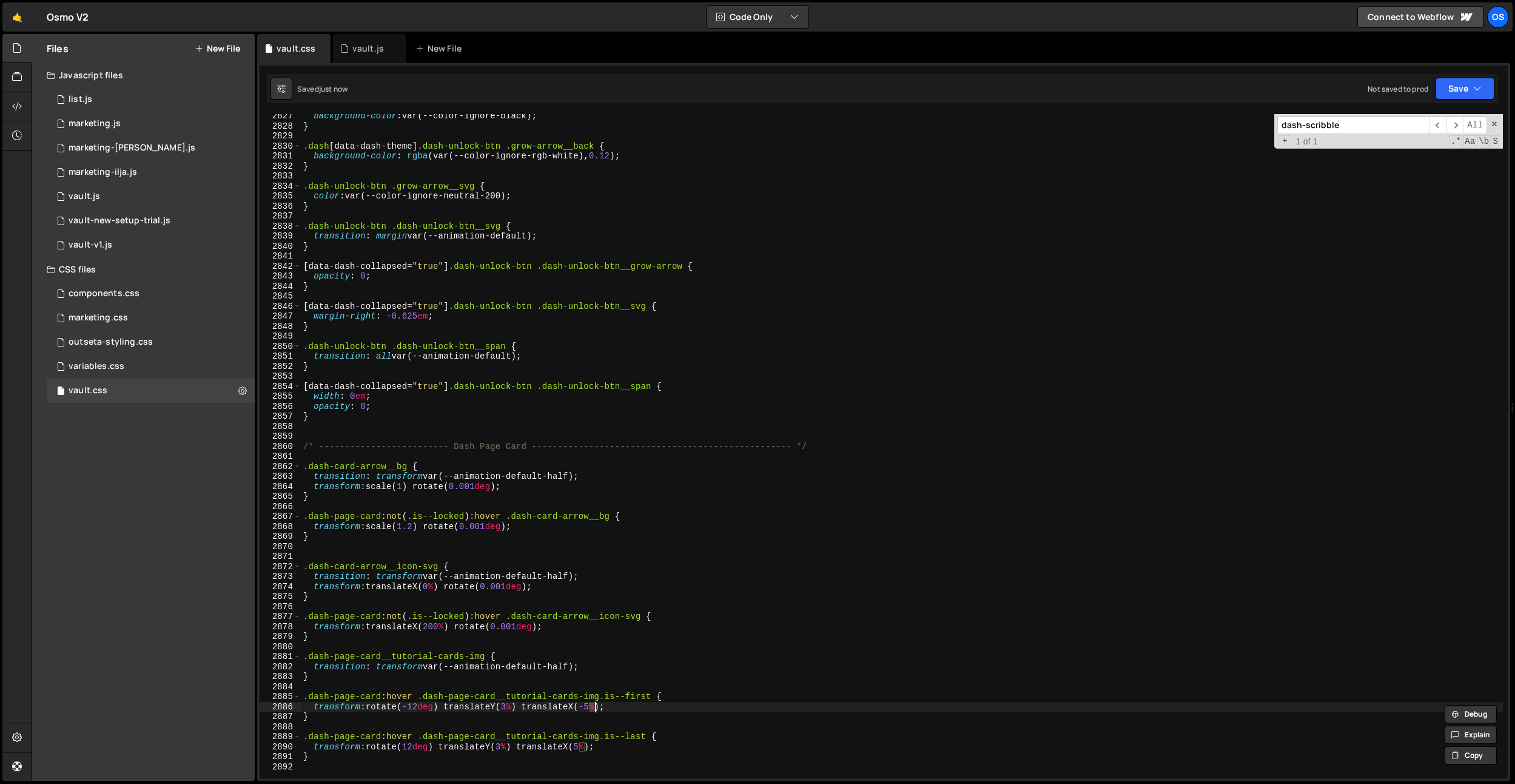
scroll to position [0, 0]
click at [425, 708] on div "background-color : var(--color-ignore-black) ; } .dash [ data-dash-theme ] .das…" at bounding box center [902, 452] width 1202 height 684
click at [421, 748] on div "background-color : var(--color-ignore-black) ; } .dash [ data-dash-theme ] .das…" at bounding box center [902, 452] width 1202 height 684
type textarea "transform: rotate(10deg) translateY(3%) translateX(5%);"
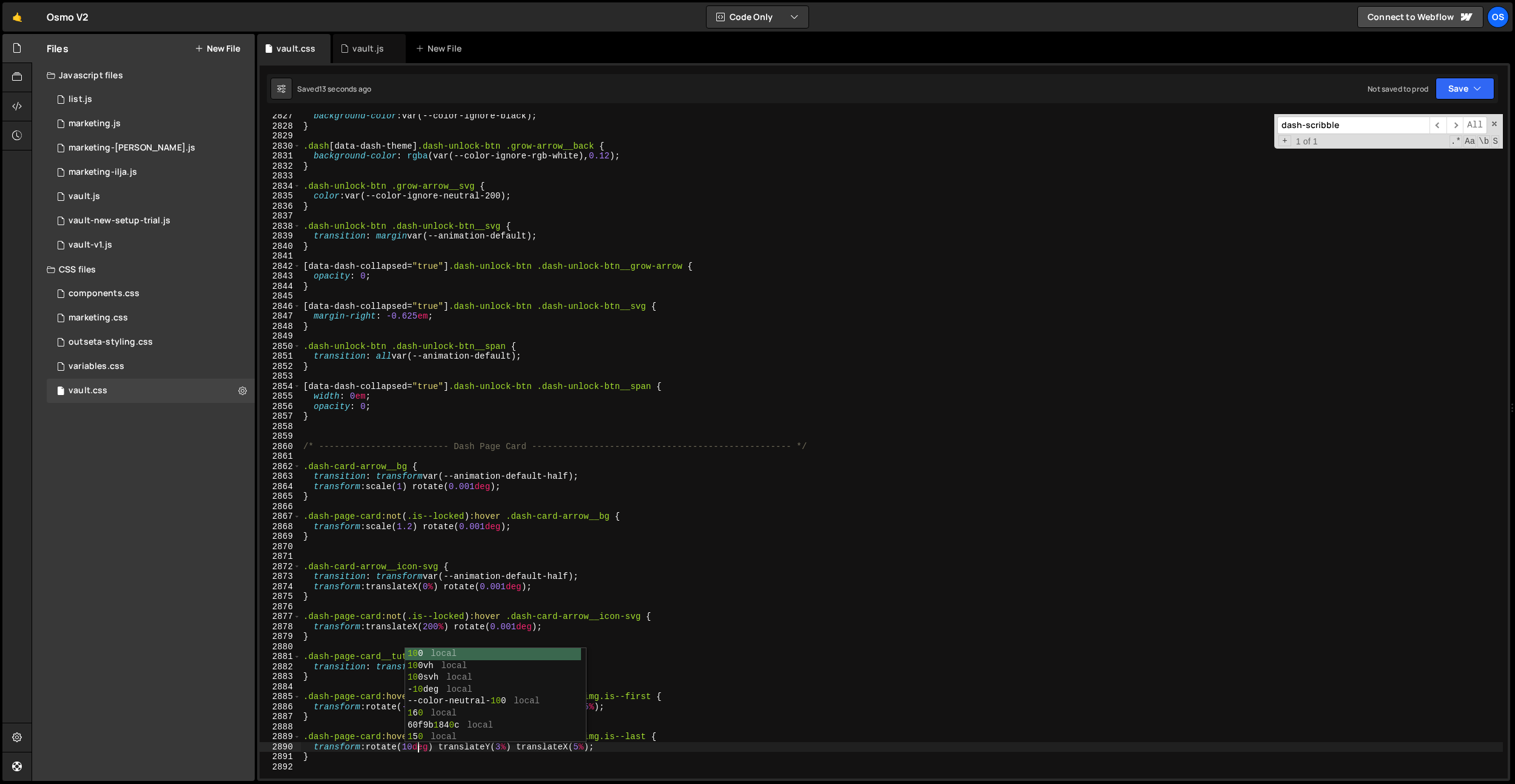
drag, startPoint x: 636, startPoint y: 603, endPoint x: 630, endPoint y: 601, distance: 6.3
click at [635, 602] on div "background-color : var(--color-ignore-black) ; } .dash [ data-dash-theme ] .das…" at bounding box center [902, 452] width 1202 height 684
click at [558, 668] on div "background-color : var(--color-ignore-black) ; } .dash [ data-dash-theme ] .das…" at bounding box center [902, 452] width 1202 height 684
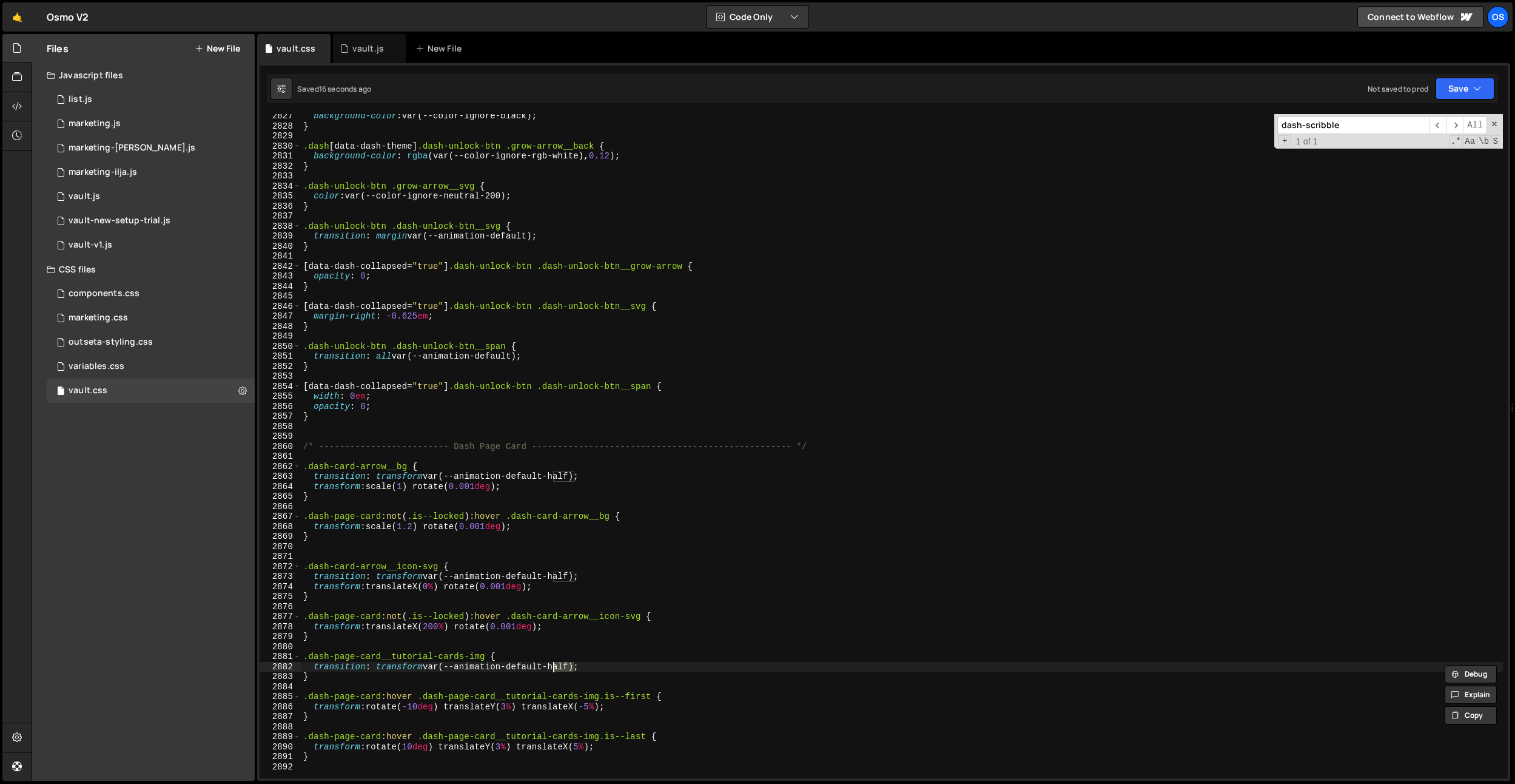
click at [560, 581] on div "background-color : var(--color-ignore-black) ; } .dash [ data-dash-theme ] .das…" at bounding box center [902, 452] width 1202 height 684
click at [560, 478] on div "background-color : var(--color-ignore-black) ; } .dash [ data-dash-theme ] .das…" at bounding box center [902, 452] width 1202 height 684
click at [562, 664] on div "background-color : var(--color-ignore-black) ; } .dash [ data-dash-theme ] .das…" at bounding box center [902, 452] width 1202 height 684
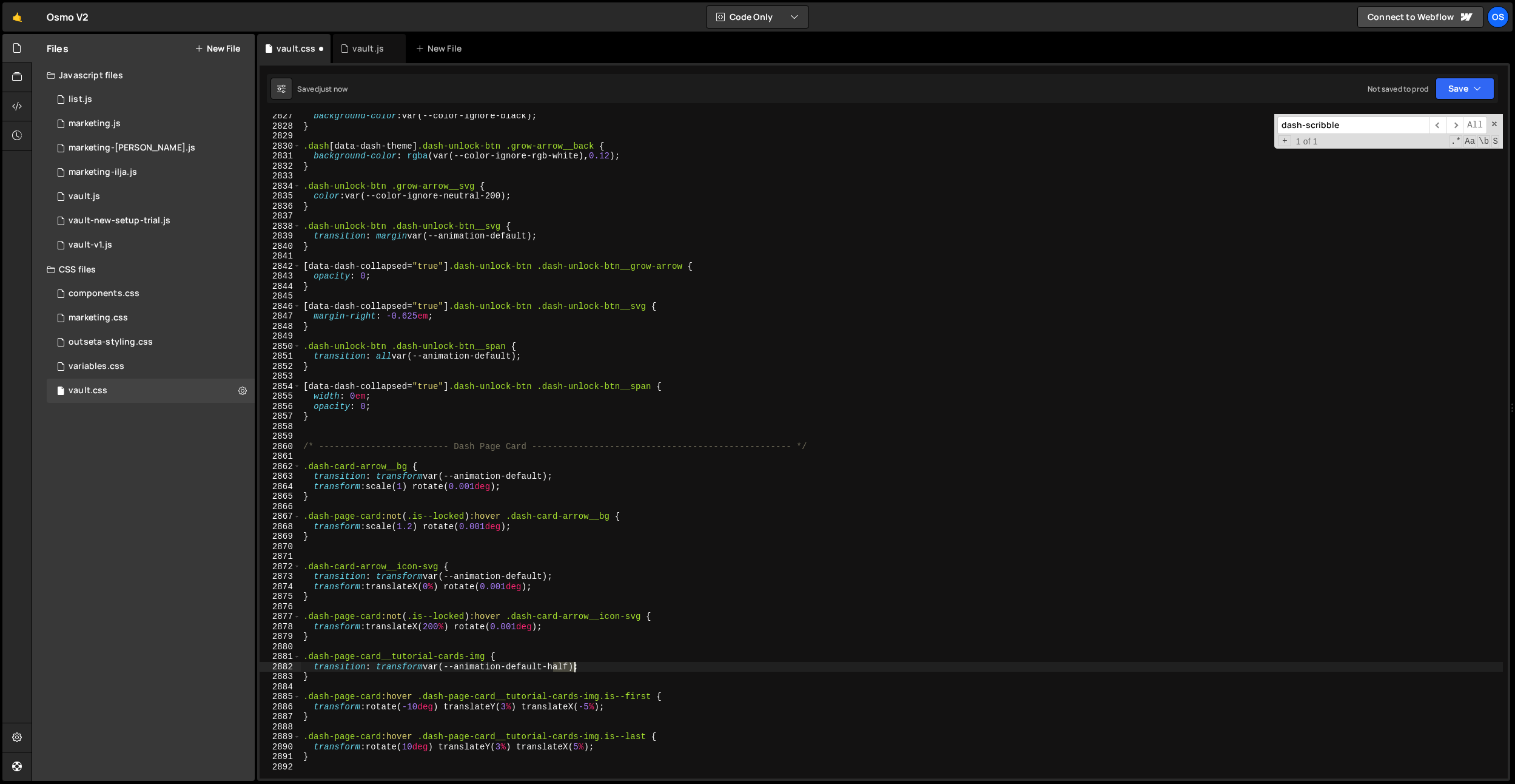
click at [562, 664] on div "background-color : var(--color-ignore-black) ; } .dash [ data-dash-theme ] .das…" at bounding box center [902, 452] width 1202 height 684
click at [486, 739] on div "background-color : var(--color-ignore-black) ; } .dash [ data-dash-theme ] .das…" at bounding box center [902, 452] width 1202 height 684
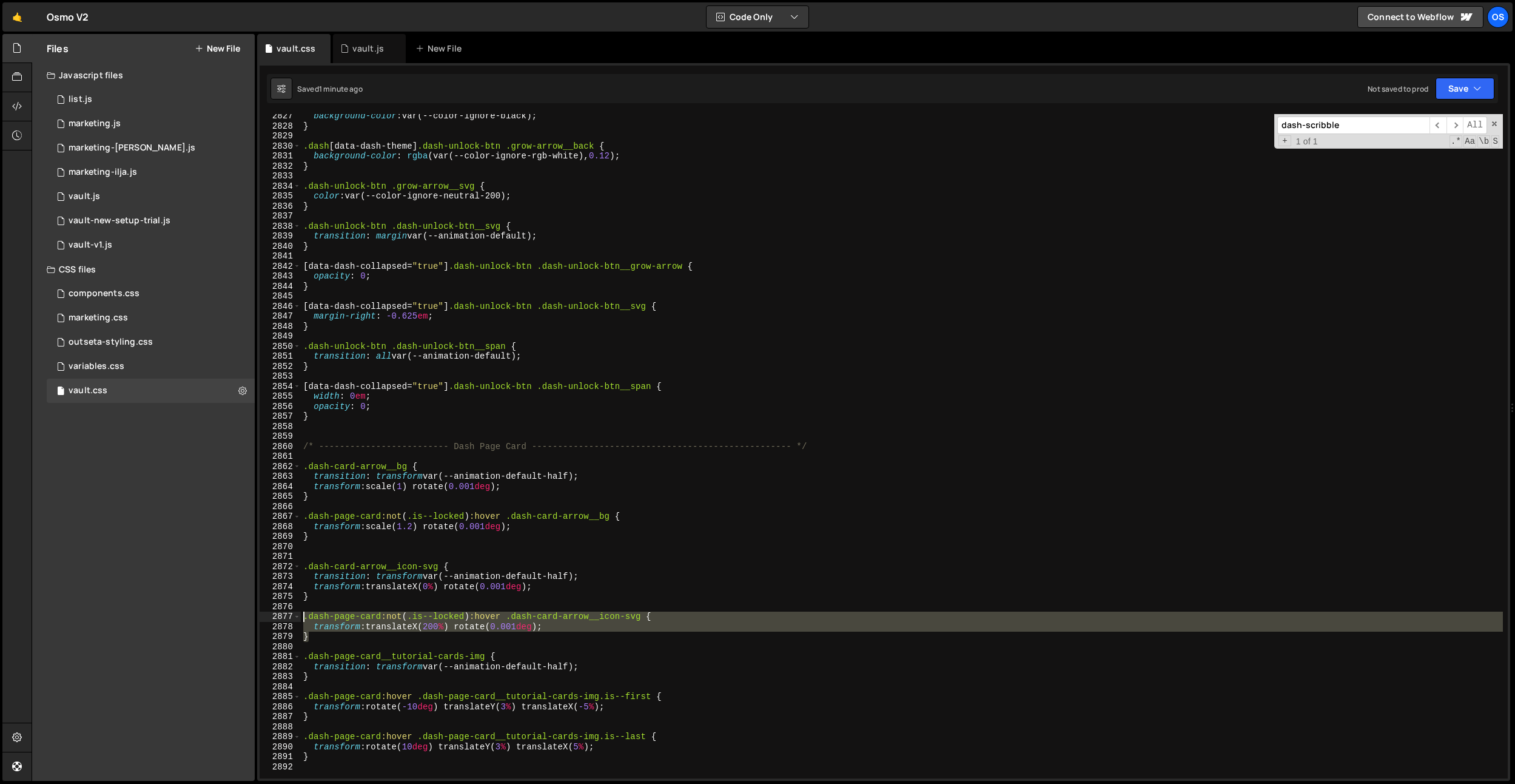
drag, startPoint x: 345, startPoint y: 638, endPoint x: 285, endPoint y: 618, distance: 63.2
click at [285, 618] on div ".dash-page-card:hover .dash-page-card__tutorial-cards-img.is--last { [CREDIT_CA…" at bounding box center [884, 445] width 1248 height 664
type textarea "}"
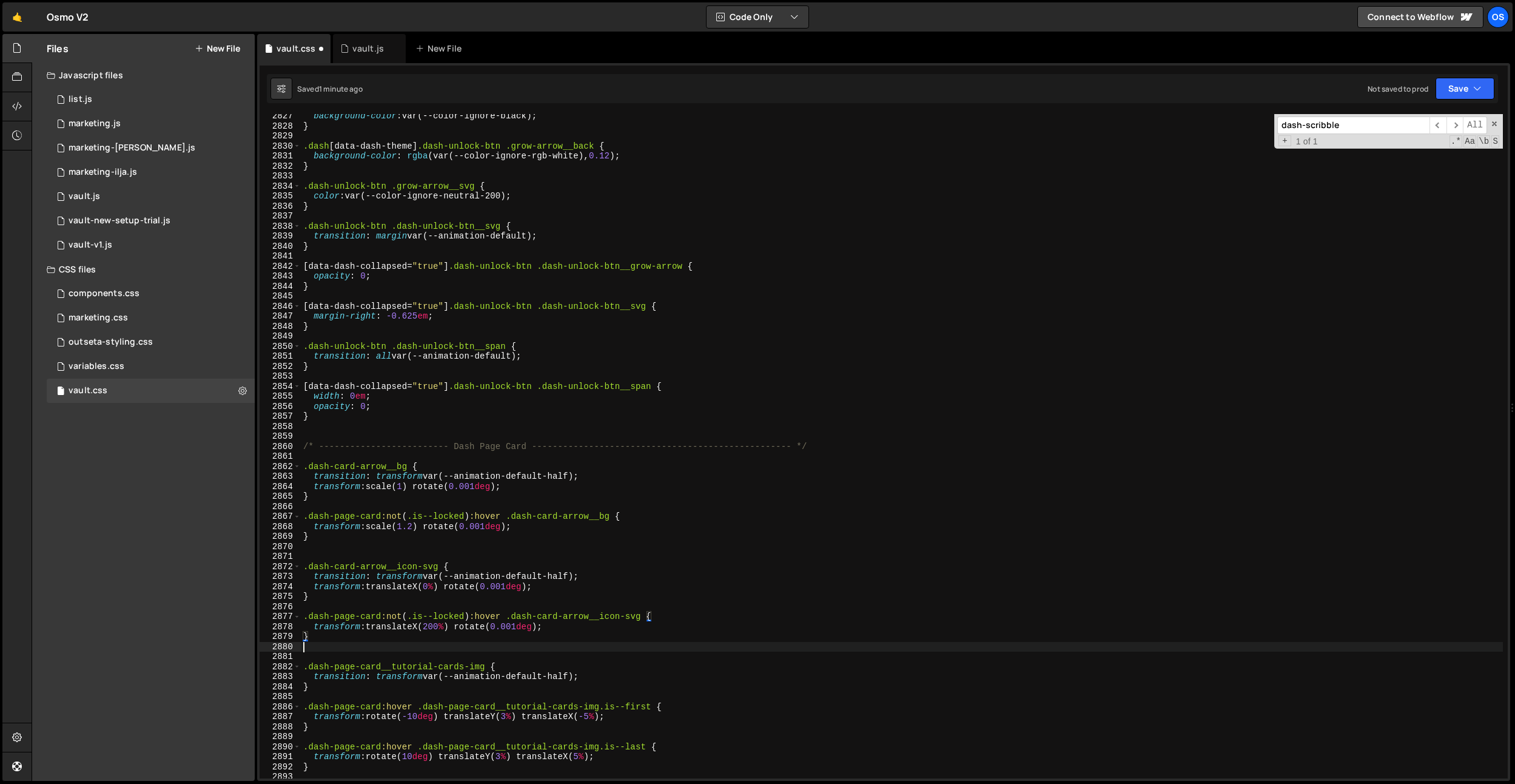
paste textarea "}"
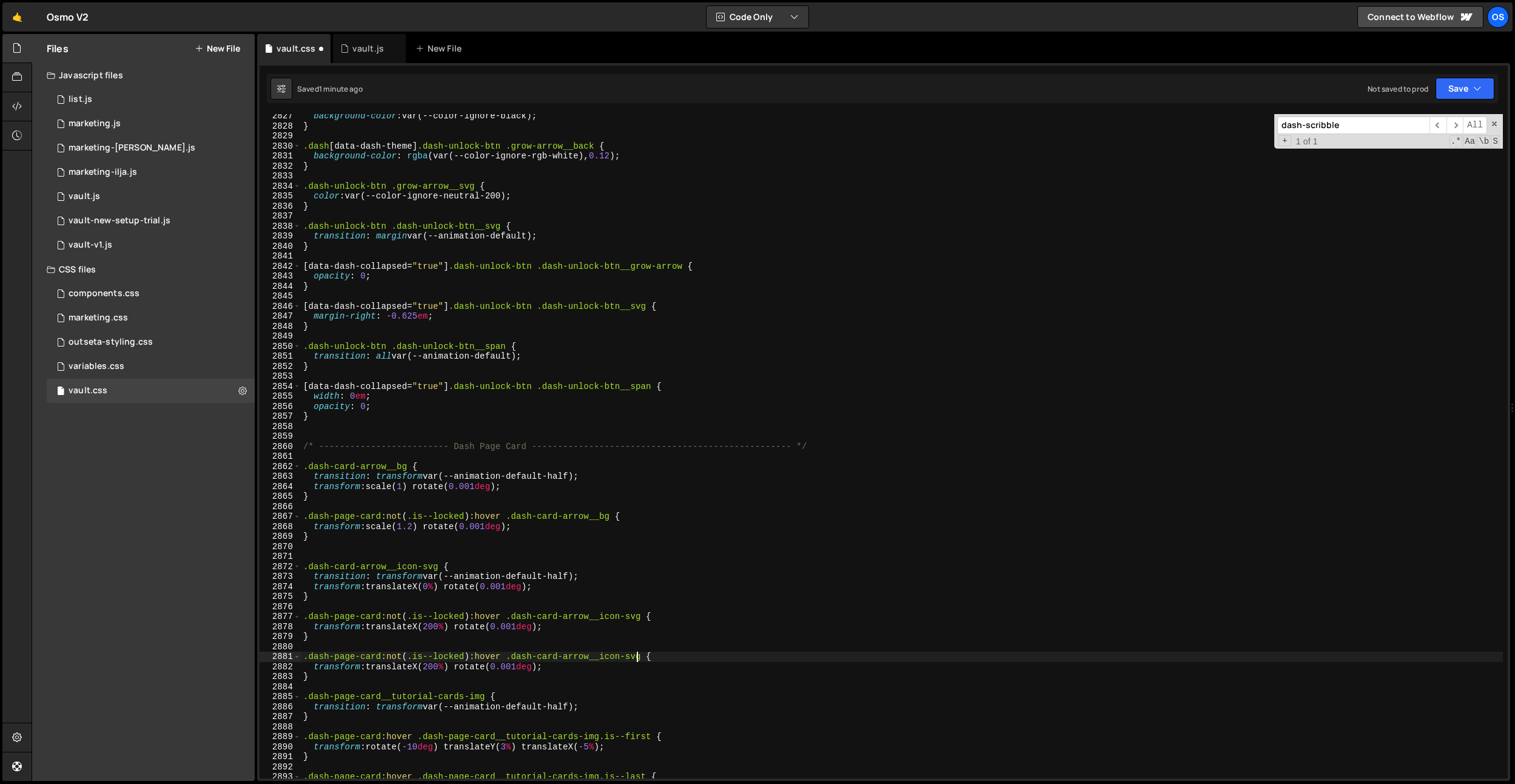
click at [635, 655] on div "background-color : var(--color-ignore-black) ; } .dash [ data-dash-theme ] .das…" at bounding box center [902, 452] width 1202 height 684
drag, startPoint x: 578, startPoint y: 666, endPoint x: 315, endPoint y: 663, distance: 263.0
click at [315, 663] on div "background-color : var(--color-ignore-black) ; } .dash [ data-dash-theme ] .das…" at bounding box center [902, 452] width 1202 height 684
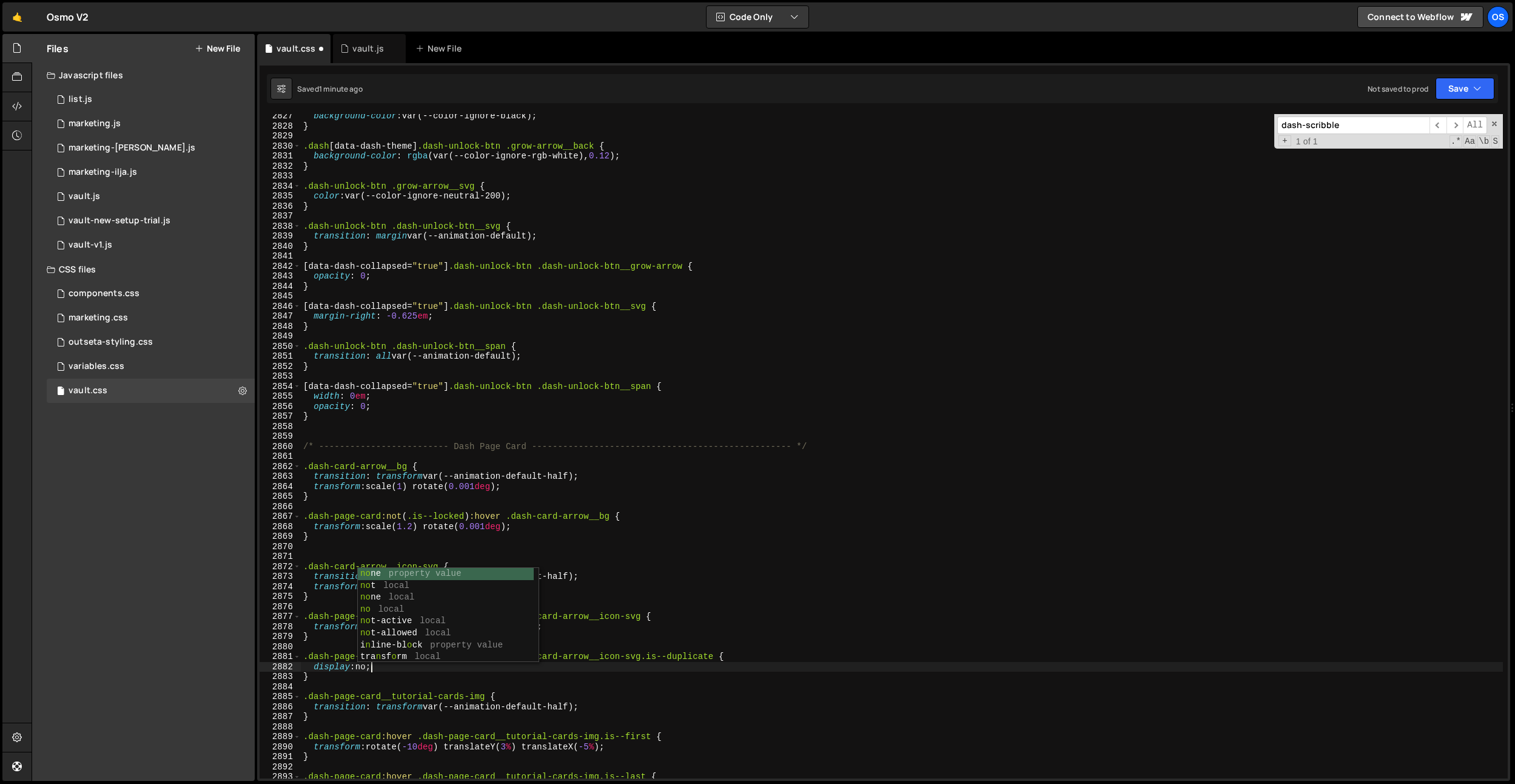
scroll to position [0, 4]
type textarea "display: none;"
click at [475, 603] on div "background-color : var(--color-ignore-black) ; } .dash [ data-dash-theme ] .das…" at bounding box center [902, 452] width 1202 height 684
drag, startPoint x: 504, startPoint y: 656, endPoint x: 471, endPoint y: 657, distance: 33.0
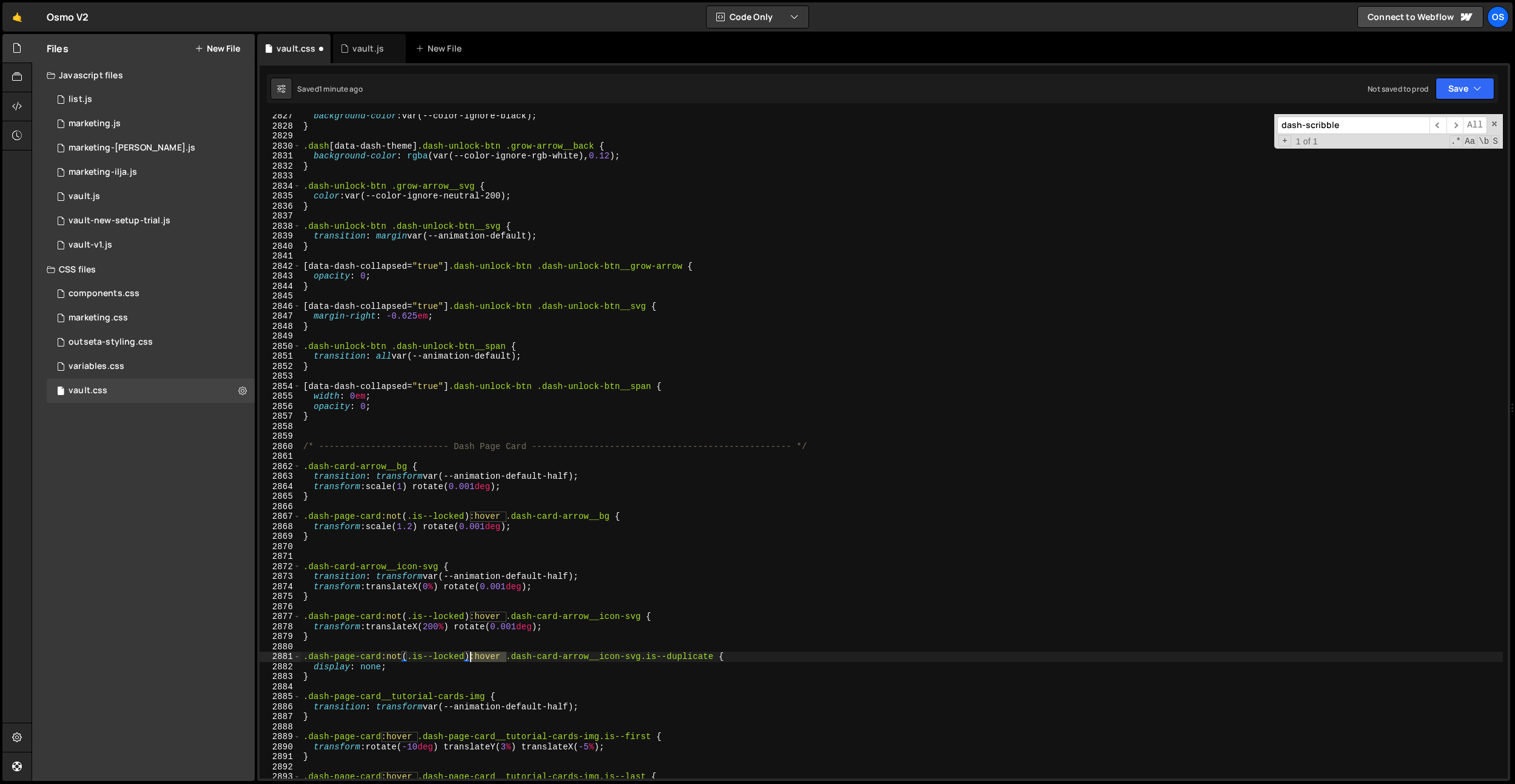
click at [471, 657] on div "background-color : var(--color-ignore-black) ; } .dash [ data-dash-theme ] .das…" at bounding box center [902, 452] width 1202 height 684
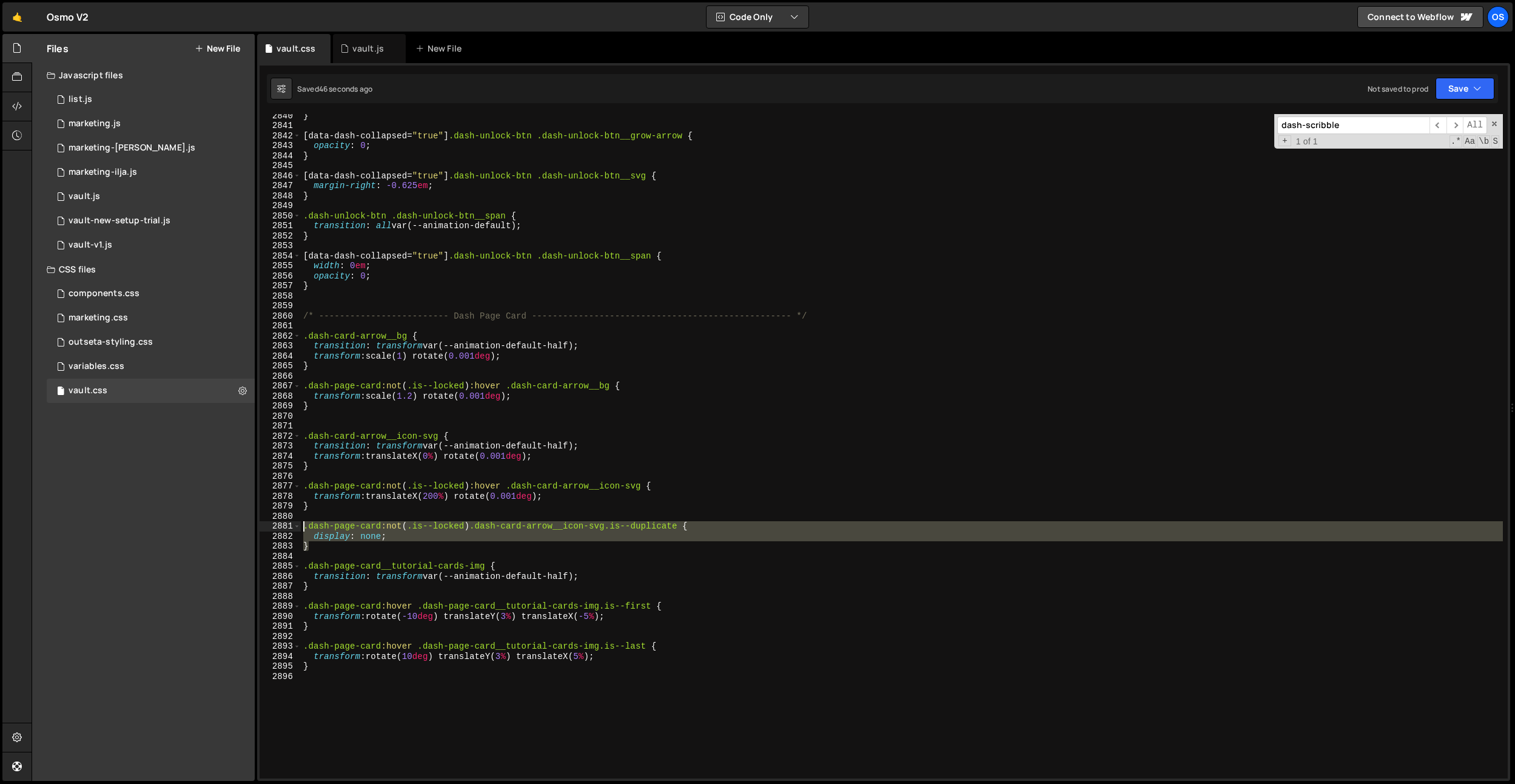
drag, startPoint x: 313, startPoint y: 546, endPoint x: 293, endPoint y: 530, distance: 25.6
click at [293, 530] on div ".dash-page-card:not(.is--locked) .dash-card-arrow__icon-svg.is--duplicate { 284…" at bounding box center [884, 445] width 1248 height 664
type textarea ".dash-page-card:not(.is--locked) .dash-card-arrow__icon-svg.is--duplicate { dis…"
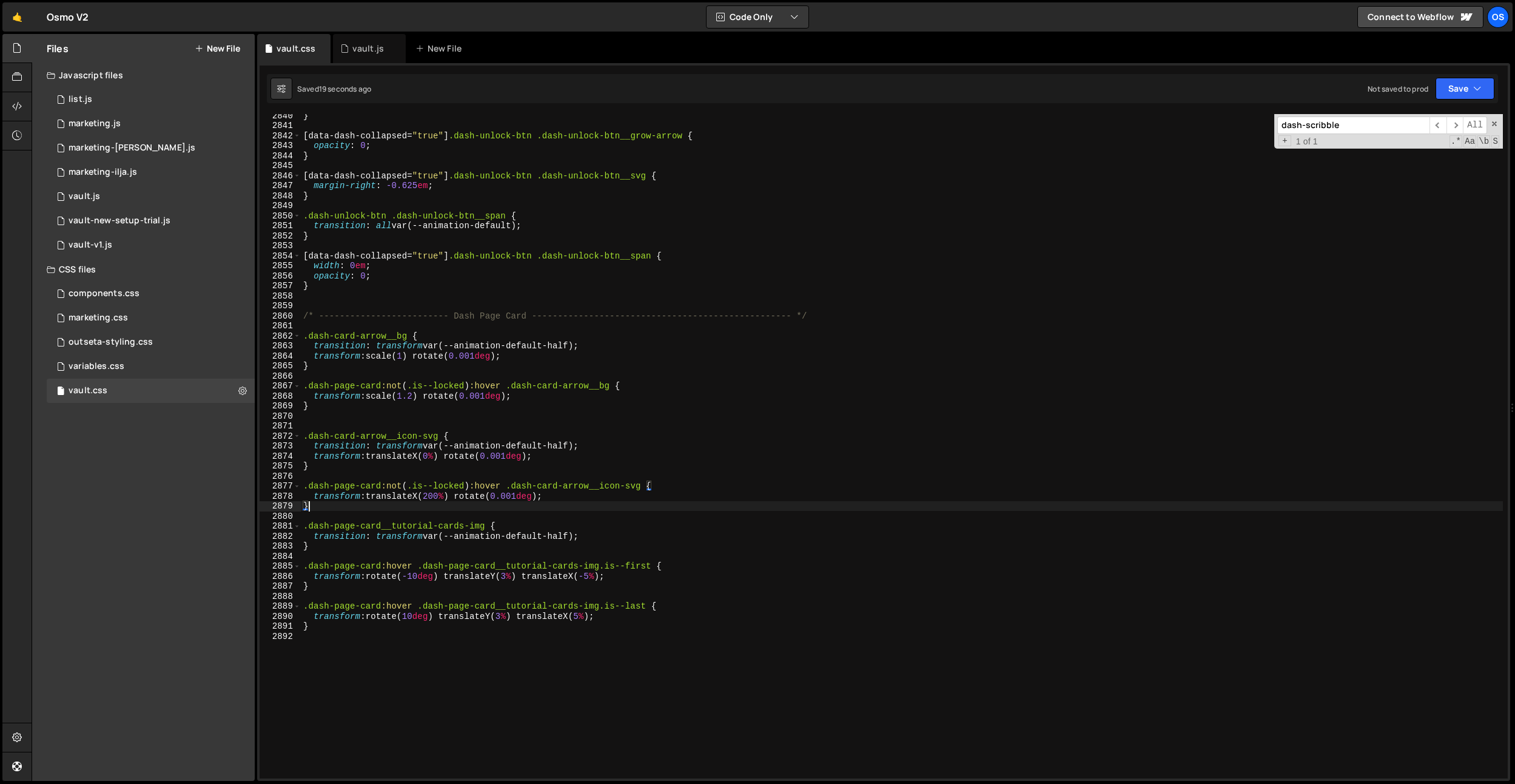
click at [491, 481] on div "} [ data-dash-collapsed = " true " ] .dash-unlock-btn .dash-unlock-btn__grow-ar…" at bounding box center [902, 452] width 1202 height 684
click at [433, 499] on div "} [ data-dash-collapsed = " true " ] .dash-unlock-btn .dash-unlock-btn__grow-ar…" at bounding box center [902, 452] width 1202 height 684
type textarea "transform: translateX(200%) rotate(0.001deg);"
click at [699, 729] on div "} [ data-dash-collapsed = " true " ] .dash-unlock-btn .dash-unlock-btn__grow-ar…" at bounding box center [902, 452] width 1202 height 684
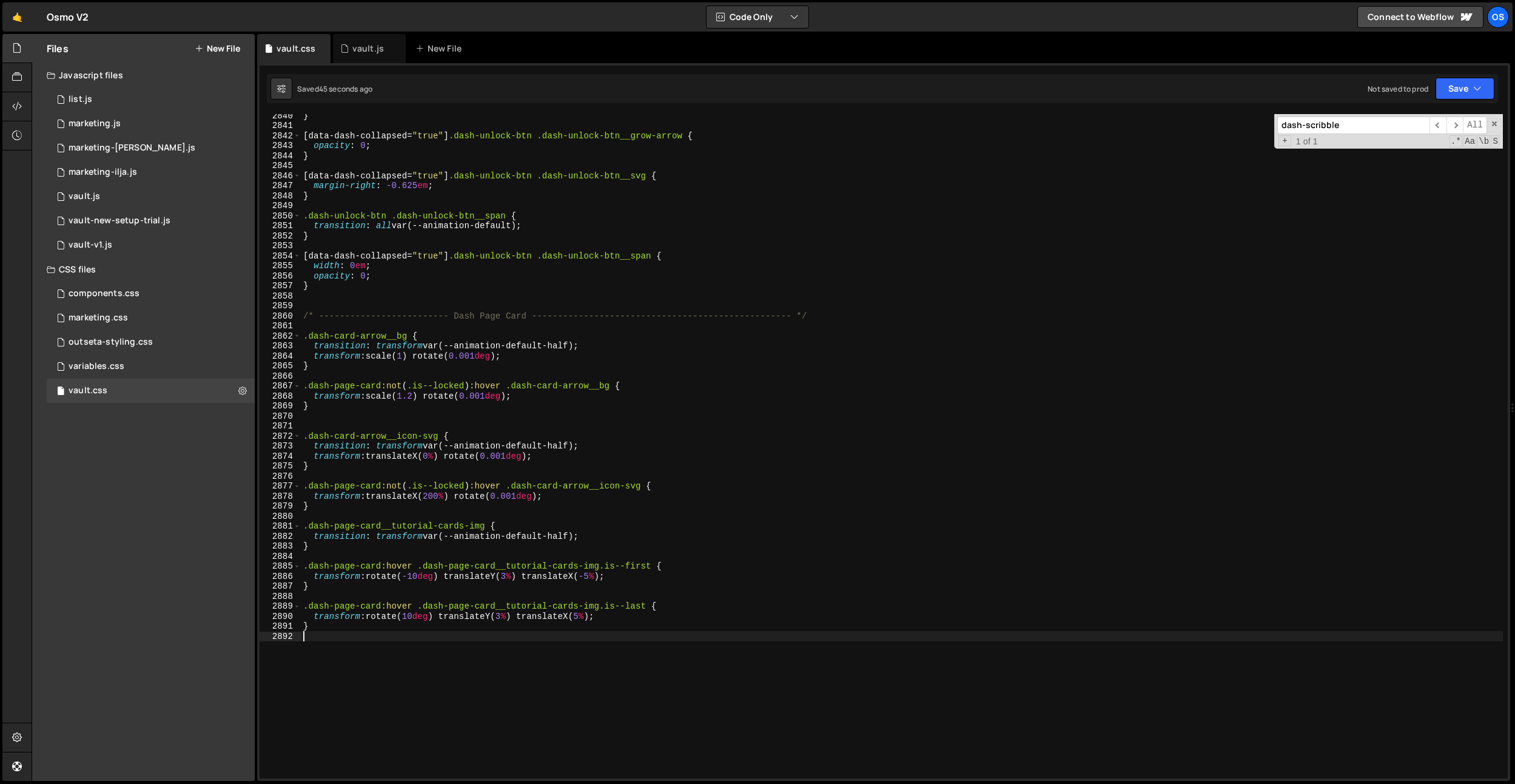
scroll to position [0, 0]
click at [566, 539] on div "} [ data-dash-collapsed = " true " ] .dash-unlock-btn .dash-unlock-btn__grow-ar…" at bounding box center [902, 452] width 1202 height 684
type textarea "transition: transform var(--animation-default);"
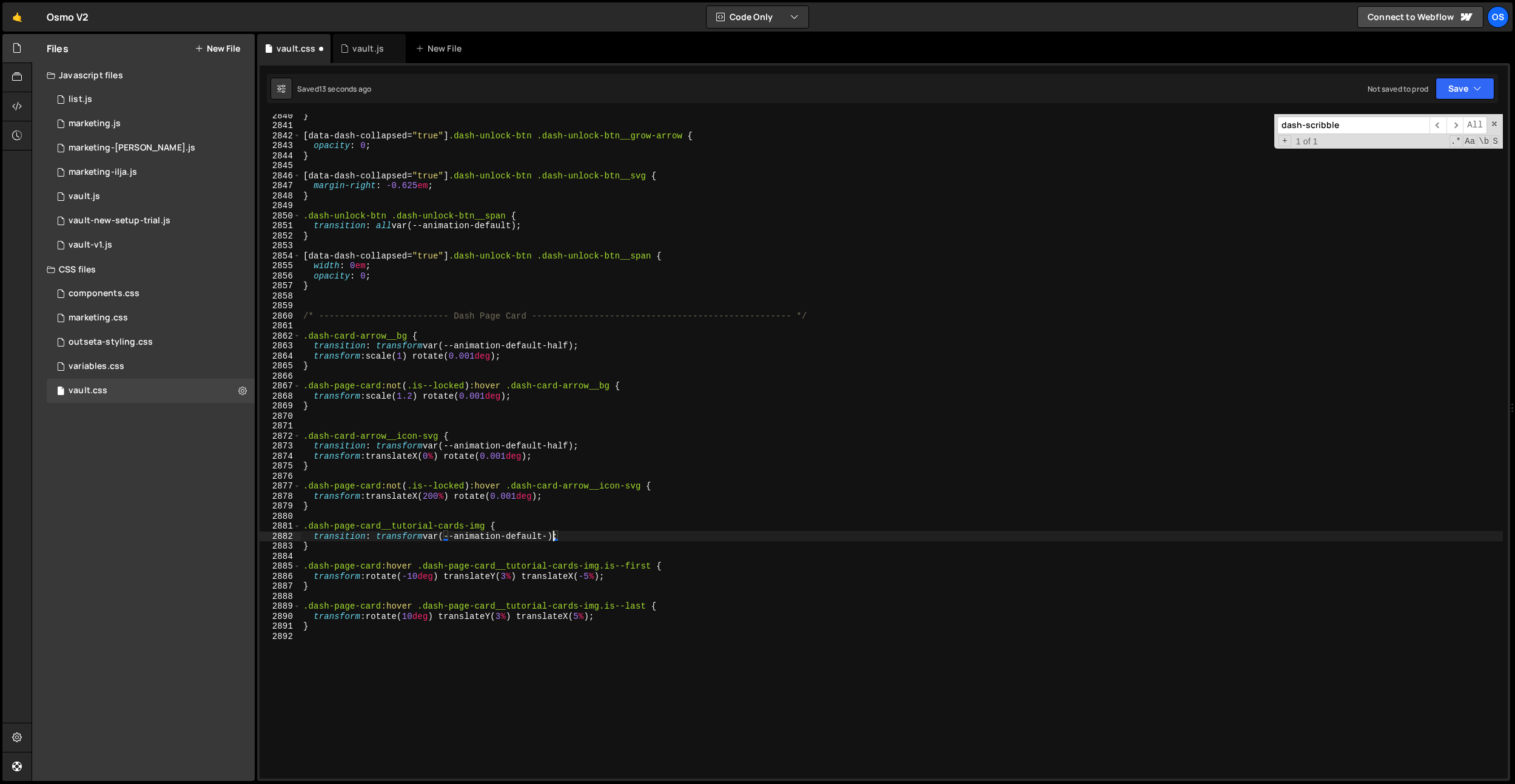
scroll to position [0, 17]
